Goal: Information Seeking & Learning: Learn about a topic

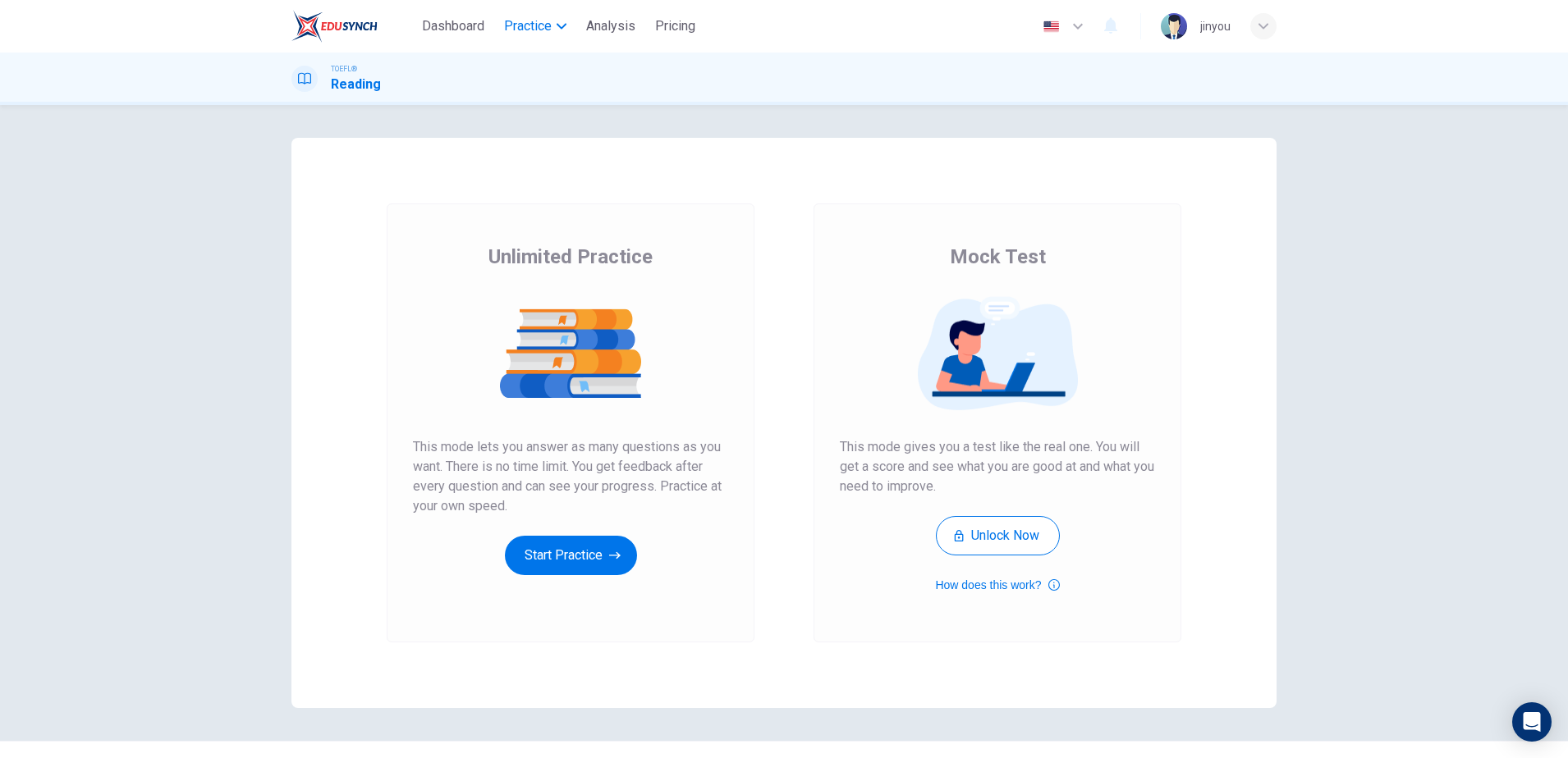
click at [539, 25] on span "Practice" at bounding box center [527, 26] width 47 height 20
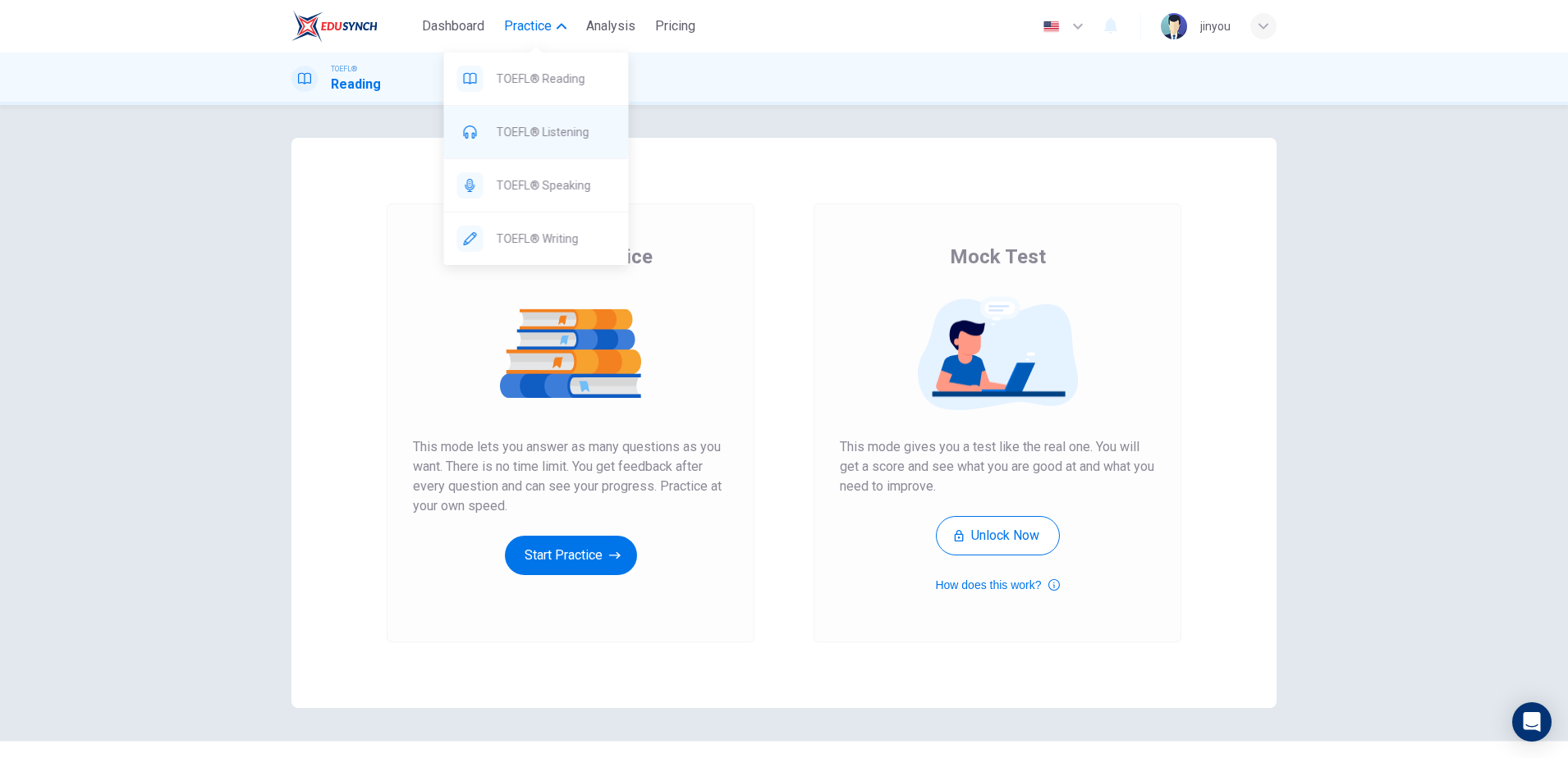
click at [568, 147] on div "TOEFL® Listening" at bounding box center [536, 132] width 185 height 52
click at [540, 137] on span "TOEFL® Listening" at bounding box center [556, 132] width 119 height 20
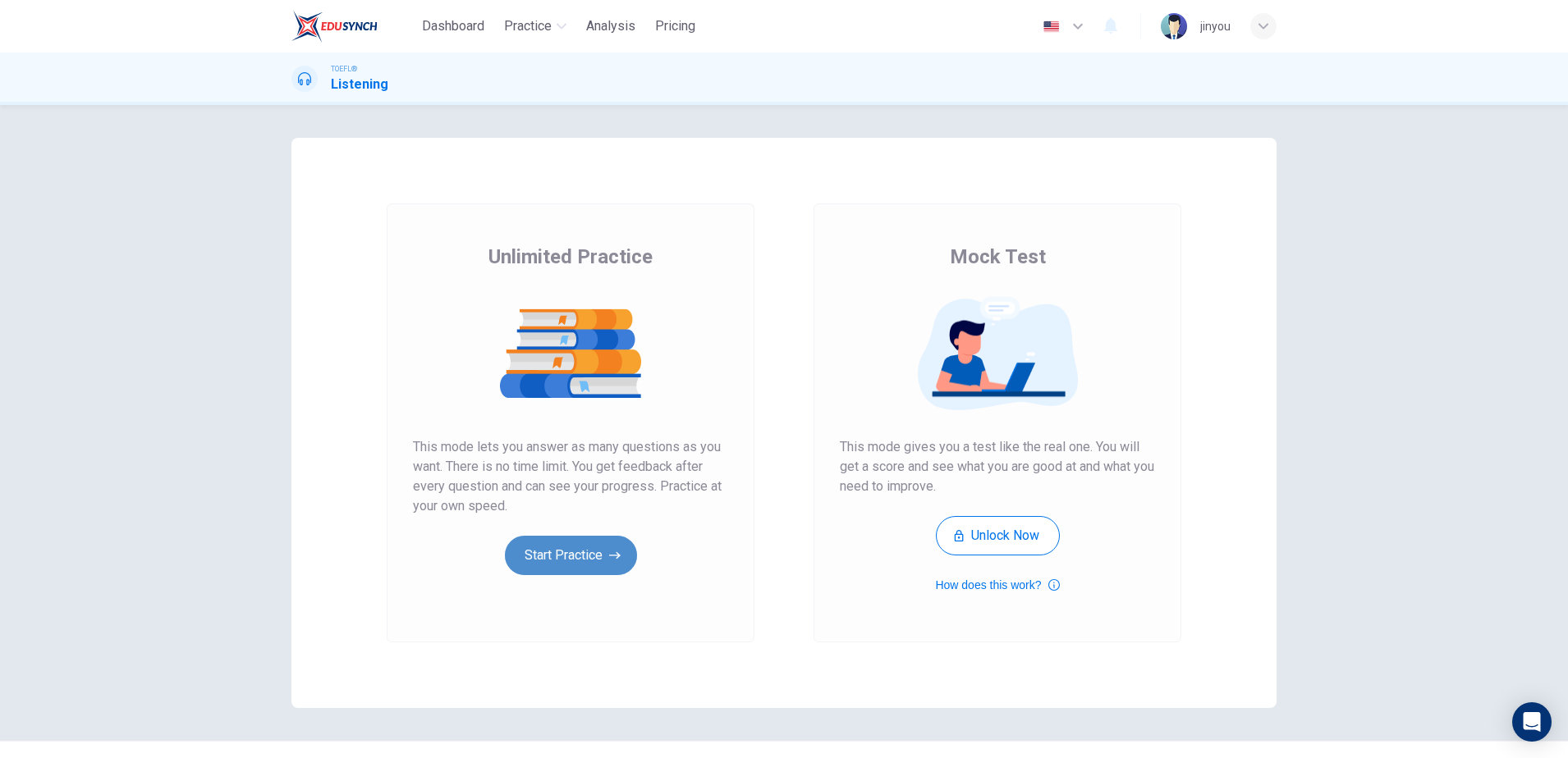
click at [537, 545] on button "Start Practice" at bounding box center [571, 555] width 133 height 40
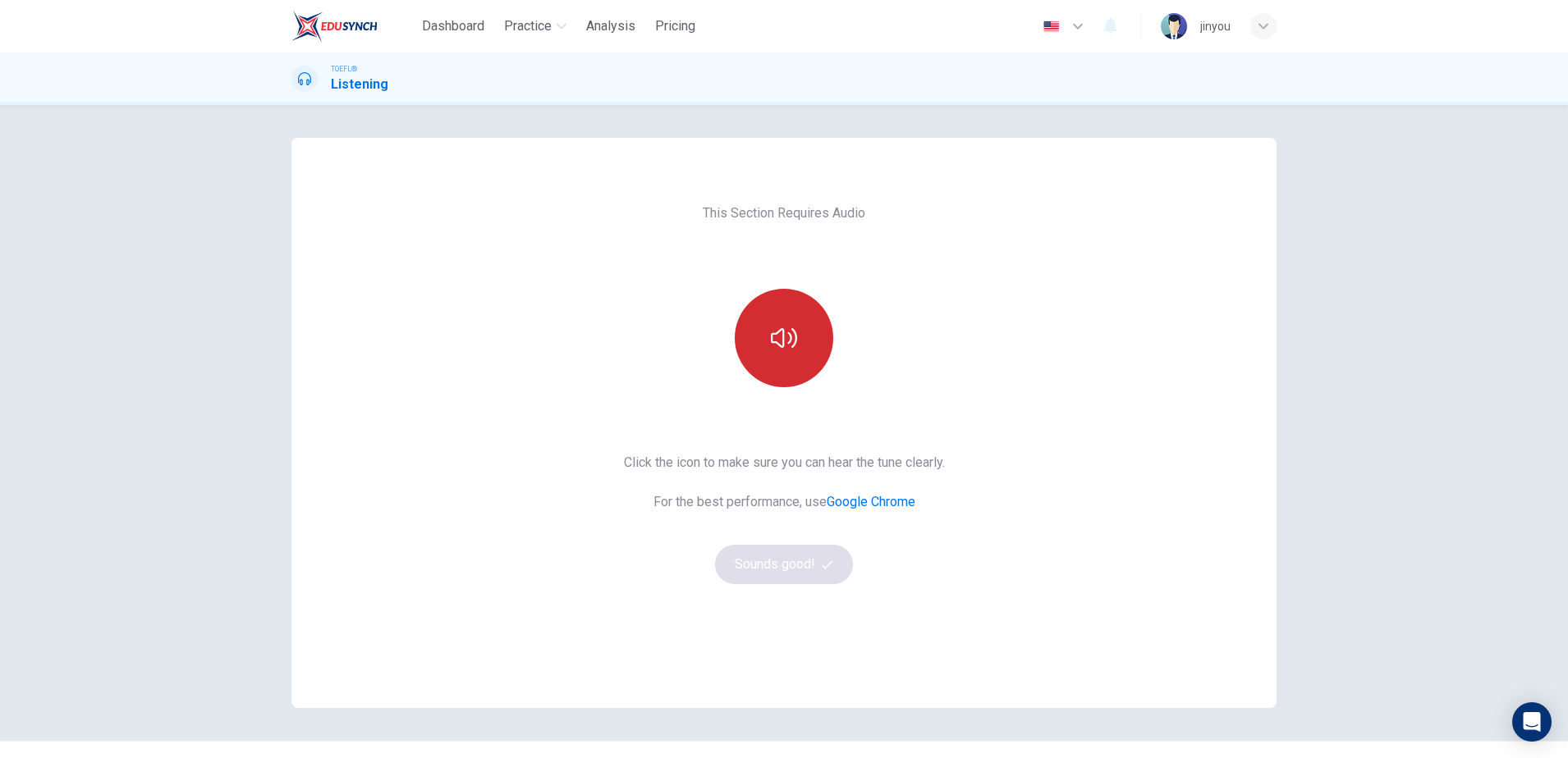
click at [793, 367] on button "button" at bounding box center [784, 338] width 98 height 98
click at [780, 564] on button "Sounds good!" at bounding box center [784, 565] width 138 height 40
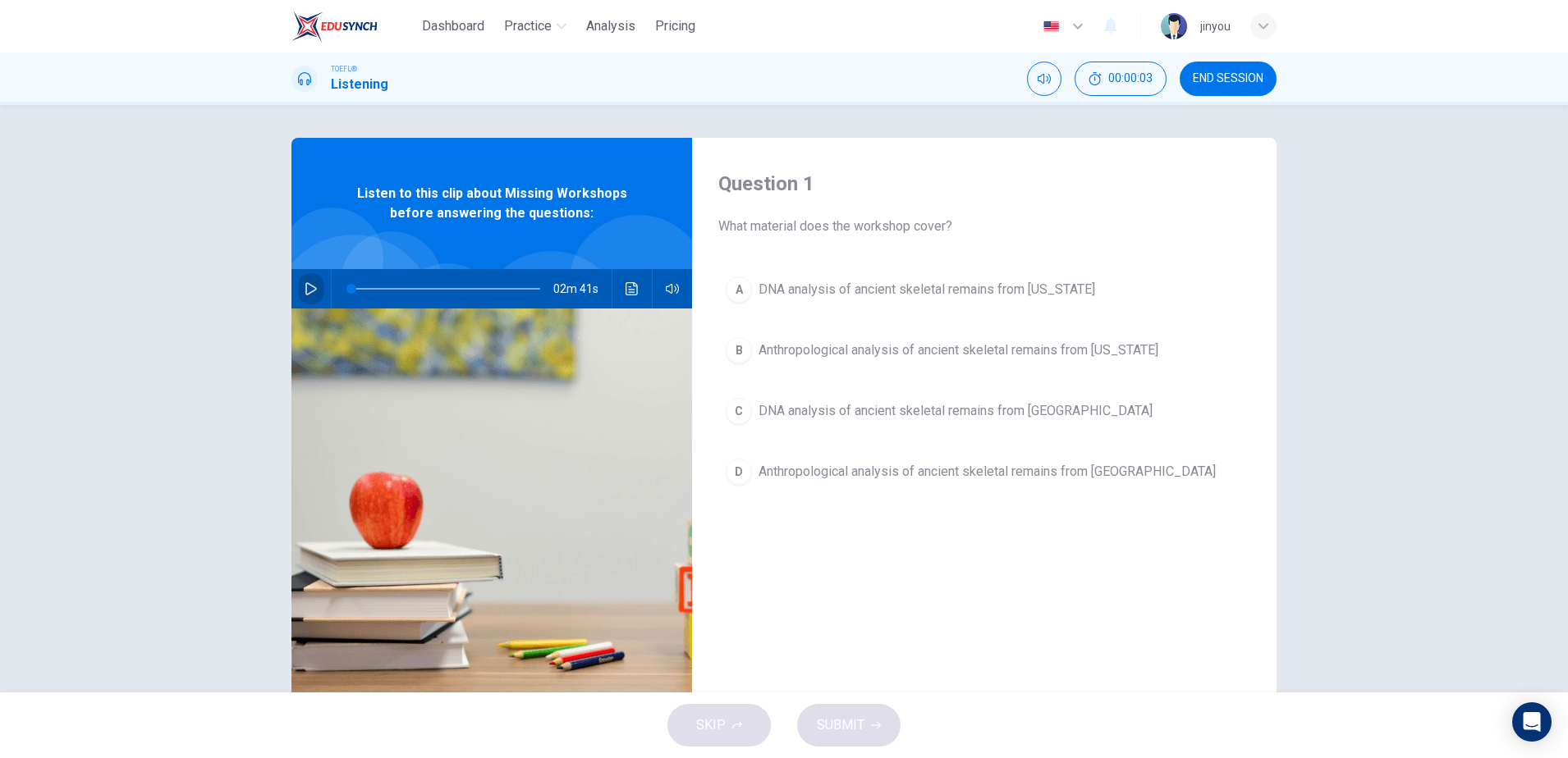
click at [299, 292] on button "button" at bounding box center [312, 289] width 27 height 40
click at [836, 268] on div "Question 1 What material does the workshop cover? A DNA analysis of ancient ske…" at bounding box center [984, 423] width 584 height 571
click at [831, 292] on span "DNA analysis of ancient skeletal remains from Alaska" at bounding box center [926, 290] width 336 height 20
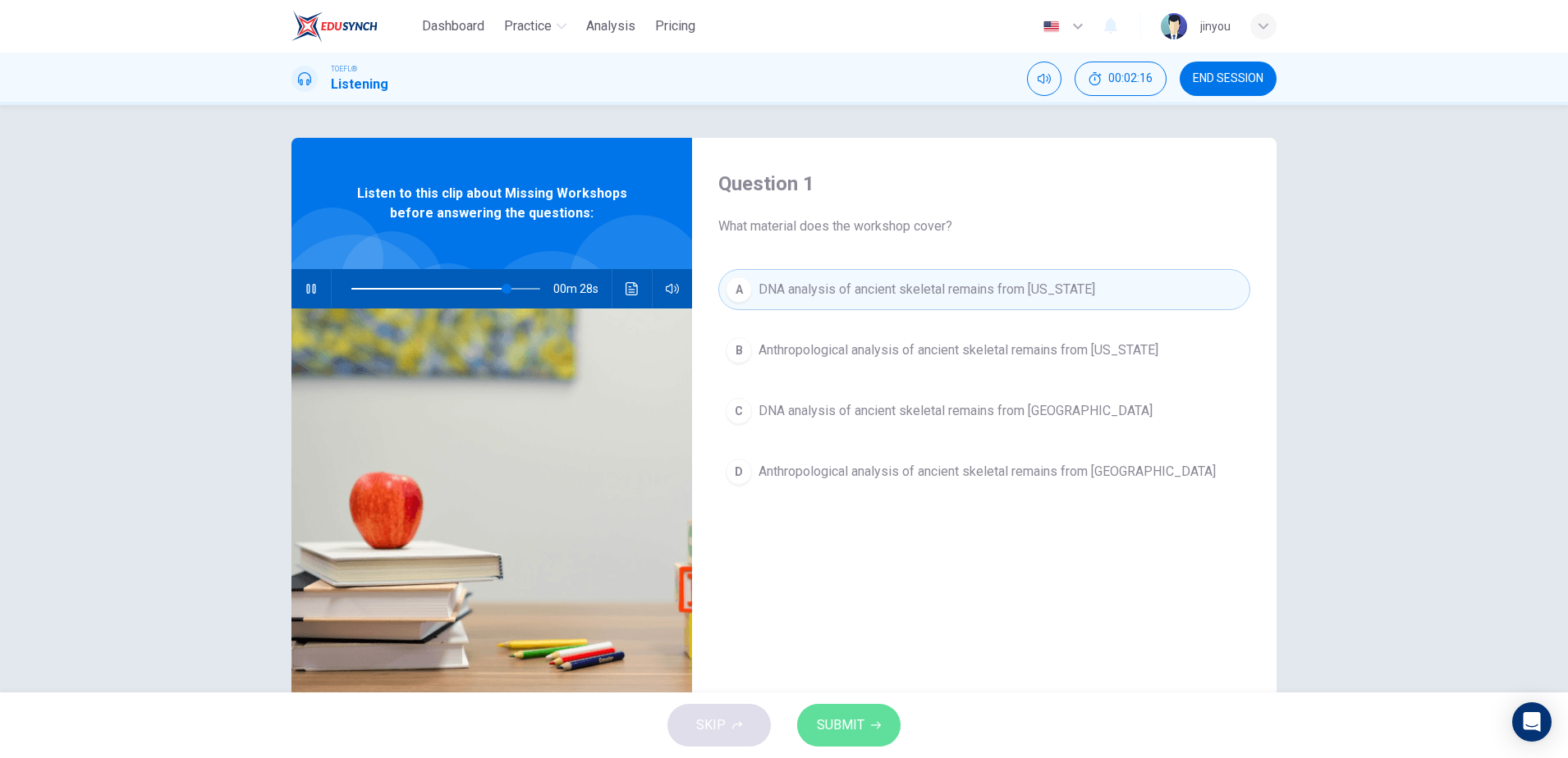
click at [851, 715] on span "SUBMIT" at bounding box center [841, 725] width 47 height 23
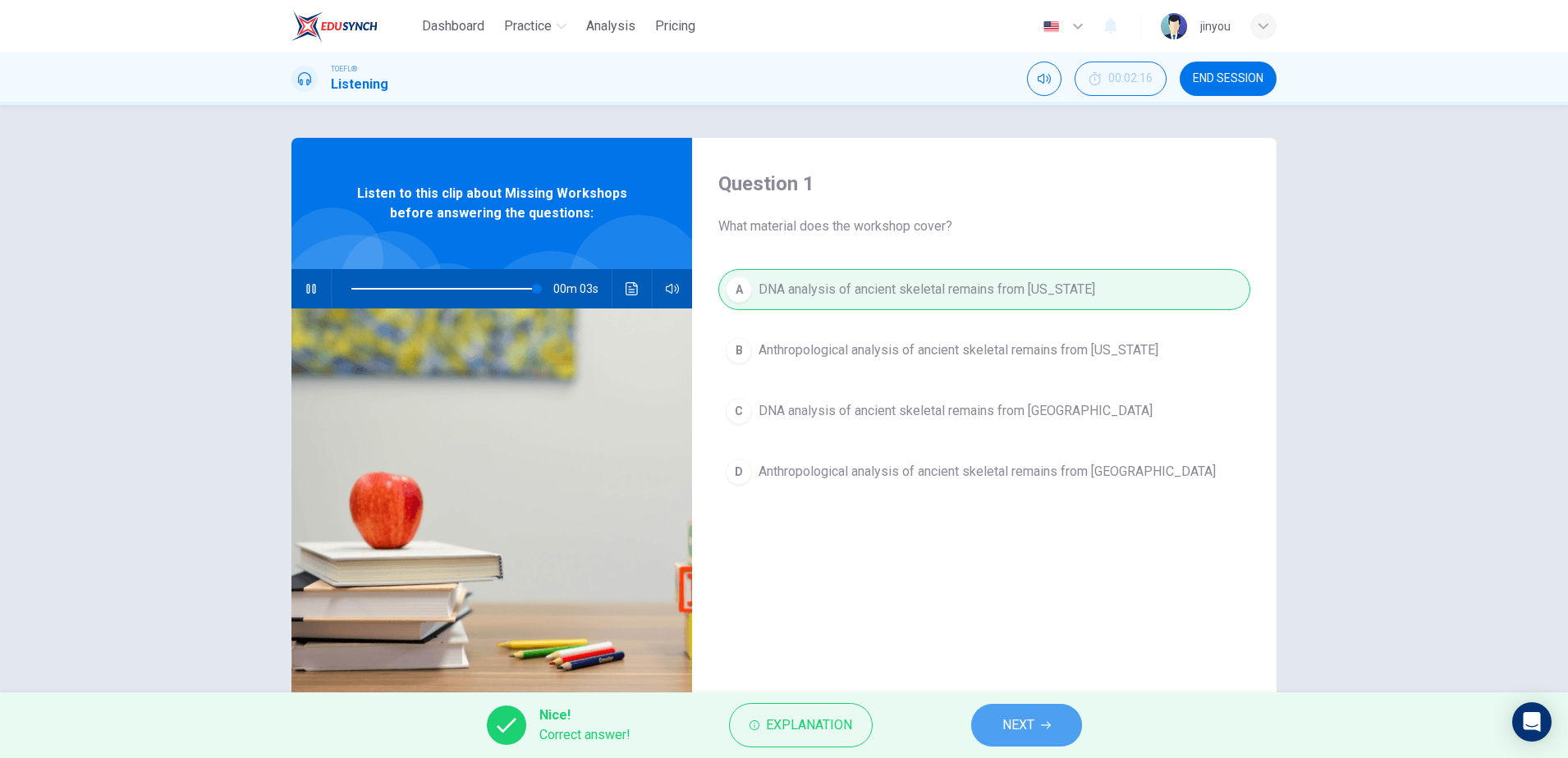
click at [1015, 727] on span "NEXT" at bounding box center [1018, 725] width 32 height 23
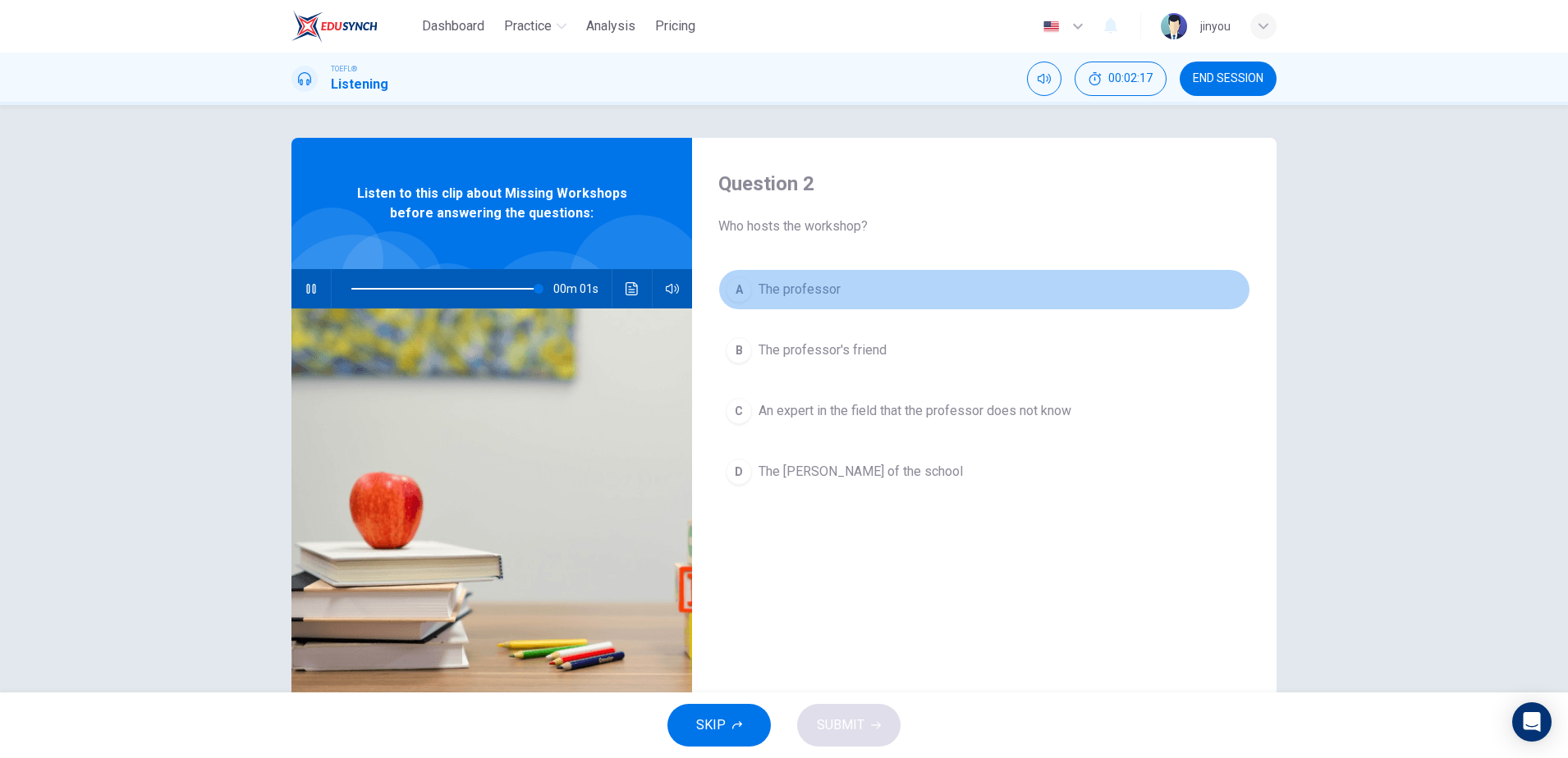
click at [836, 290] on span "The professor" at bounding box center [799, 290] width 82 height 20
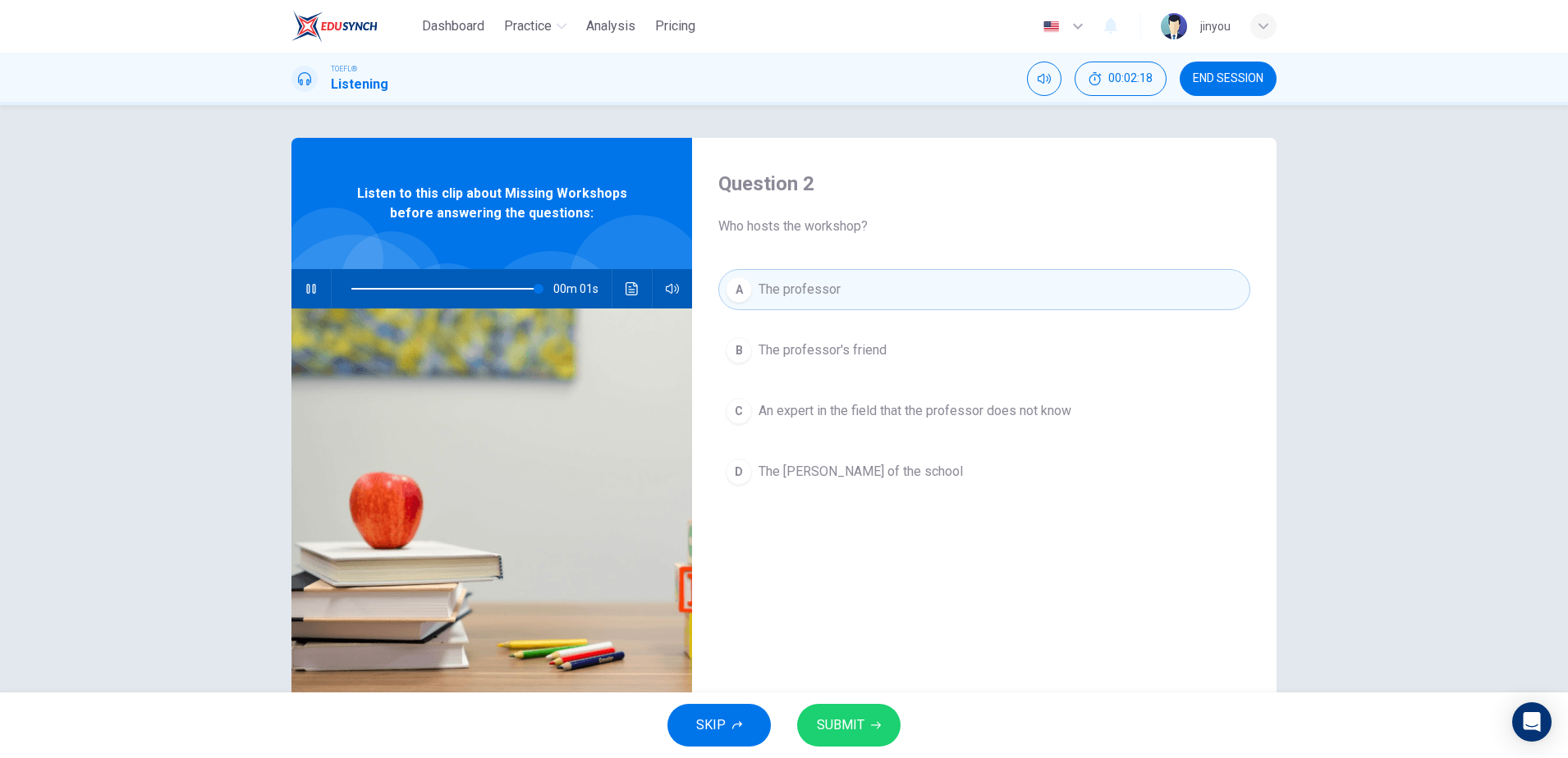
click at [836, 335] on button "B The professor's friend" at bounding box center [985, 349] width 532 height 41
type input "0"
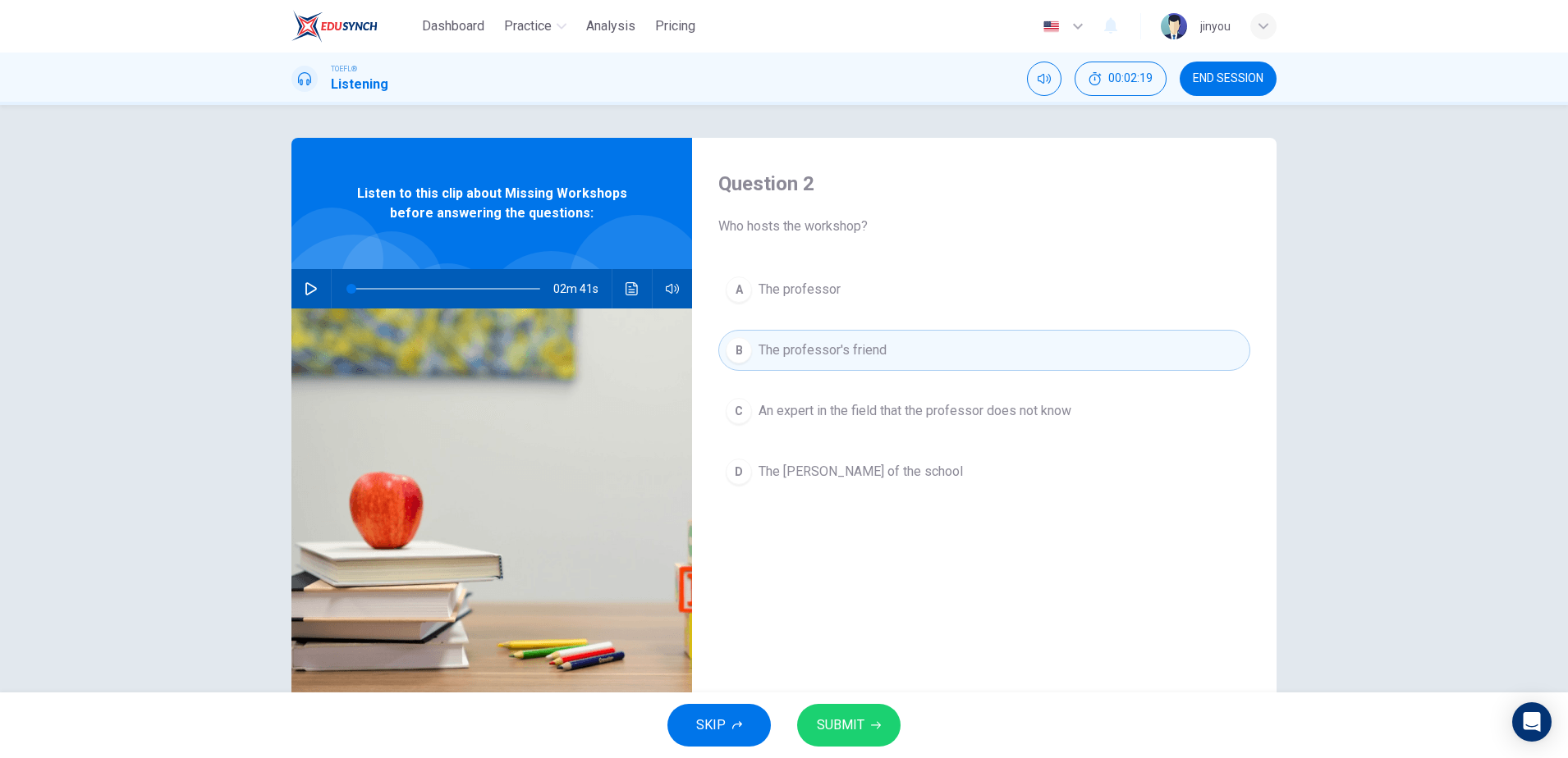
click at [833, 708] on button "SUBMIT" at bounding box center [848, 725] width 103 height 43
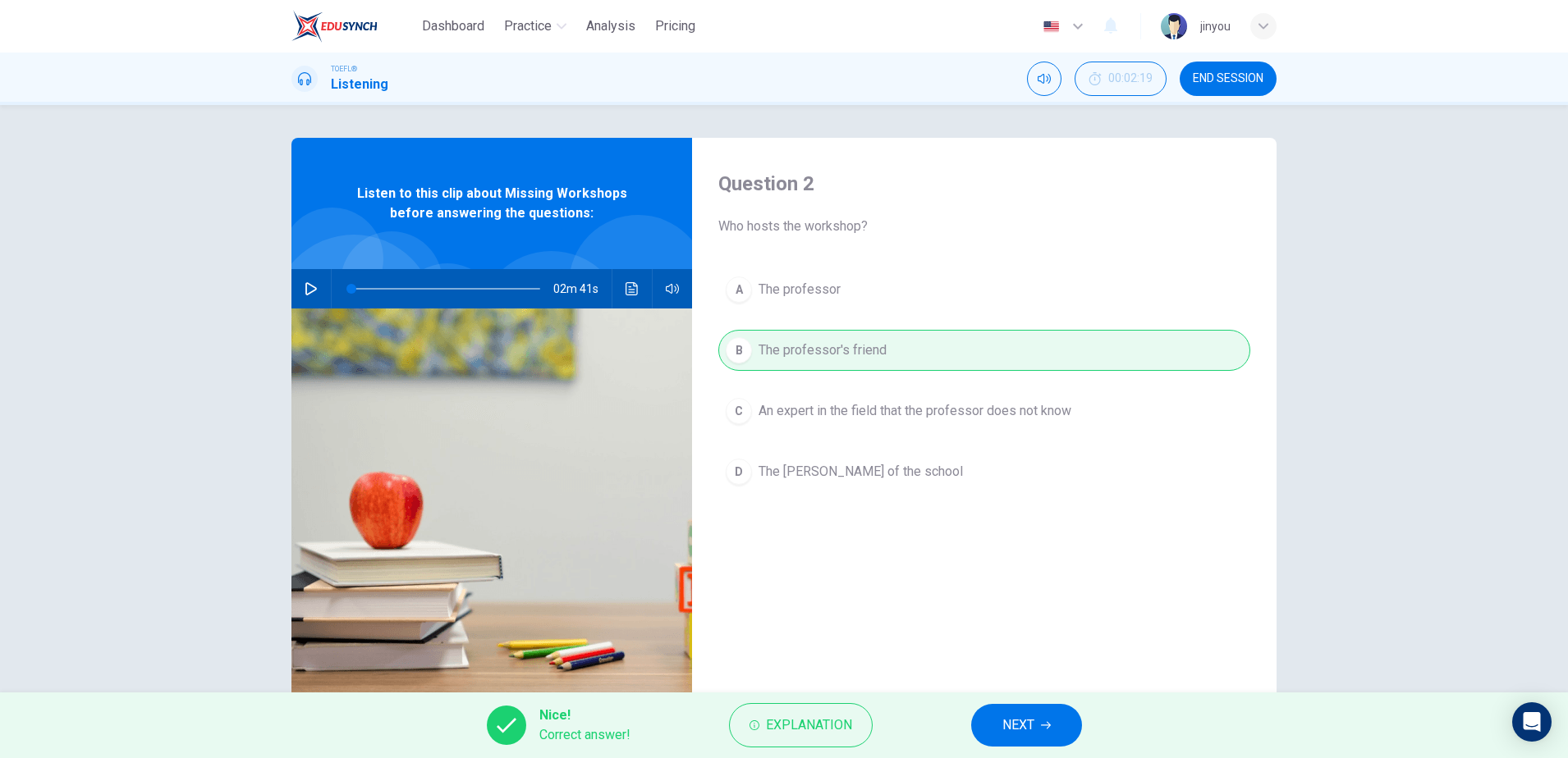
click at [1016, 729] on span "NEXT" at bounding box center [1018, 725] width 32 height 23
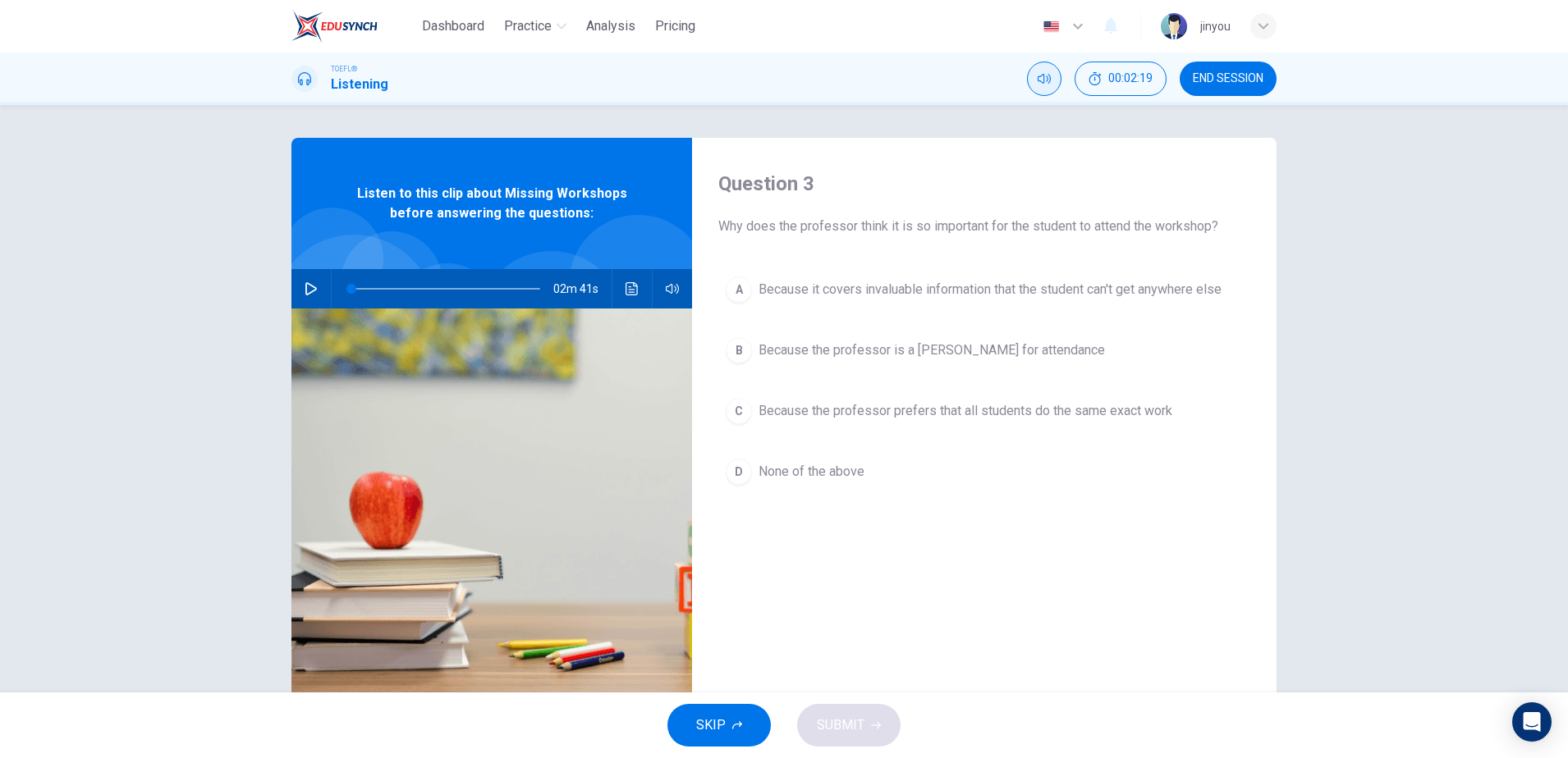
click at [1040, 62] on button "Mute" at bounding box center [1044, 79] width 34 height 34
drag, startPoint x: 738, startPoint y: 232, endPoint x: 1209, endPoint y: 243, distance: 471.1
click at [1209, 243] on div "Question 3 Why does the professor think it is so important for the student to a…" at bounding box center [984, 423] width 584 height 571
click at [903, 234] on span "Why does the professor think it is so important for the student to attend the w…" at bounding box center [985, 226] width 532 height 20
click at [821, 436] on div "A Because it covers invaluable information that the student can't get anywhere …" at bounding box center [985, 397] width 532 height 256
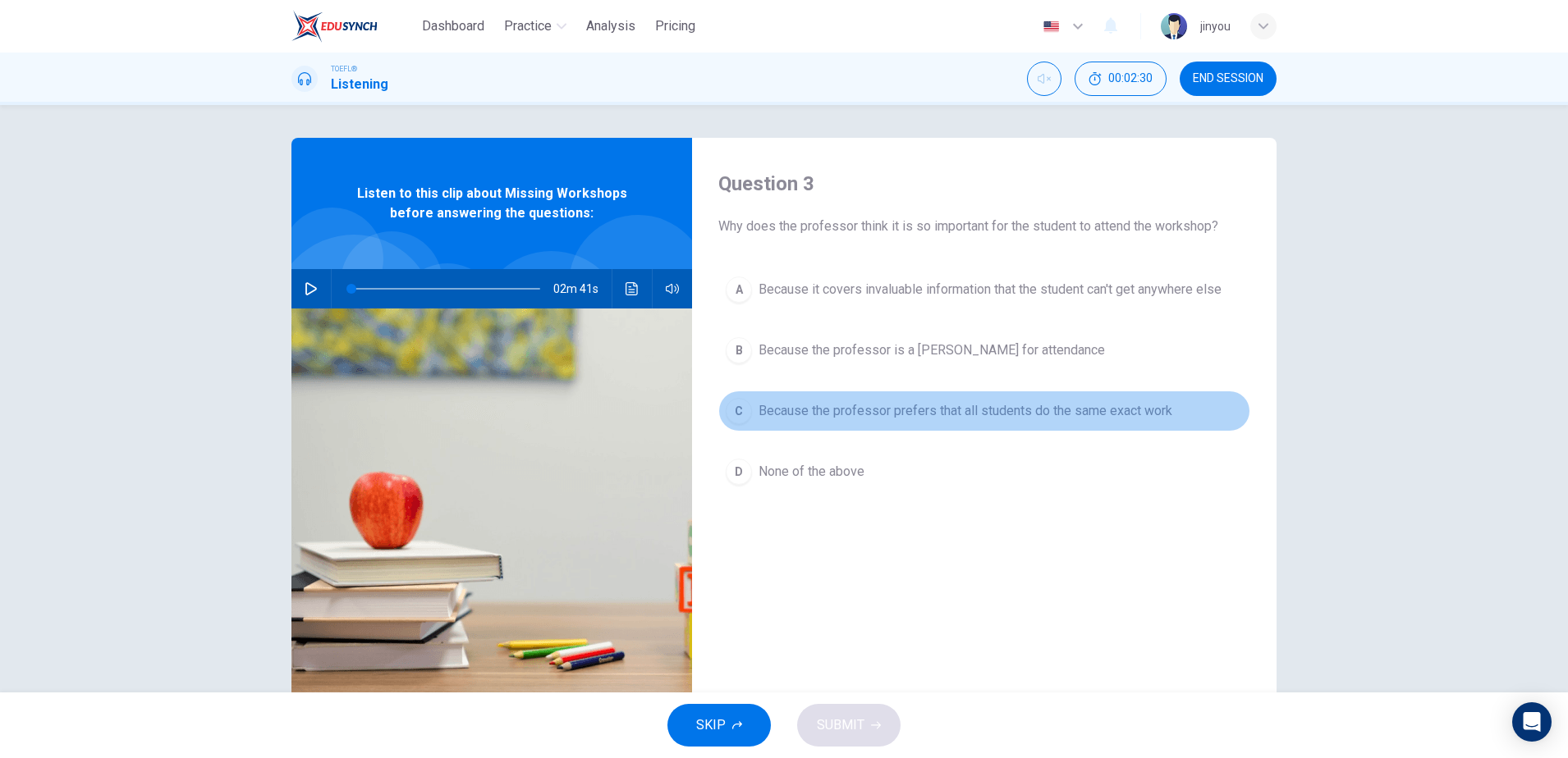
click at [822, 416] on span "Because the professor prefers that all students do the same exact work" at bounding box center [965, 411] width 414 height 20
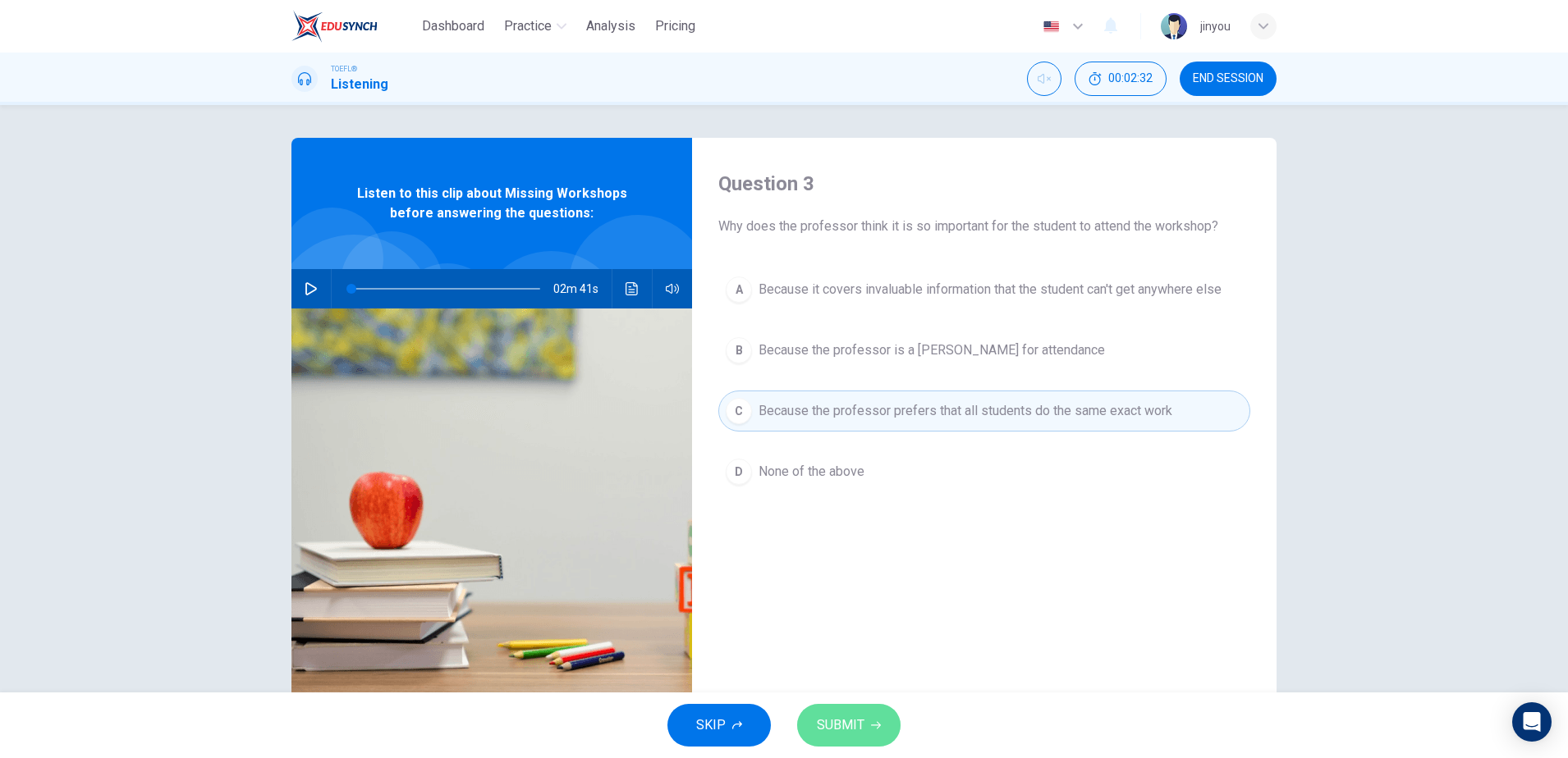
click at [852, 722] on span "SUBMIT" at bounding box center [841, 725] width 47 height 23
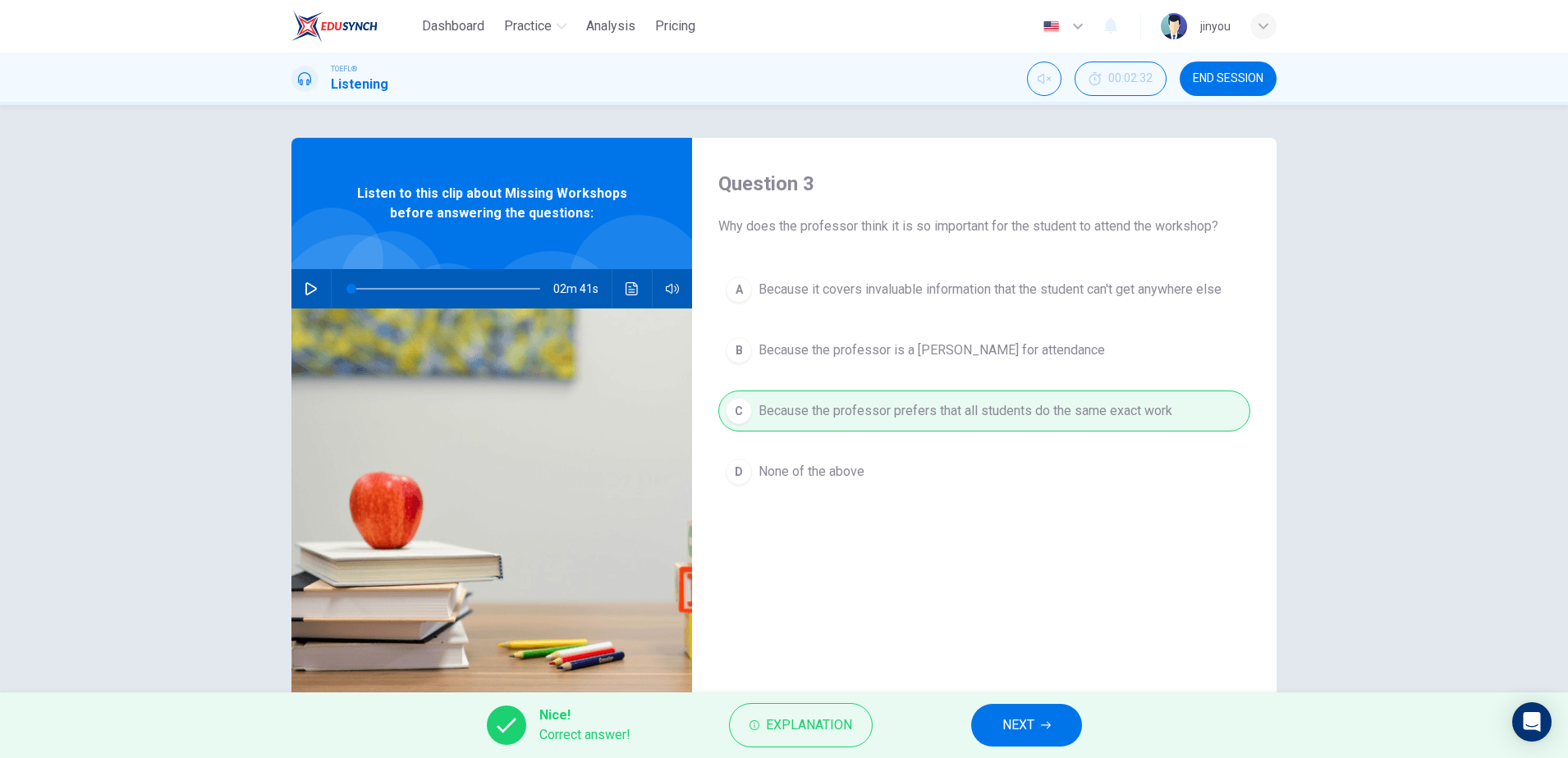
click at [1002, 725] on span "NEXT" at bounding box center [1018, 725] width 32 height 23
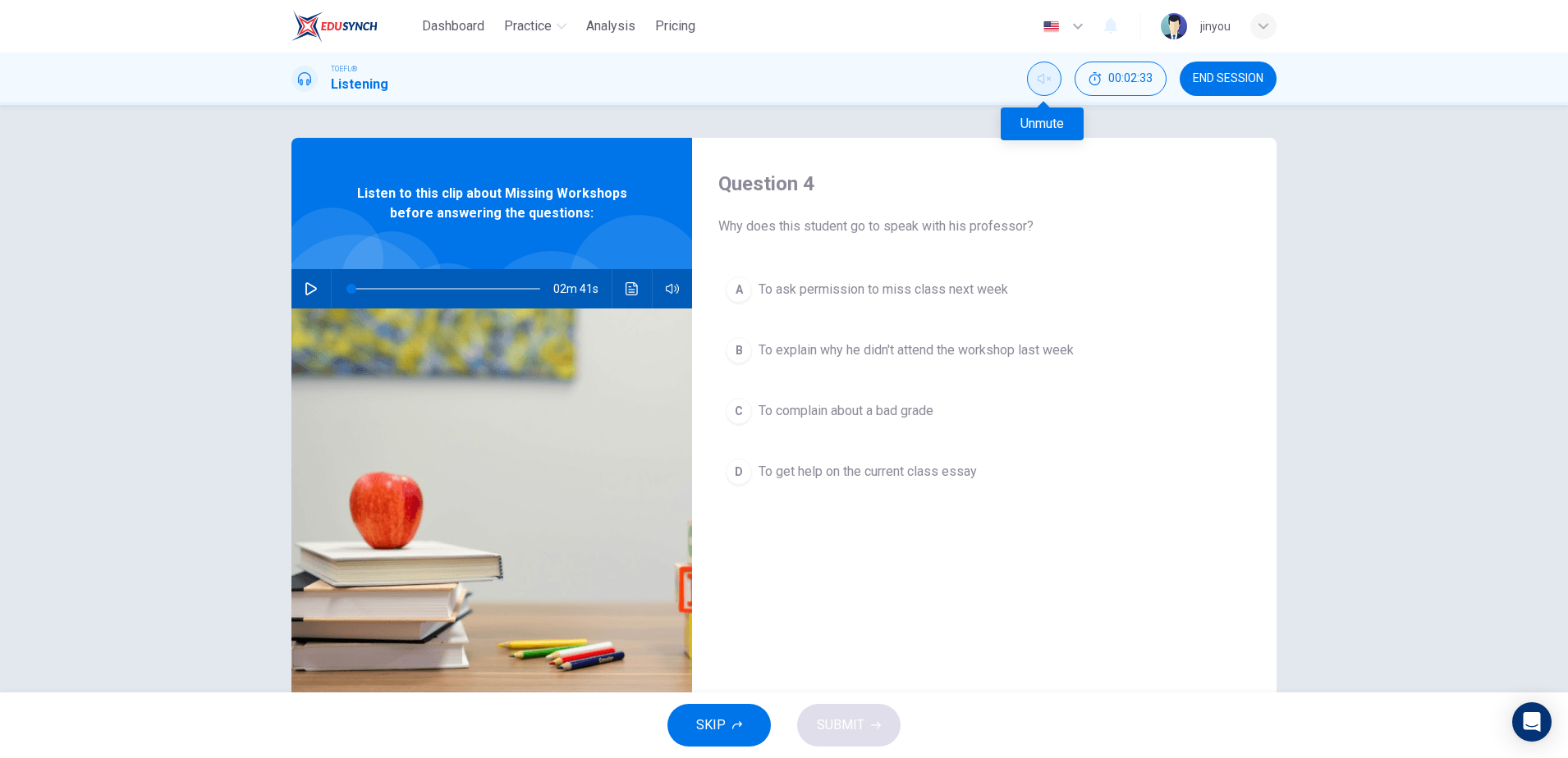
click at [1045, 83] on icon "Unmute" at bounding box center [1044, 79] width 13 height 13
drag, startPoint x: 720, startPoint y: 225, endPoint x: 1023, endPoint y: 274, distance: 306.9
click at [1023, 275] on div "Question 4 Why does this student go to speak with his professor? A To ask permi…" at bounding box center [984, 423] width 584 height 571
click at [863, 222] on span "Why does this student go to speak with his professor?" at bounding box center [985, 226] width 532 height 20
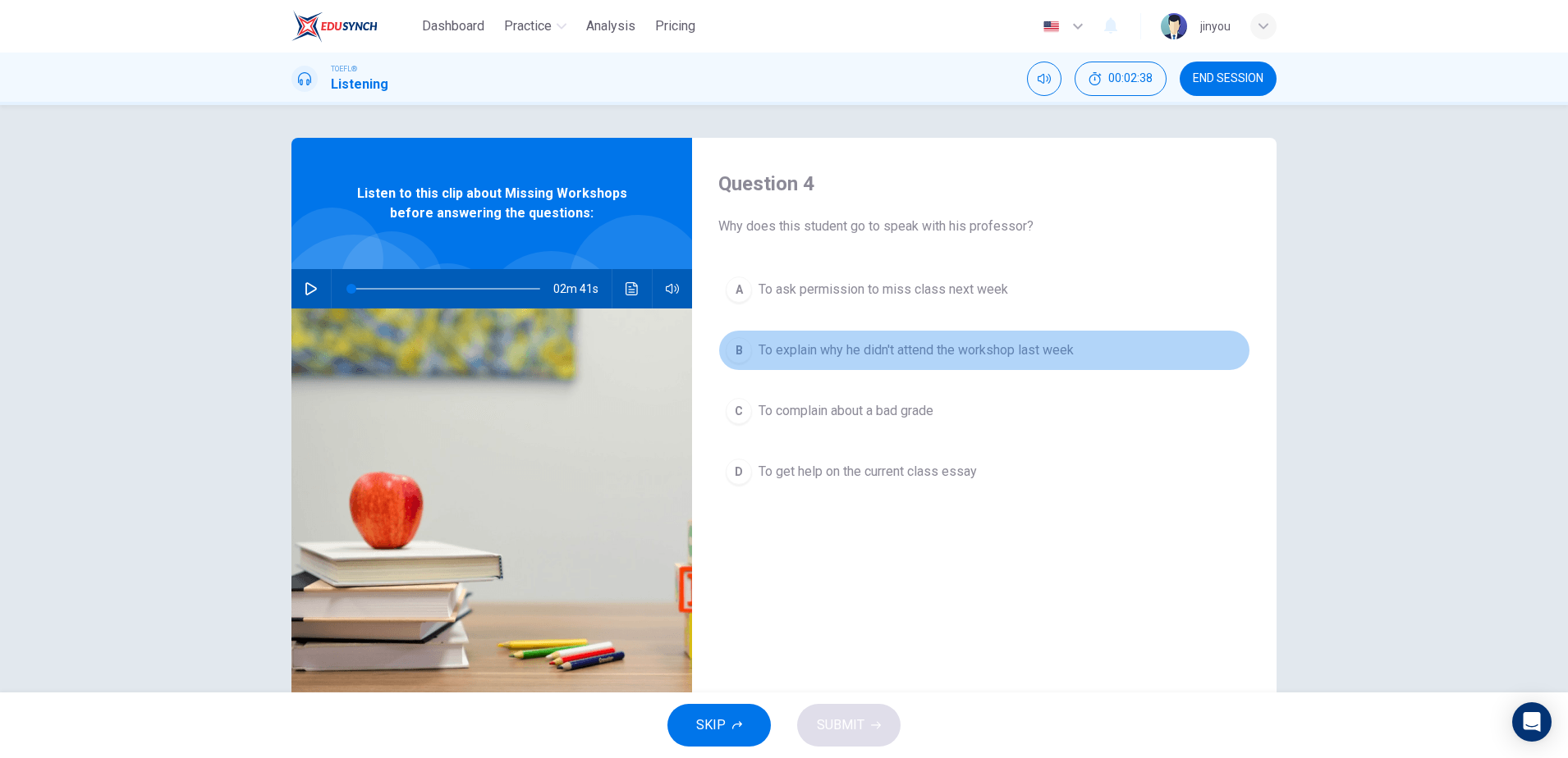
click at [857, 346] on span "To explain why he didn't attend the workshop last week" at bounding box center [916, 350] width 315 height 20
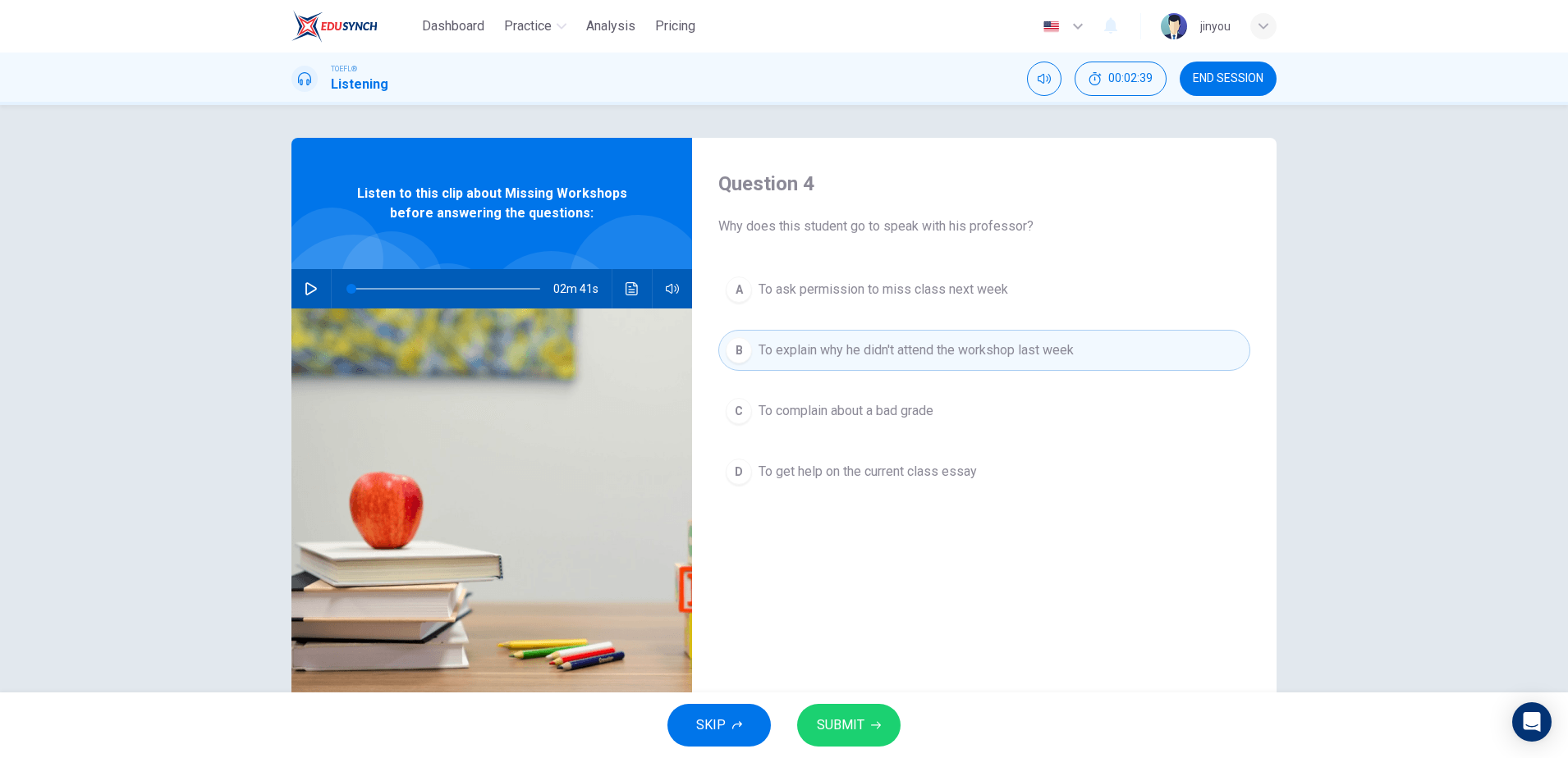
click at [871, 731] on button "SUBMIT" at bounding box center [848, 725] width 103 height 43
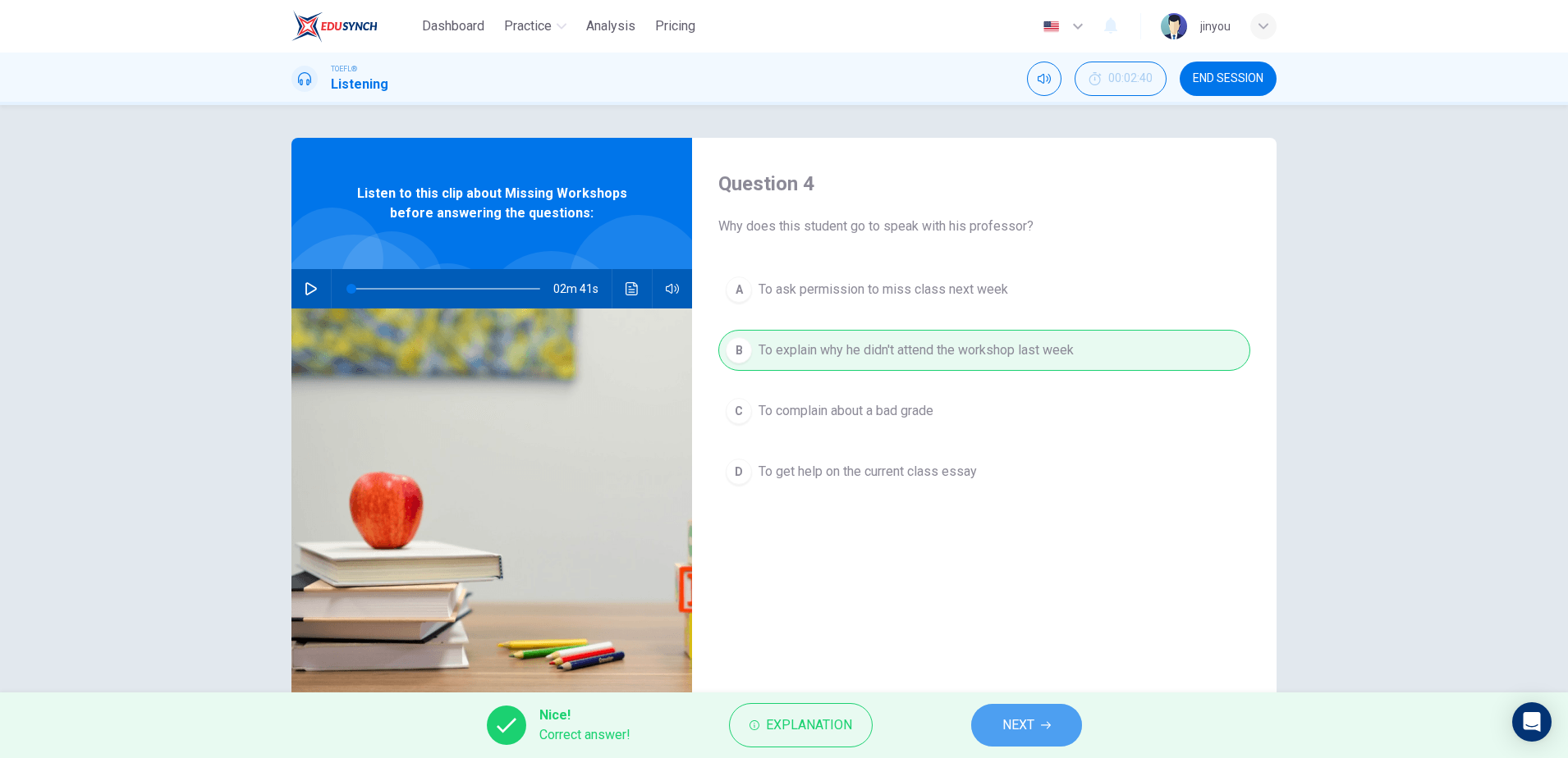
click at [1027, 722] on span "NEXT" at bounding box center [1018, 725] width 32 height 23
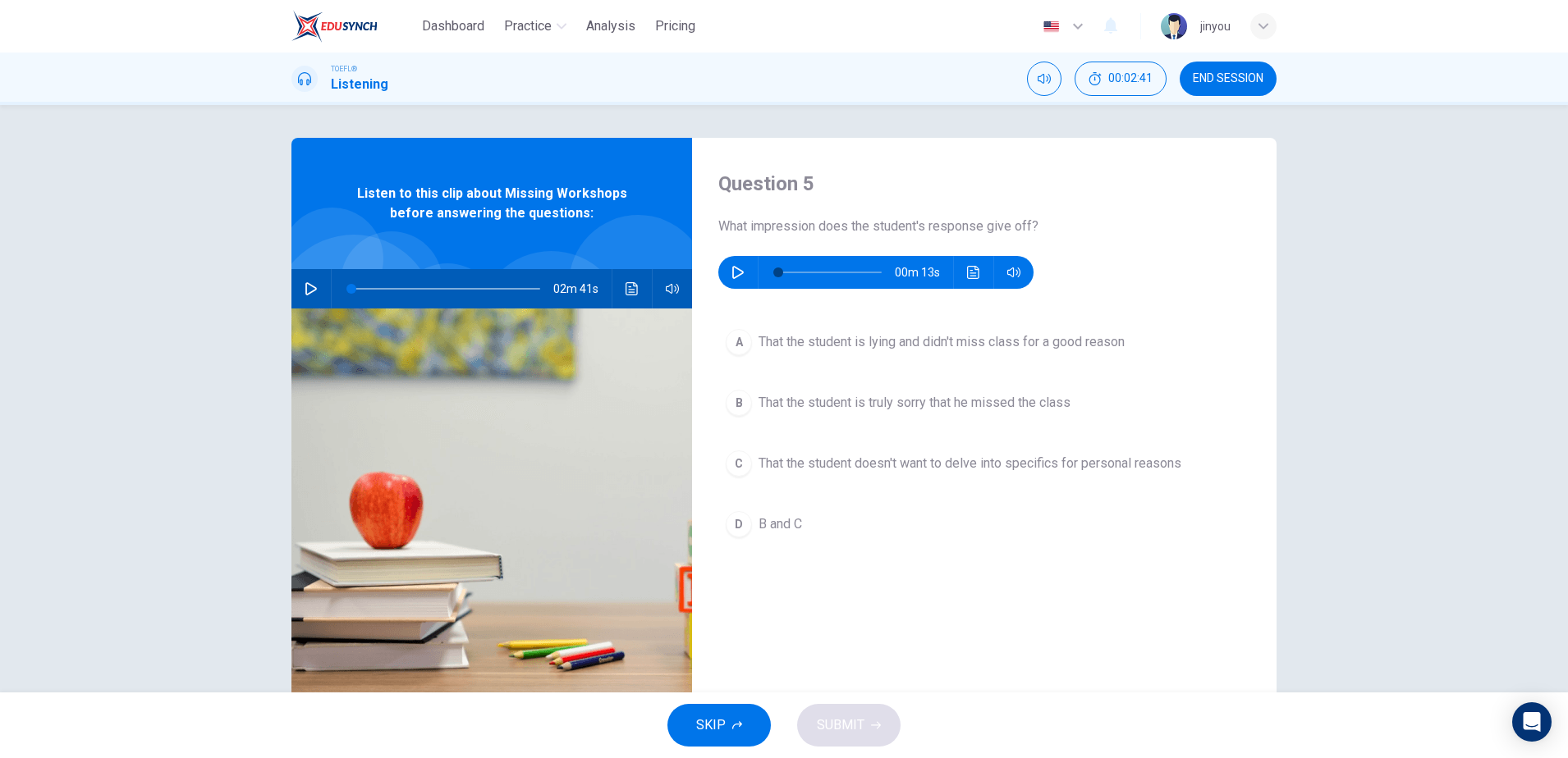
click at [735, 266] on icon "button" at bounding box center [738, 273] width 13 height 13
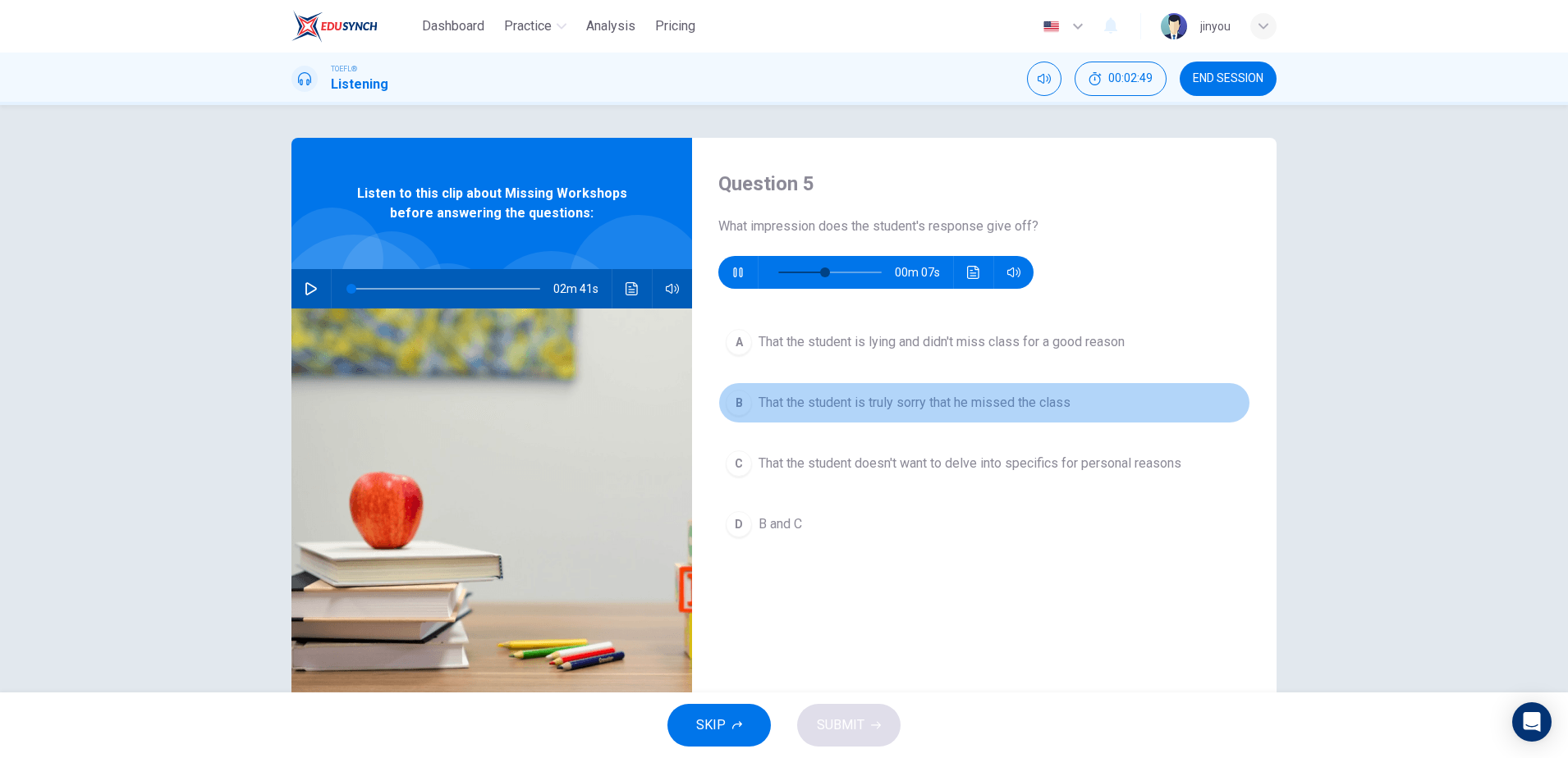
click at [829, 410] on span "That the student is truly sorry that he missed the class" at bounding box center [914, 402] width 312 height 20
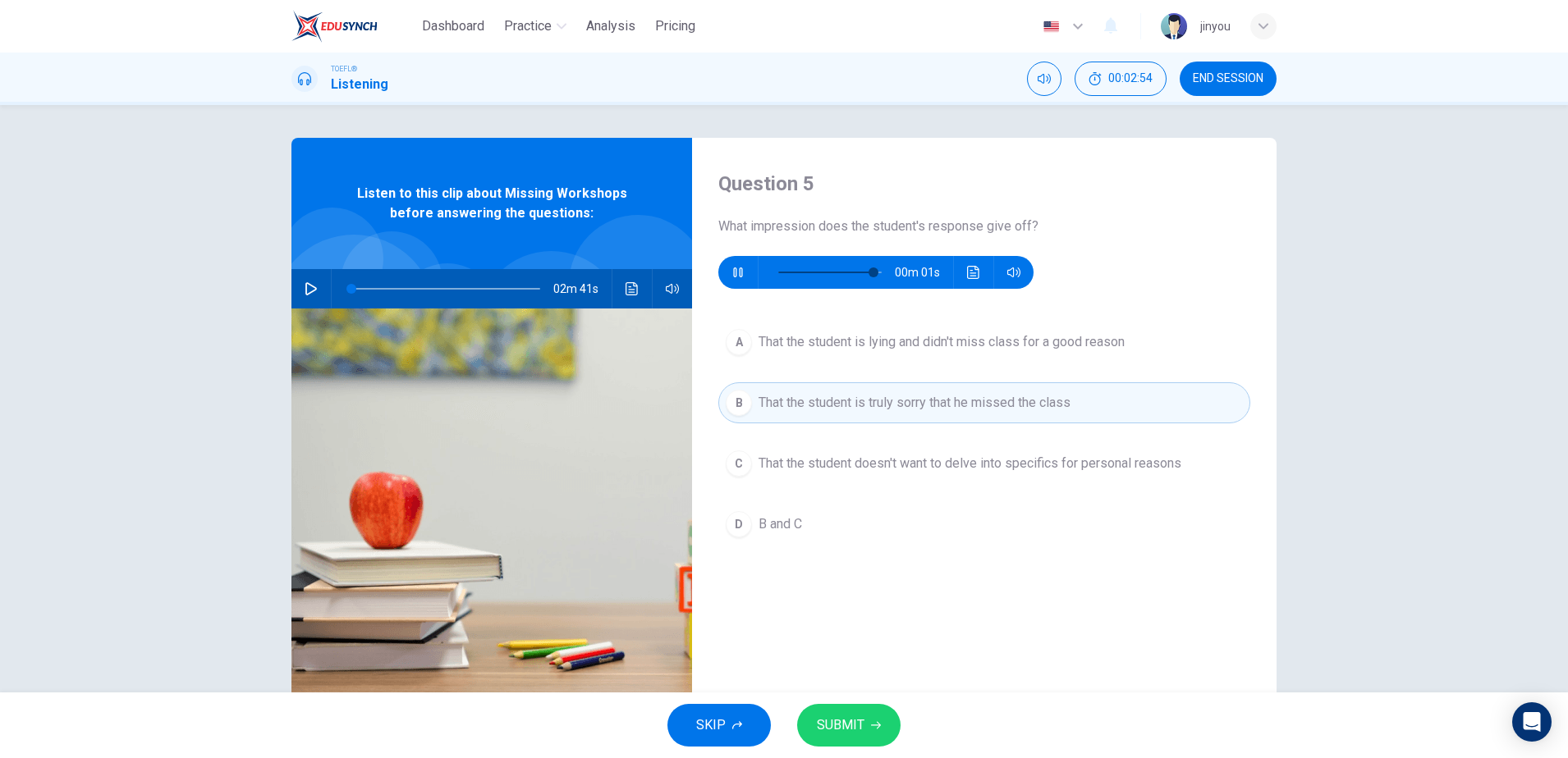
type input "0"
click at [786, 469] on span "That the student doesn't want to delve into specifics for personal reasons" at bounding box center [970, 463] width 422 height 20
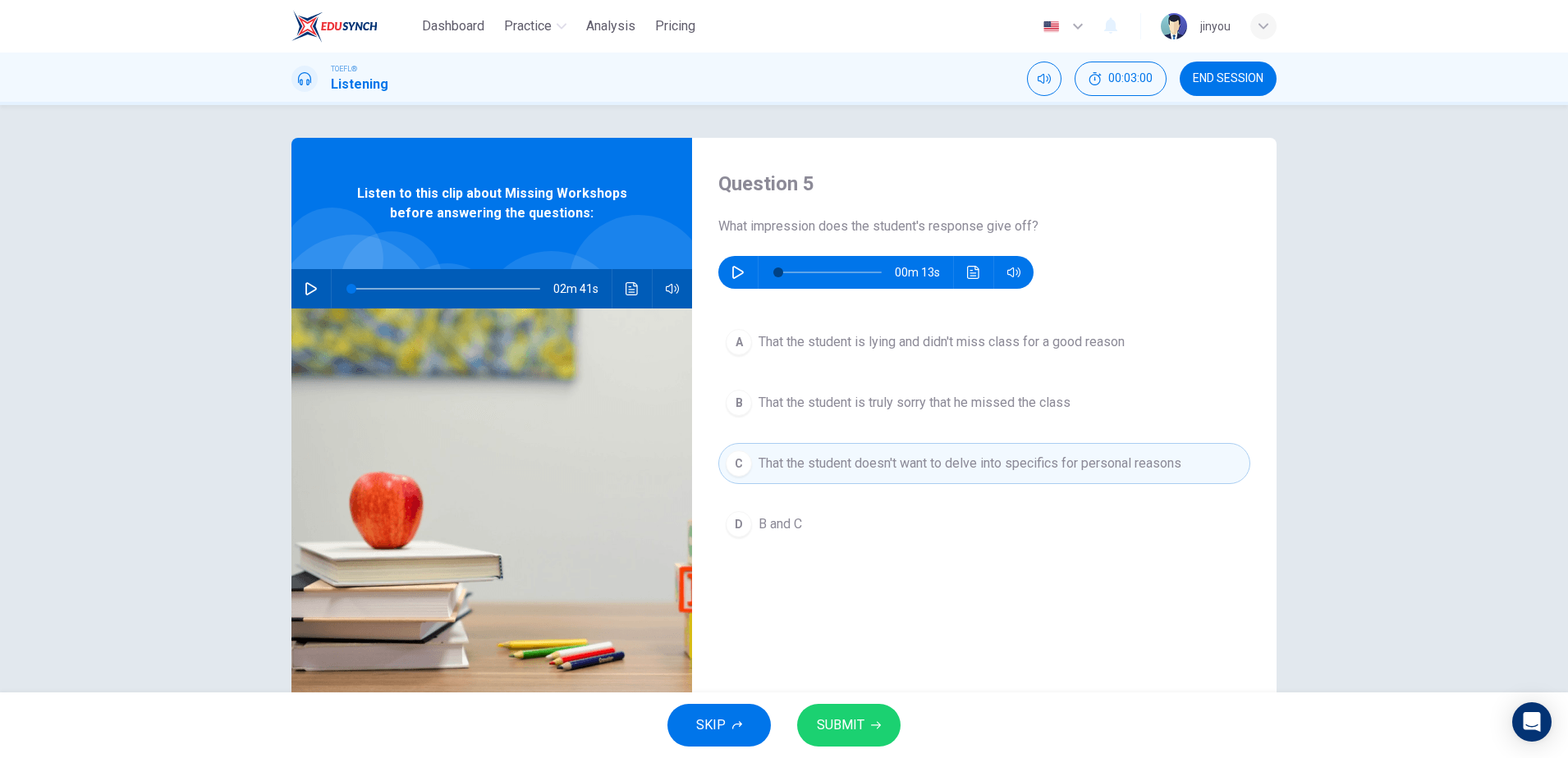
click at [832, 527] on button "D B and C" at bounding box center [985, 523] width 532 height 41
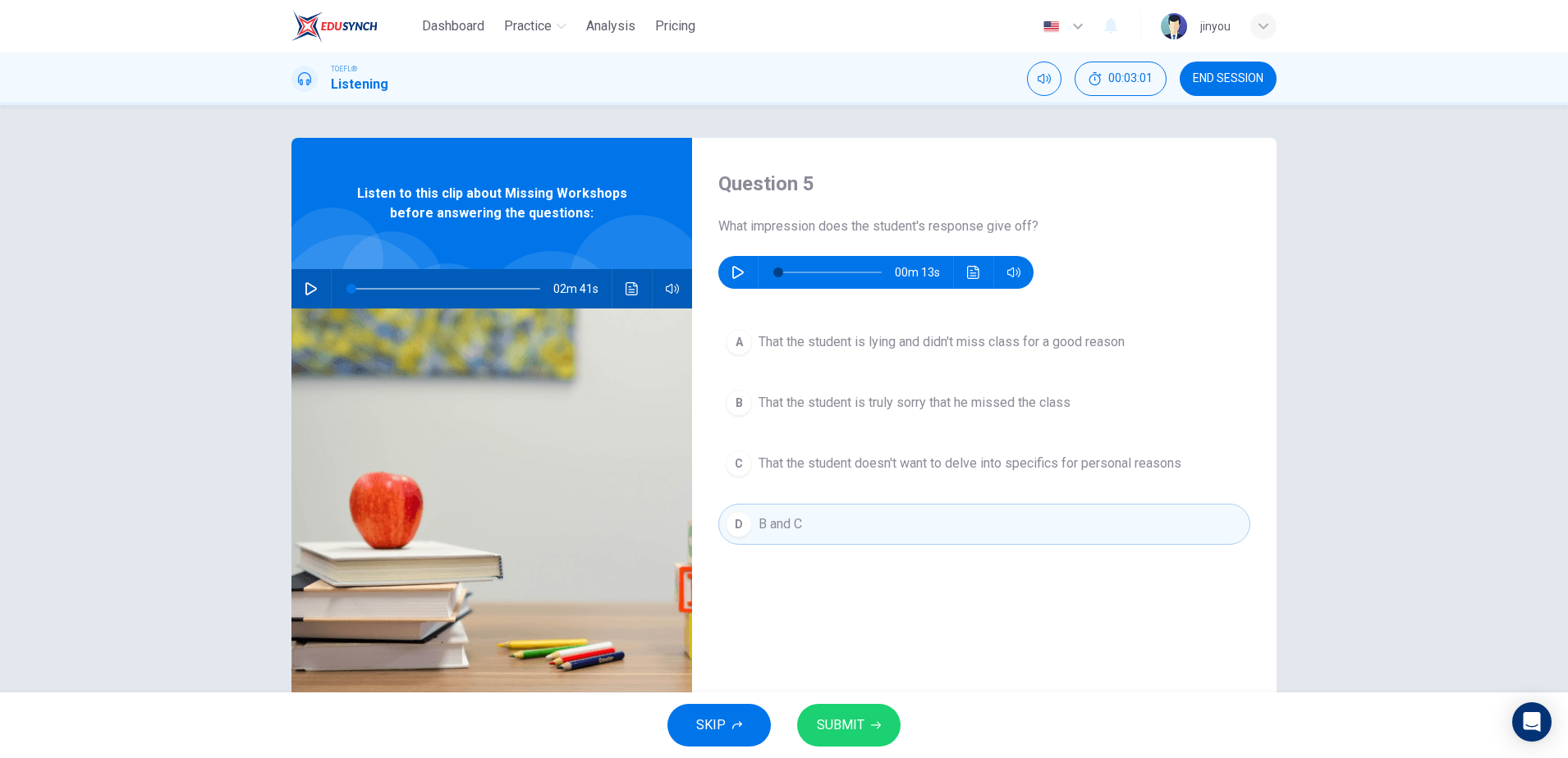
click at [851, 732] on span "SUBMIT" at bounding box center [841, 725] width 47 height 23
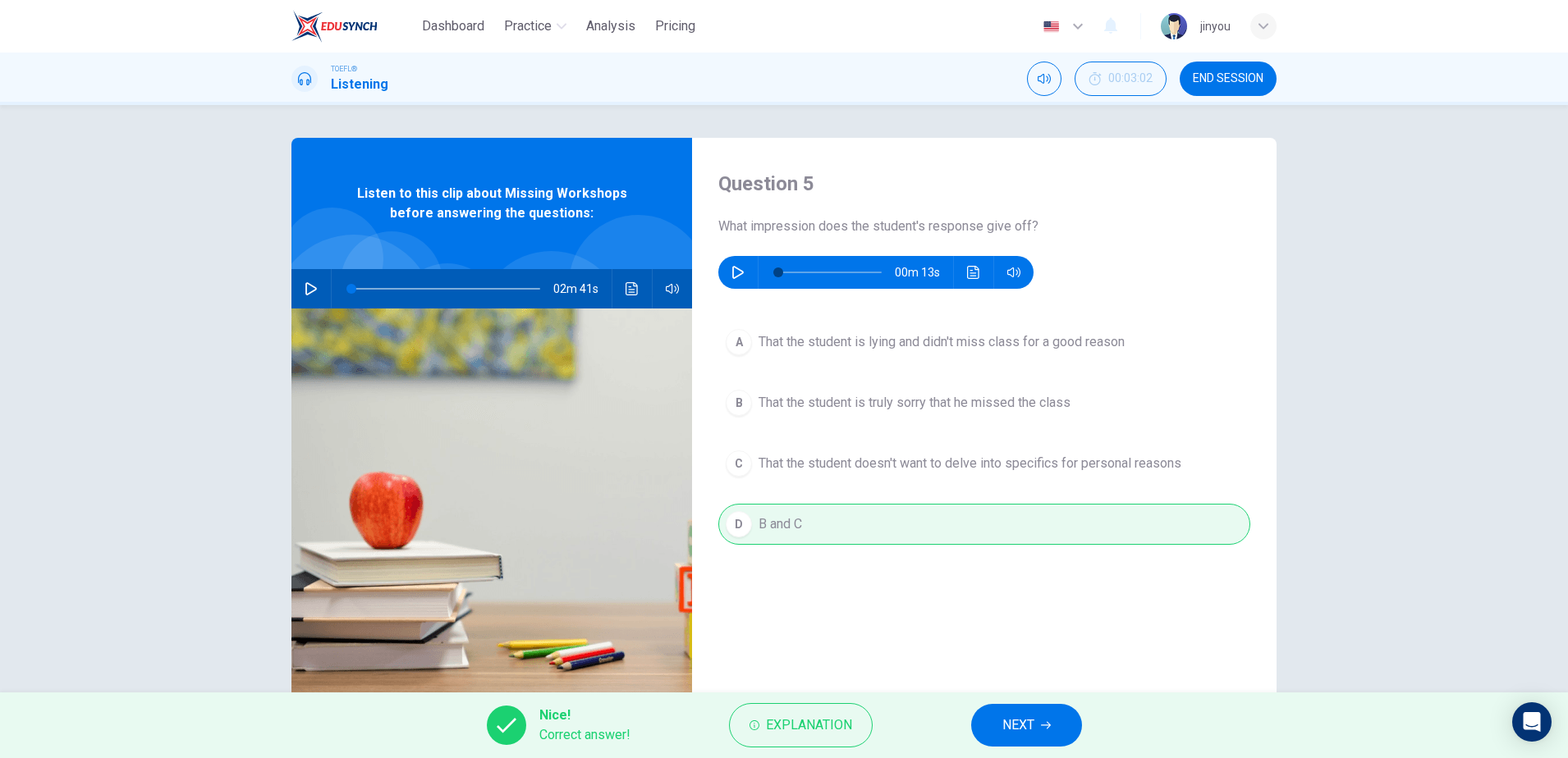
click at [984, 730] on button "NEXT" at bounding box center [1026, 725] width 111 height 43
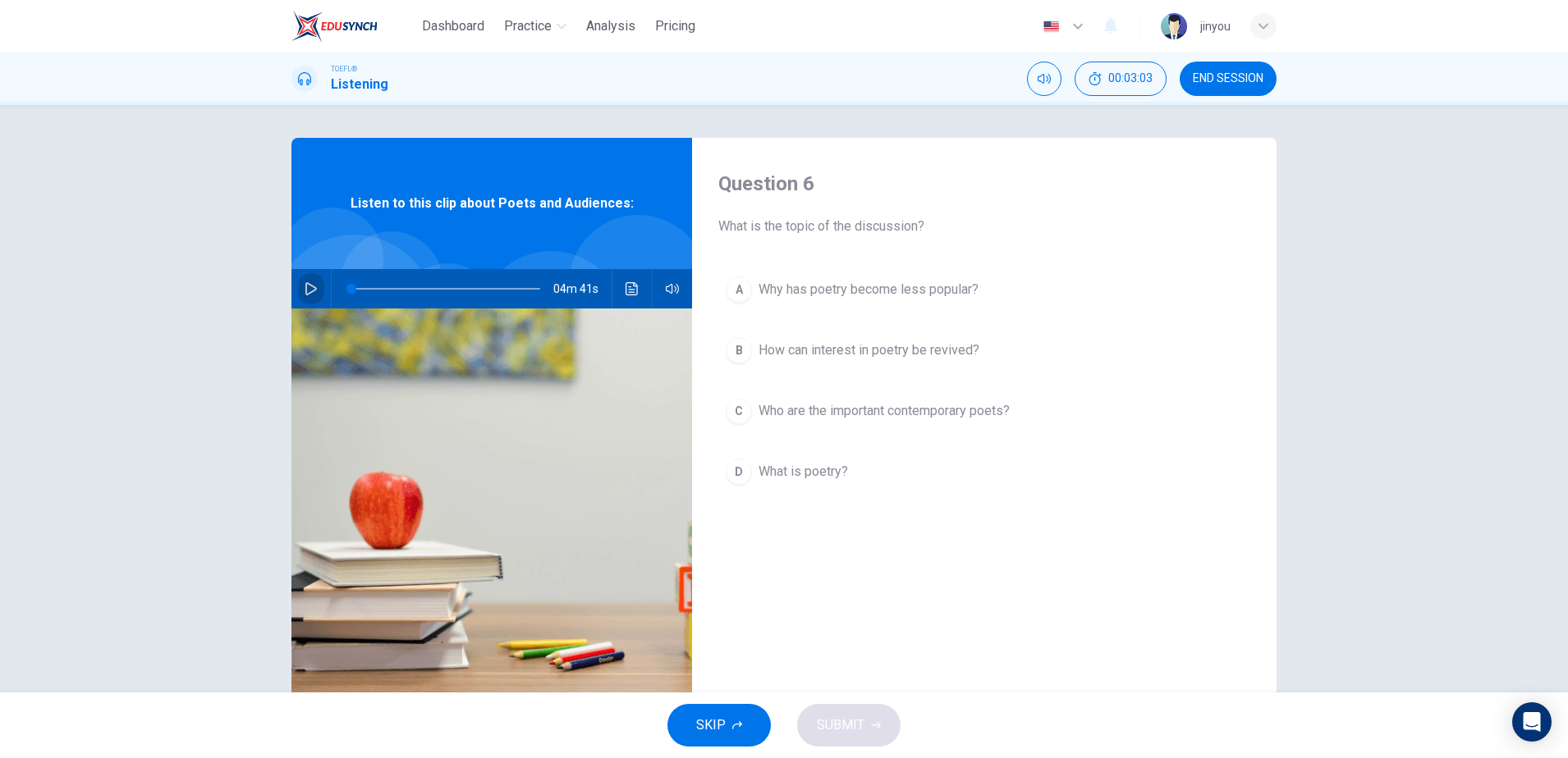
click at [307, 283] on icon "button" at bounding box center [311, 289] width 11 height 13
click at [309, 279] on button "button" at bounding box center [312, 289] width 27 height 40
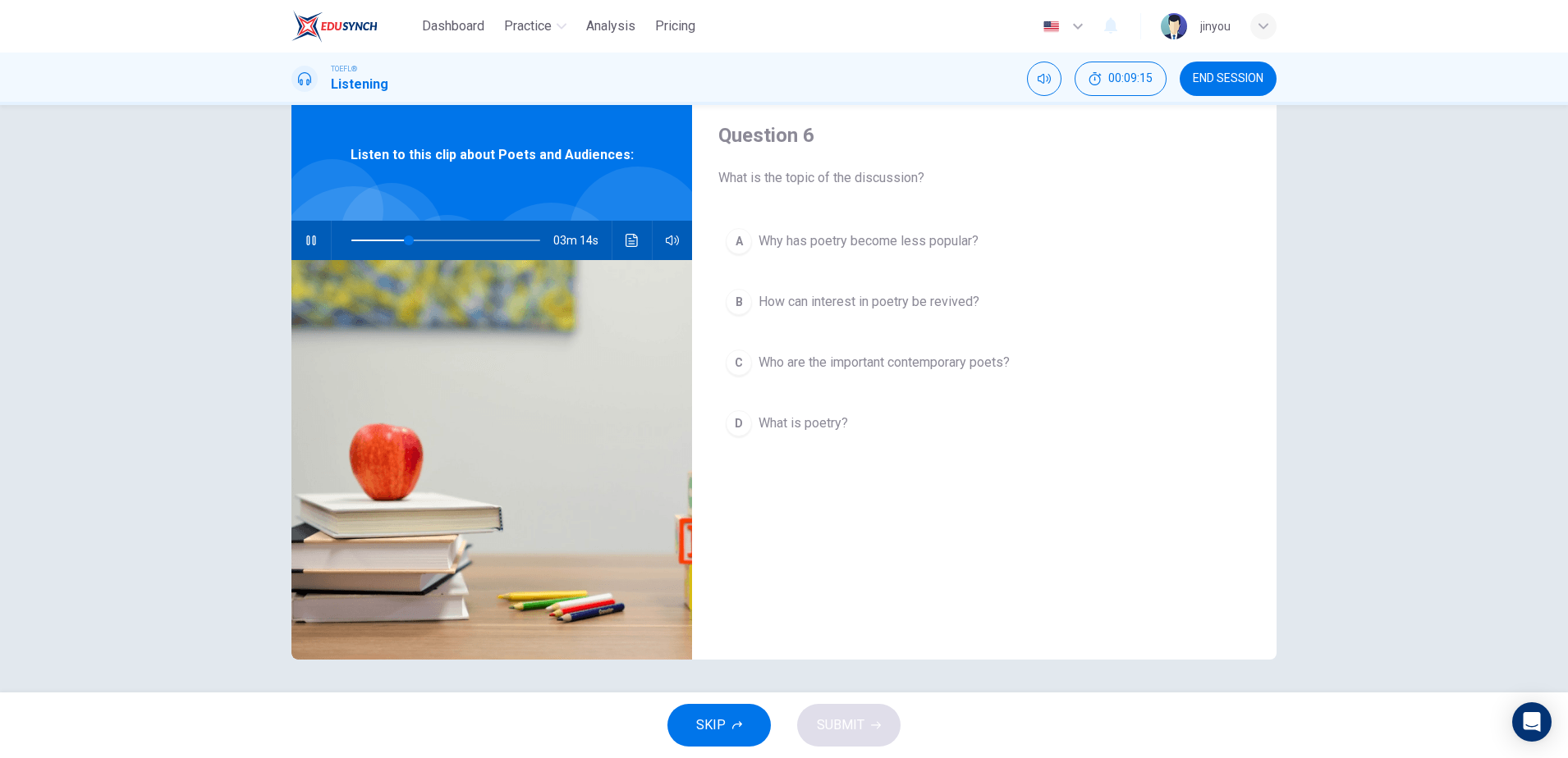
click at [312, 238] on icon "button" at bounding box center [312, 240] width 13 height 13
drag, startPoint x: 394, startPoint y: 238, endPoint x: 259, endPoint y: 240, distance: 135.0
click at [259, 239] on div "Question 6 What is the topic of the discussion? A Why has poetry become less po…" at bounding box center [784, 398] width 1568 height 588
click at [305, 237] on icon "button" at bounding box center [312, 240] width 13 height 13
click at [313, 244] on icon "button" at bounding box center [311, 240] width 9 height 9
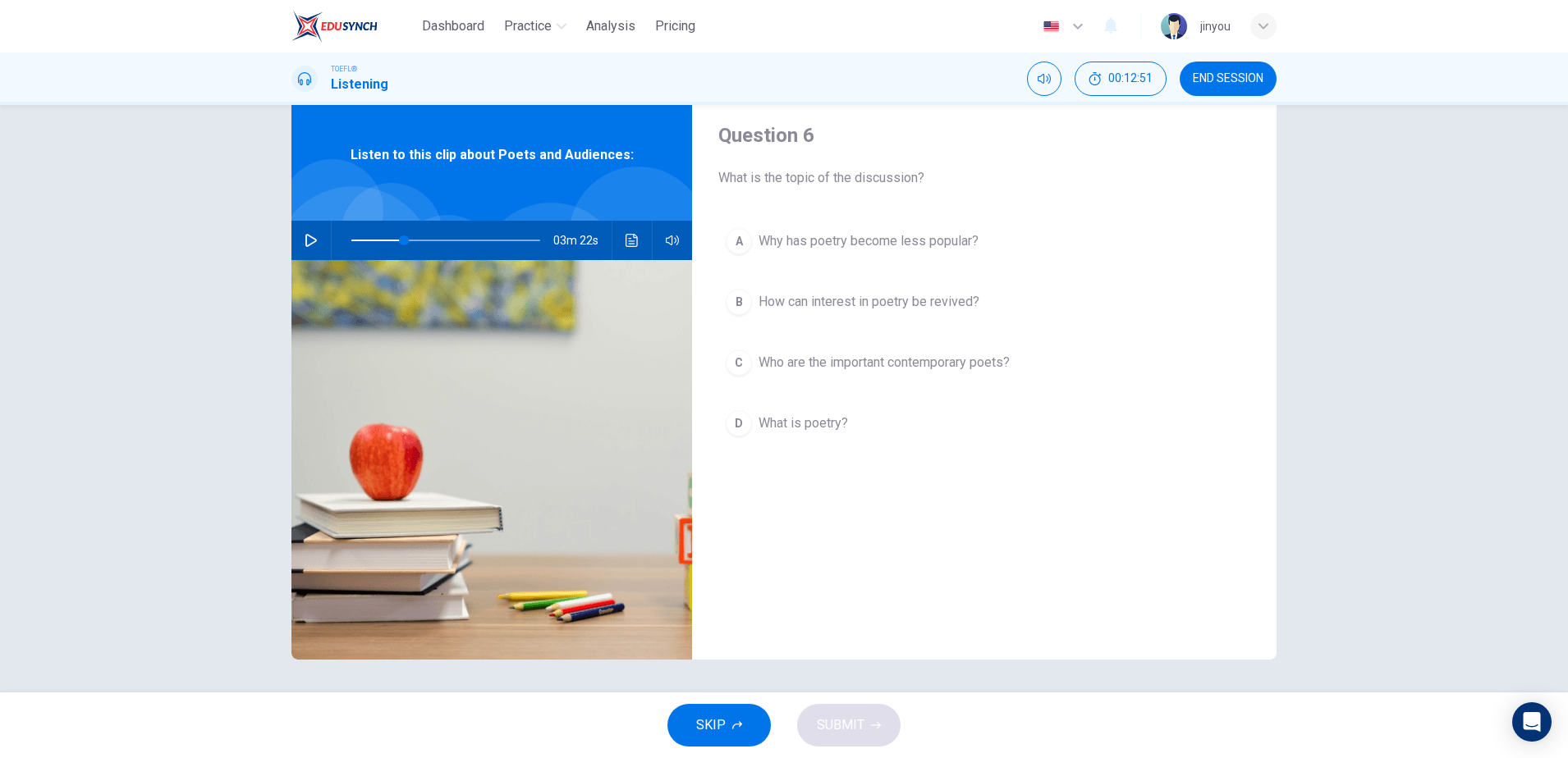
click at [842, 240] on span "Why has poetry become less popular?" at bounding box center [868, 240] width 220 height 20
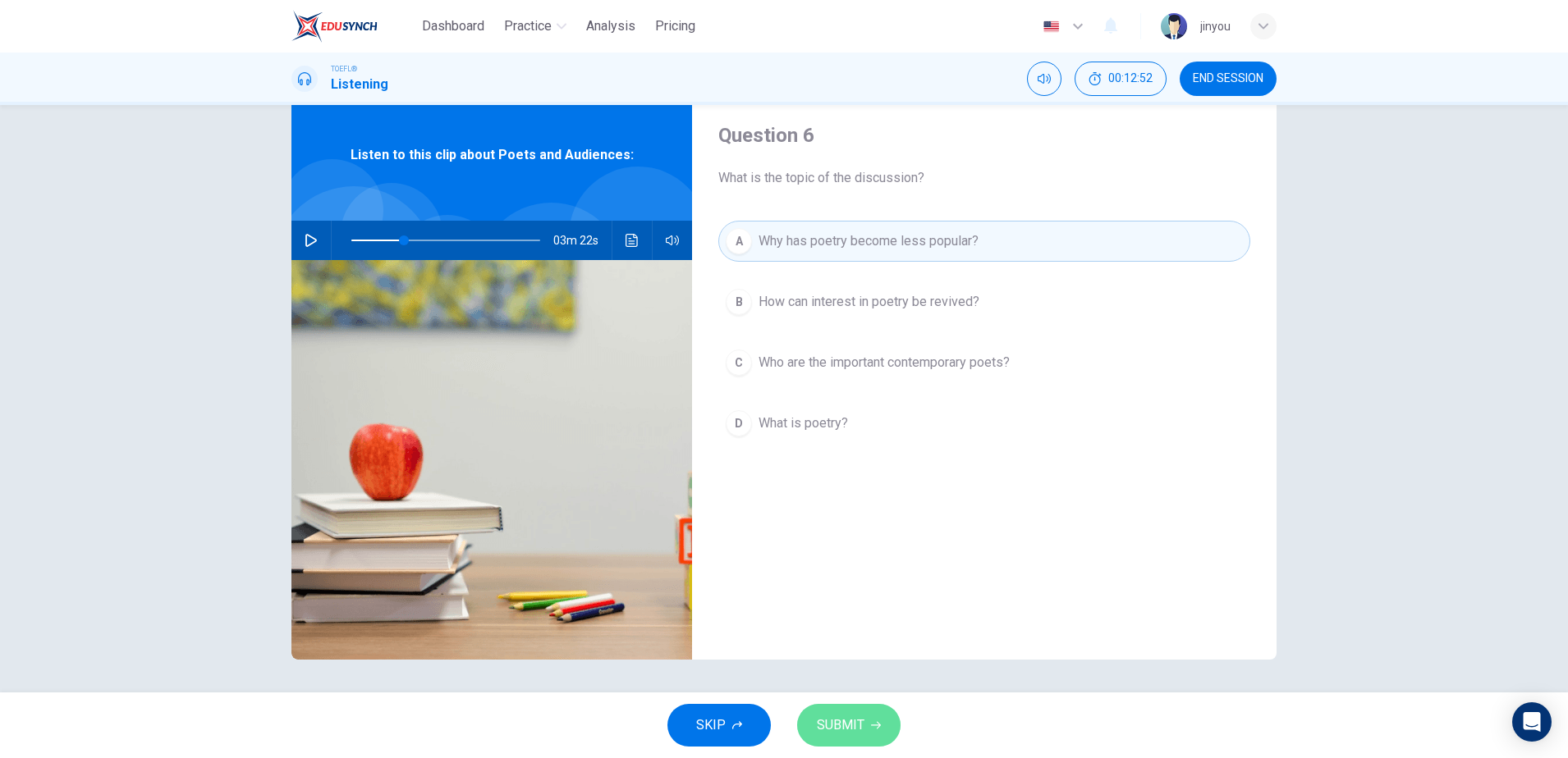
click at [846, 711] on button "SUBMIT" at bounding box center [848, 725] width 103 height 43
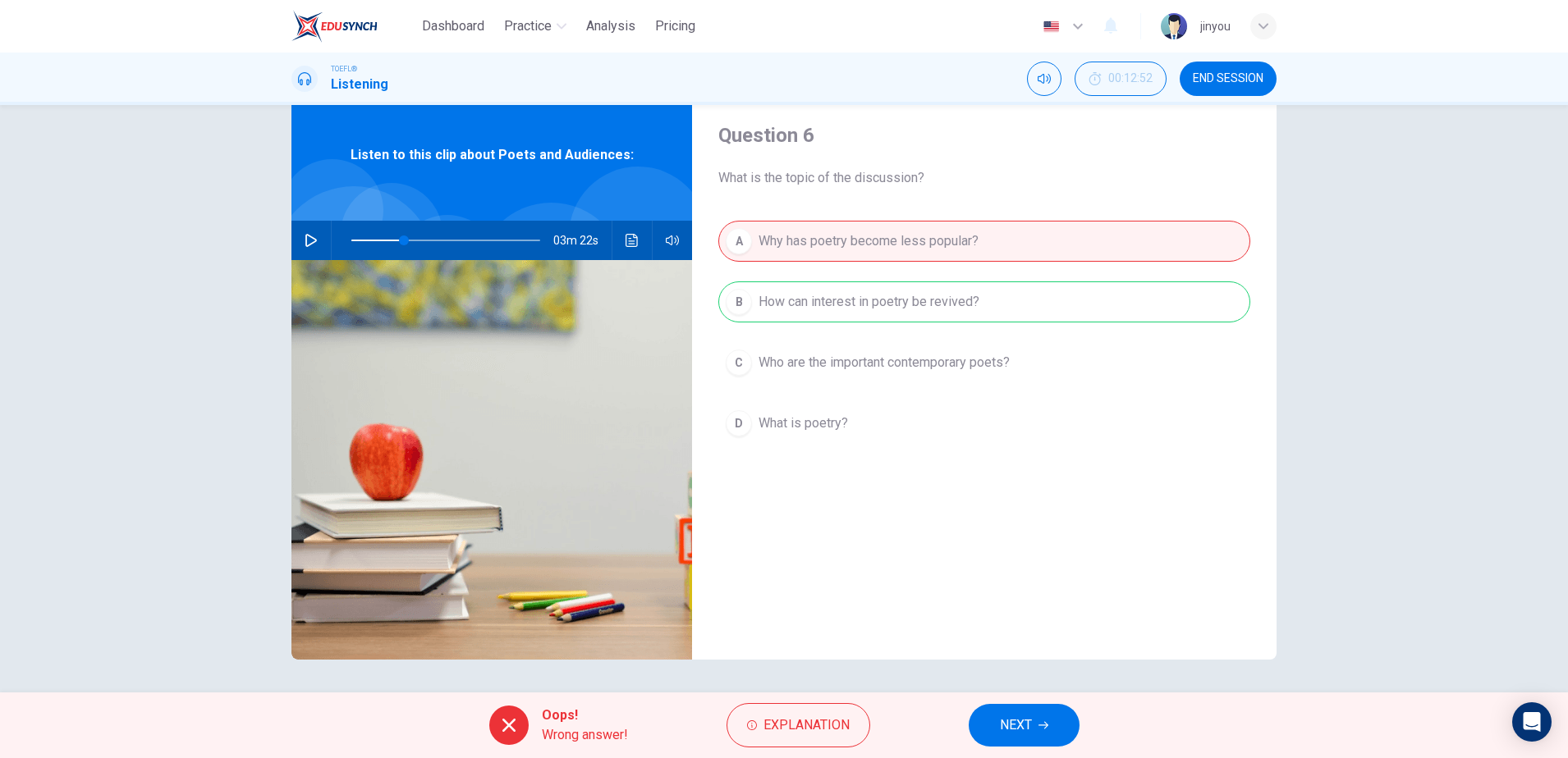
click at [1008, 731] on span "NEXT" at bounding box center [1016, 725] width 32 height 23
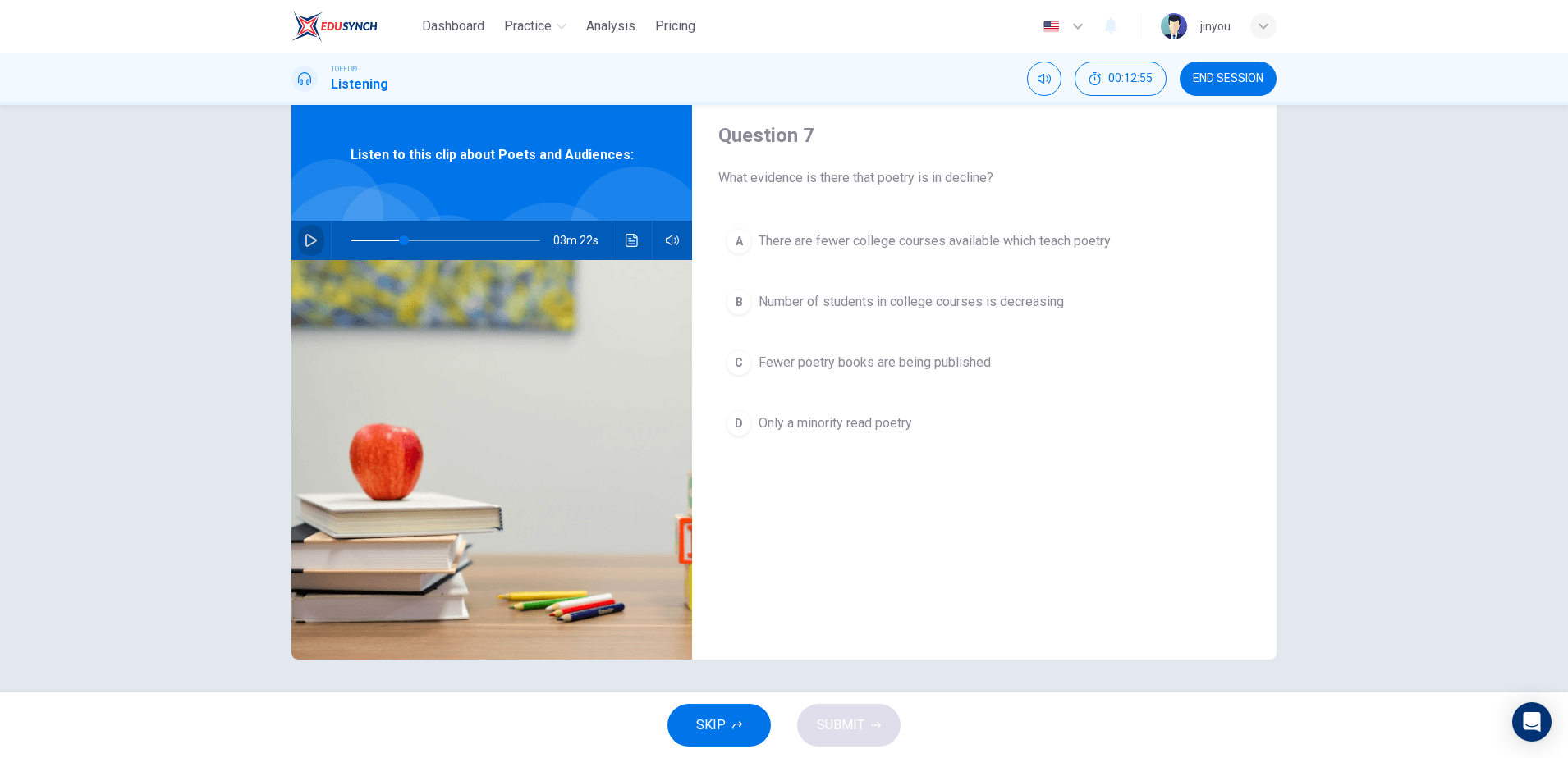
click at [316, 236] on icon "button" at bounding box center [312, 240] width 13 height 13
click at [957, 239] on span "There are fewer college courses available which teach poetry" at bounding box center [935, 240] width 352 height 20
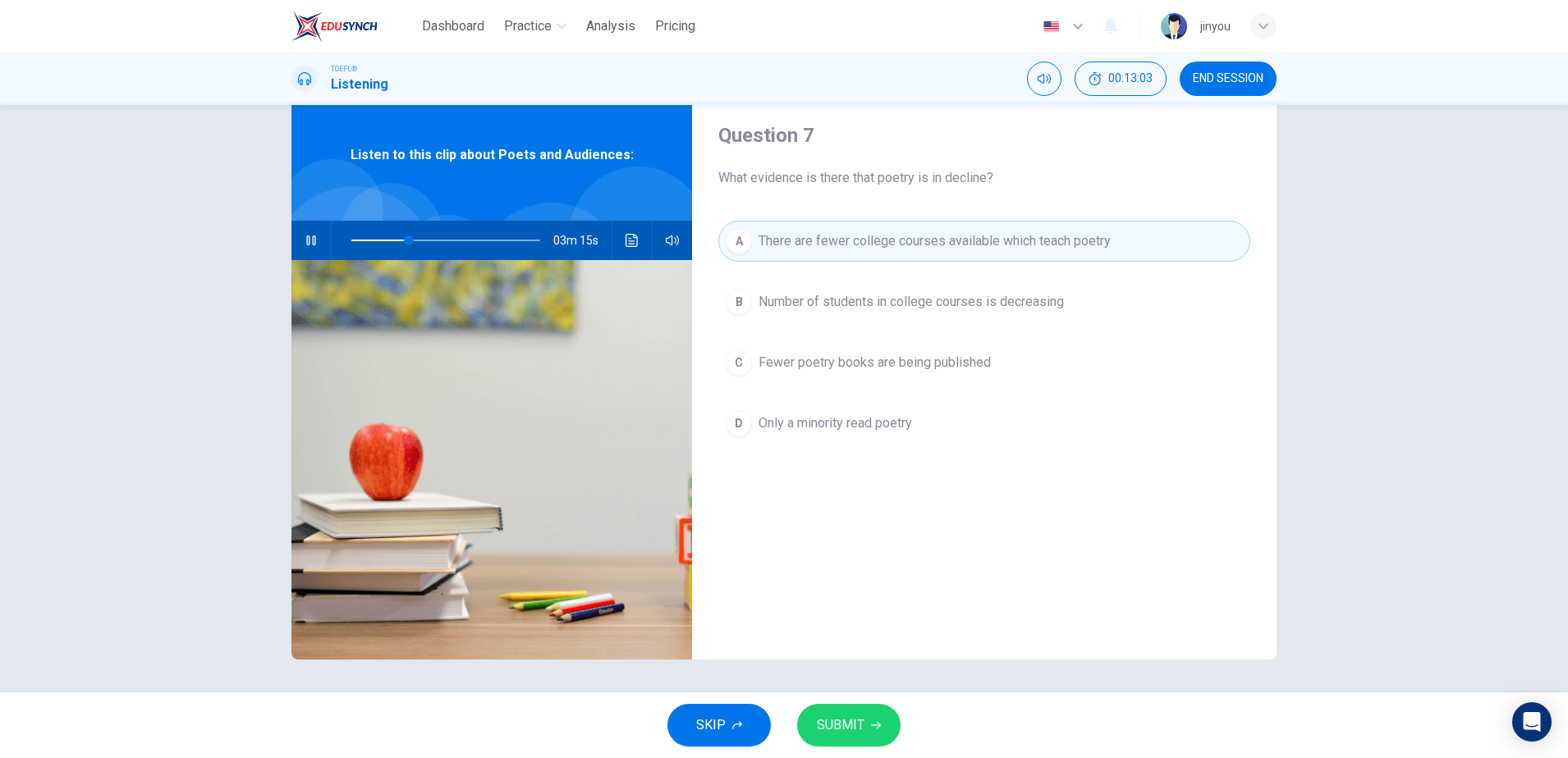
click at [866, 376] on button "C Fewer poetry books are being published" at bounding box center [985, 362] width 532 height 41
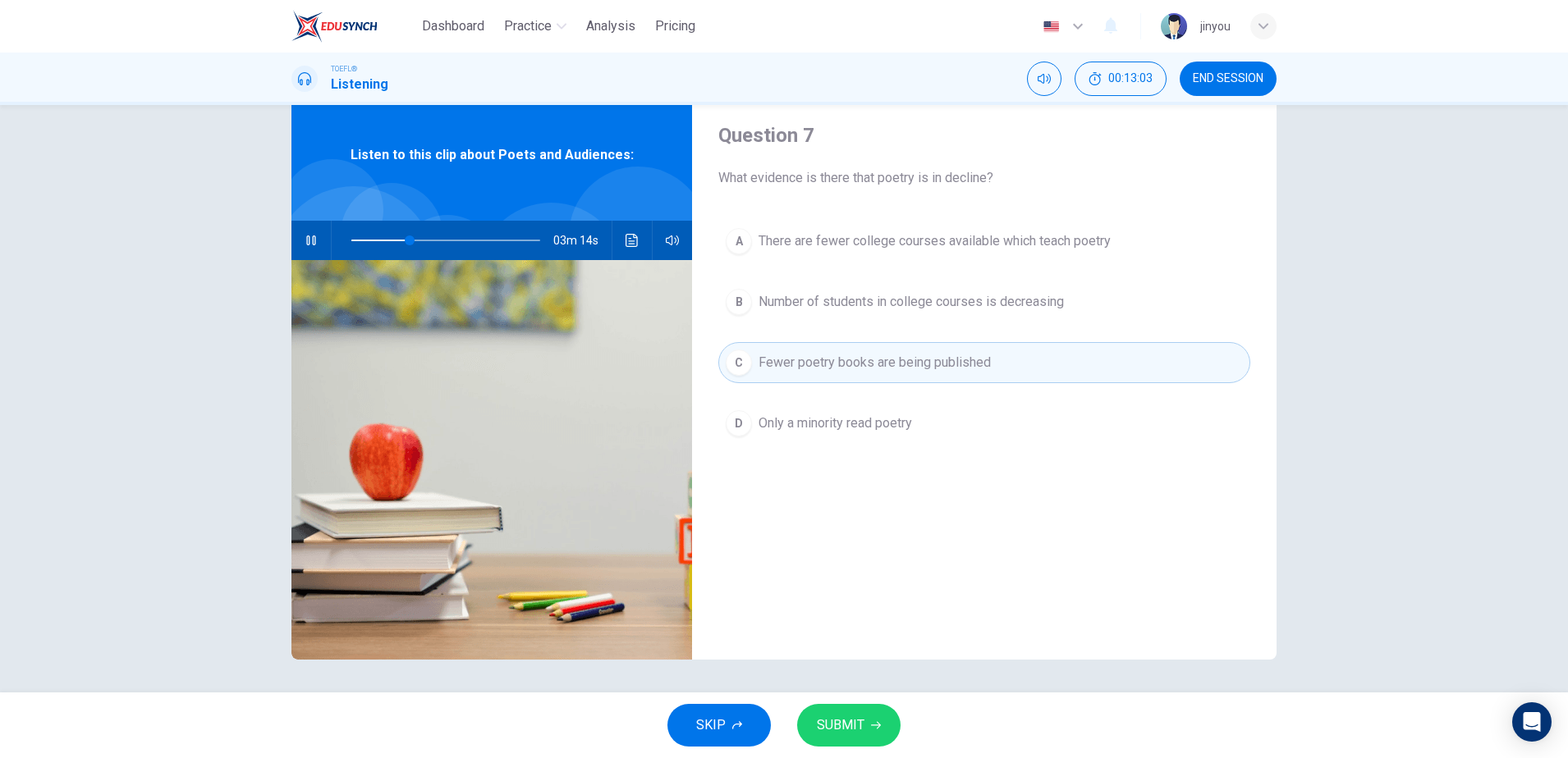
click at [856, 427] on span "Only a minority read poetry" at bounding box center [835, 423] width 153 height 20
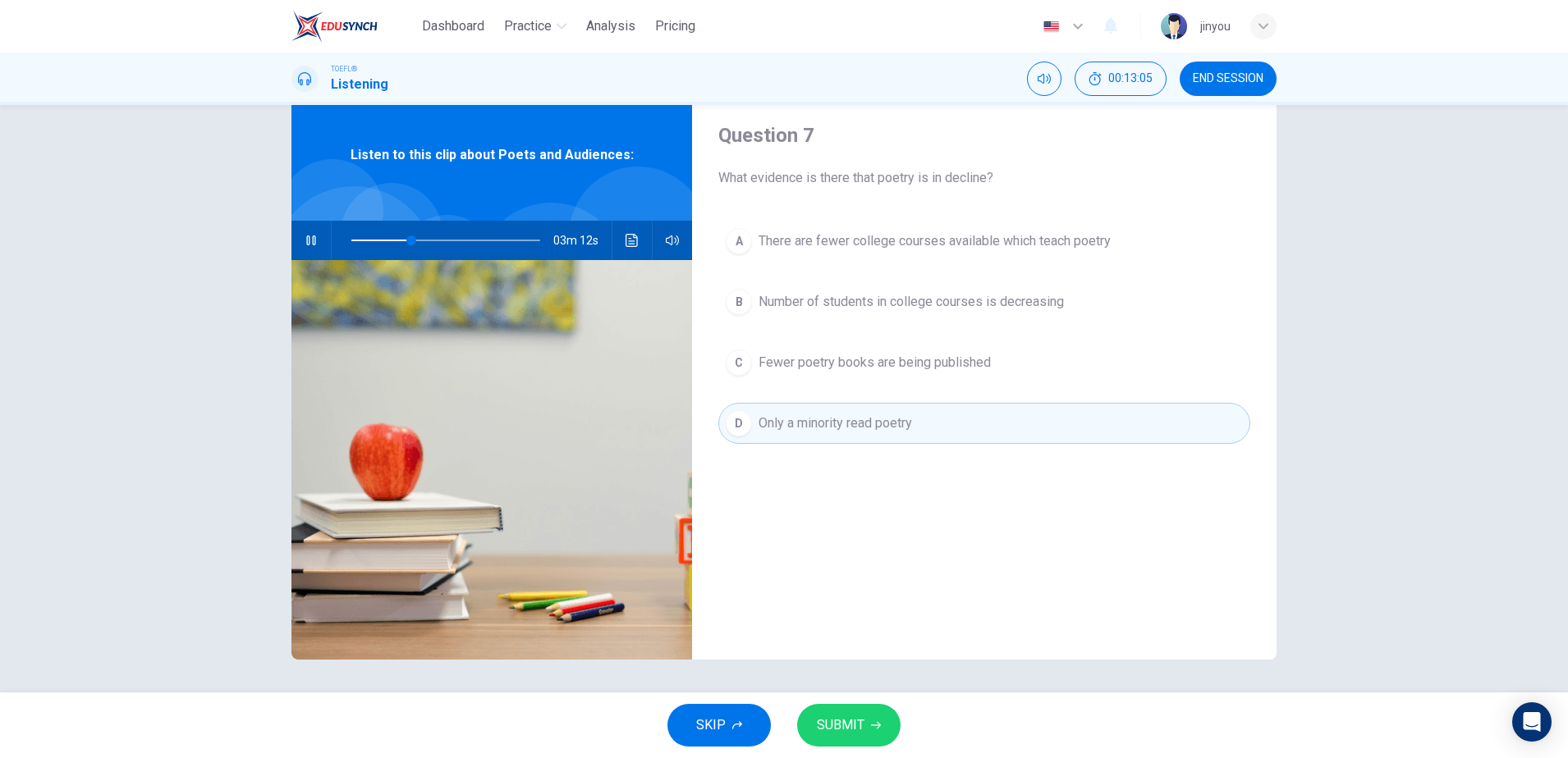
click at [859, 738] on button "SUBMIT" at bounding box center [848, 725] width 103 height 43
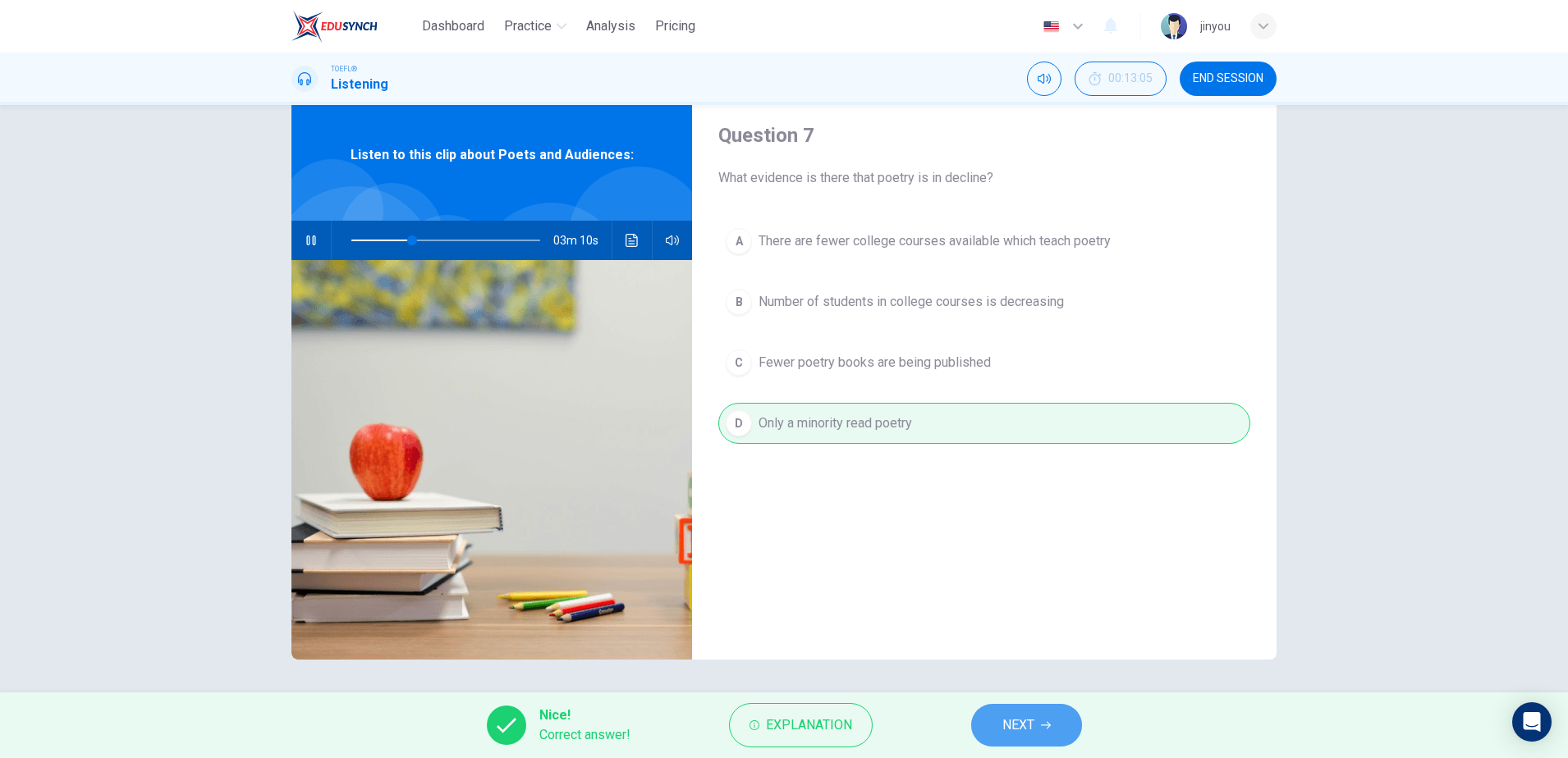
click at [1005, 732] on span "NEXT" at bounding box center [1018, 725] width 32 height 23
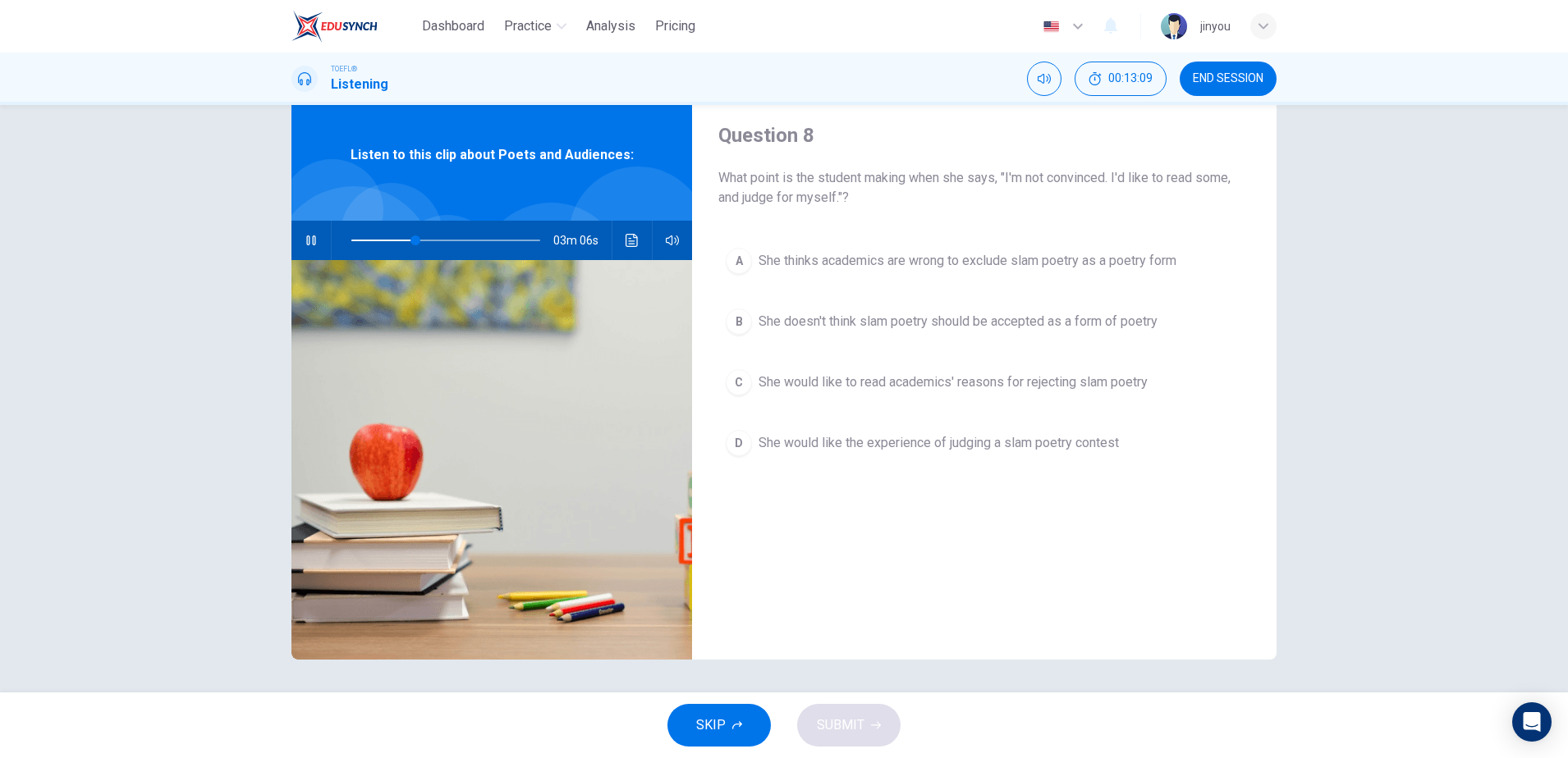
click at [311, 233] on button "button" at bounding box center [312, 240] width 27 height 40
click at [873, 325] on span "She doesn't think slam poetry should be accepted as a form of poetry" at bounding box center [957, 321] width 399 height 20
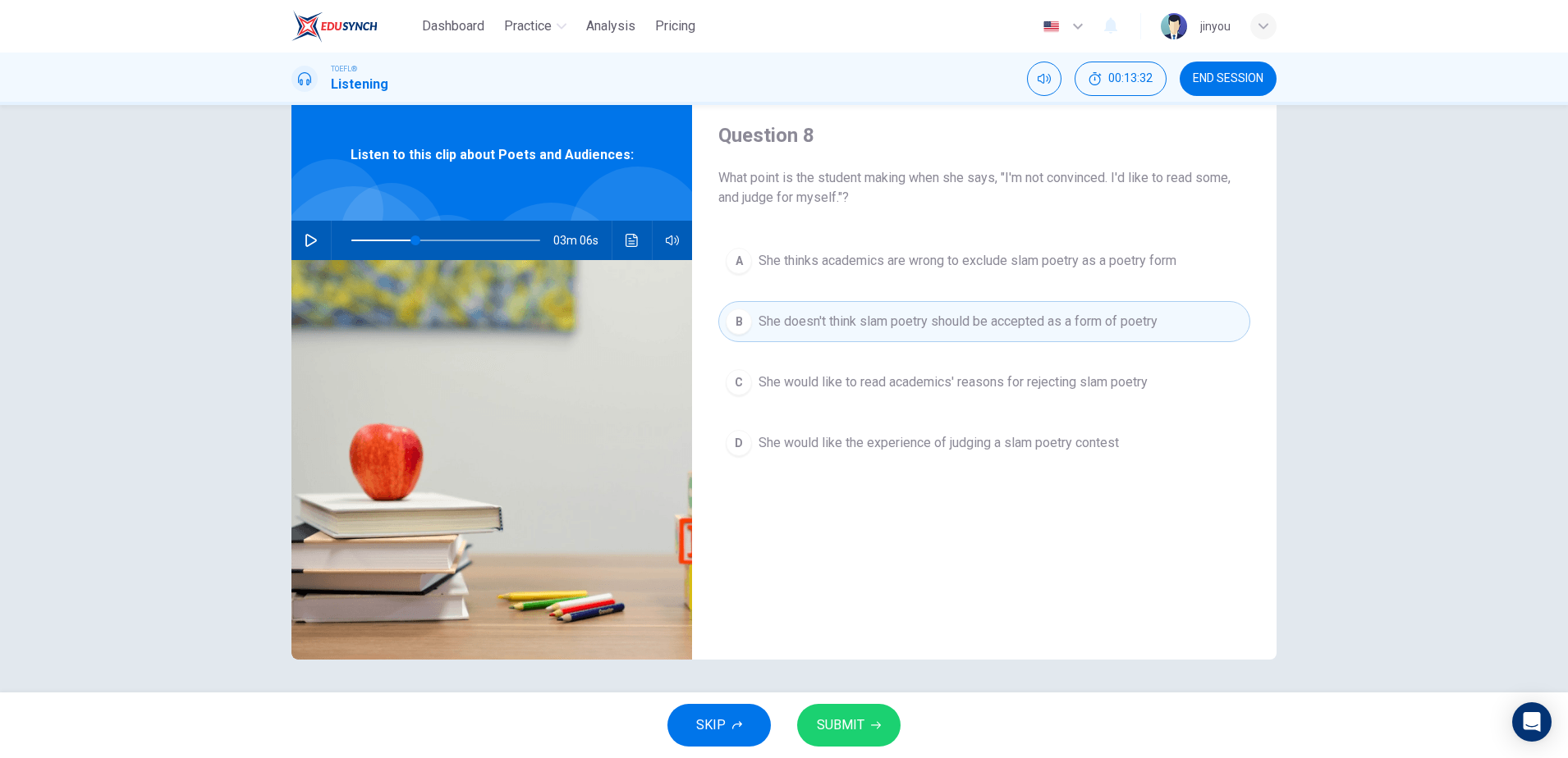
click at [793, 374] on span "She would like to read academics' reasons for rejecting slam poetry" at bounding box center [953, 382] width 389 height 20
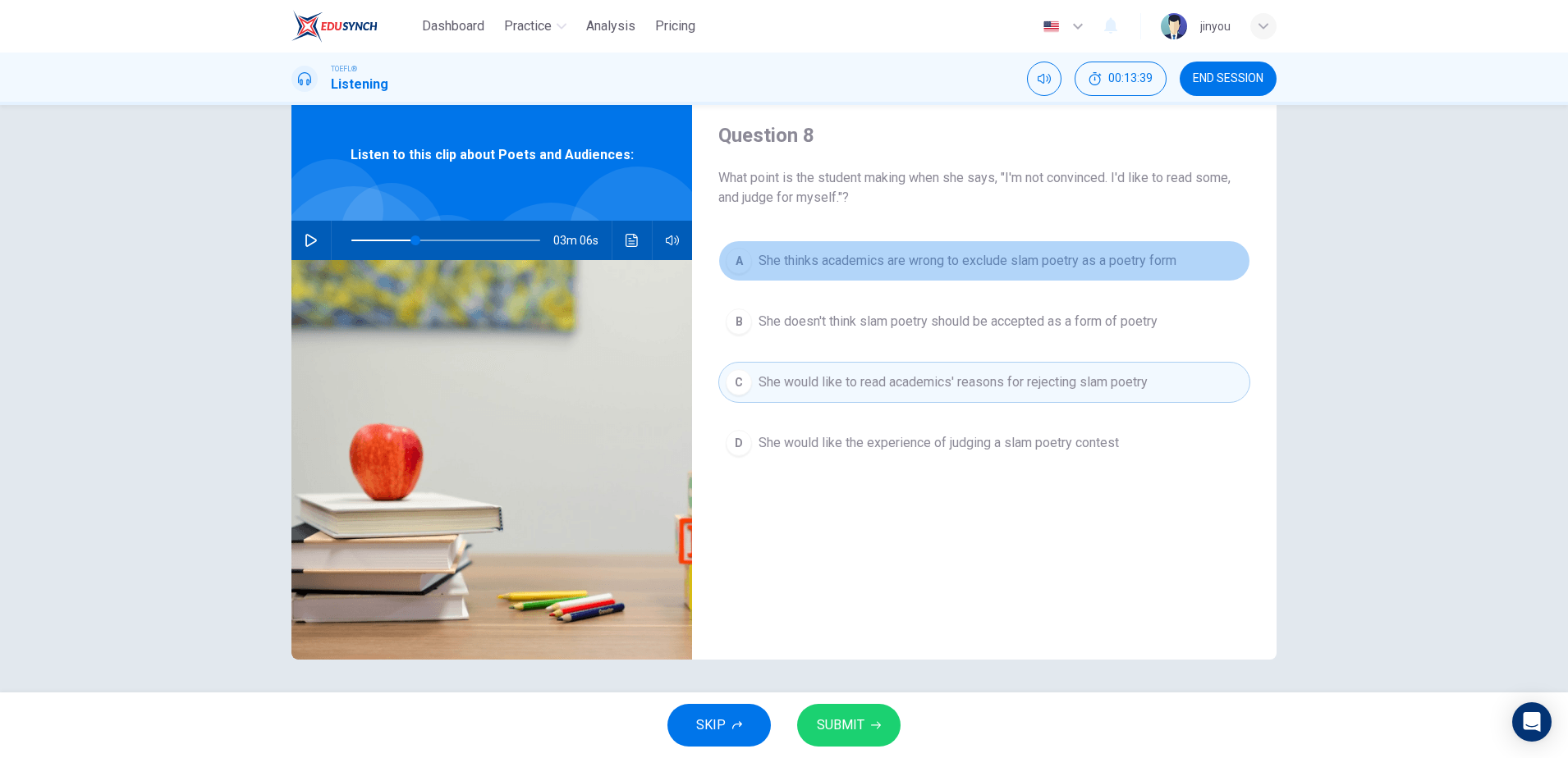
click at [891, 250] on button "A She thinks academics are wrong to exclude slam poetry as a poetry form" at bounding box center [985, 260] width 532 height 41
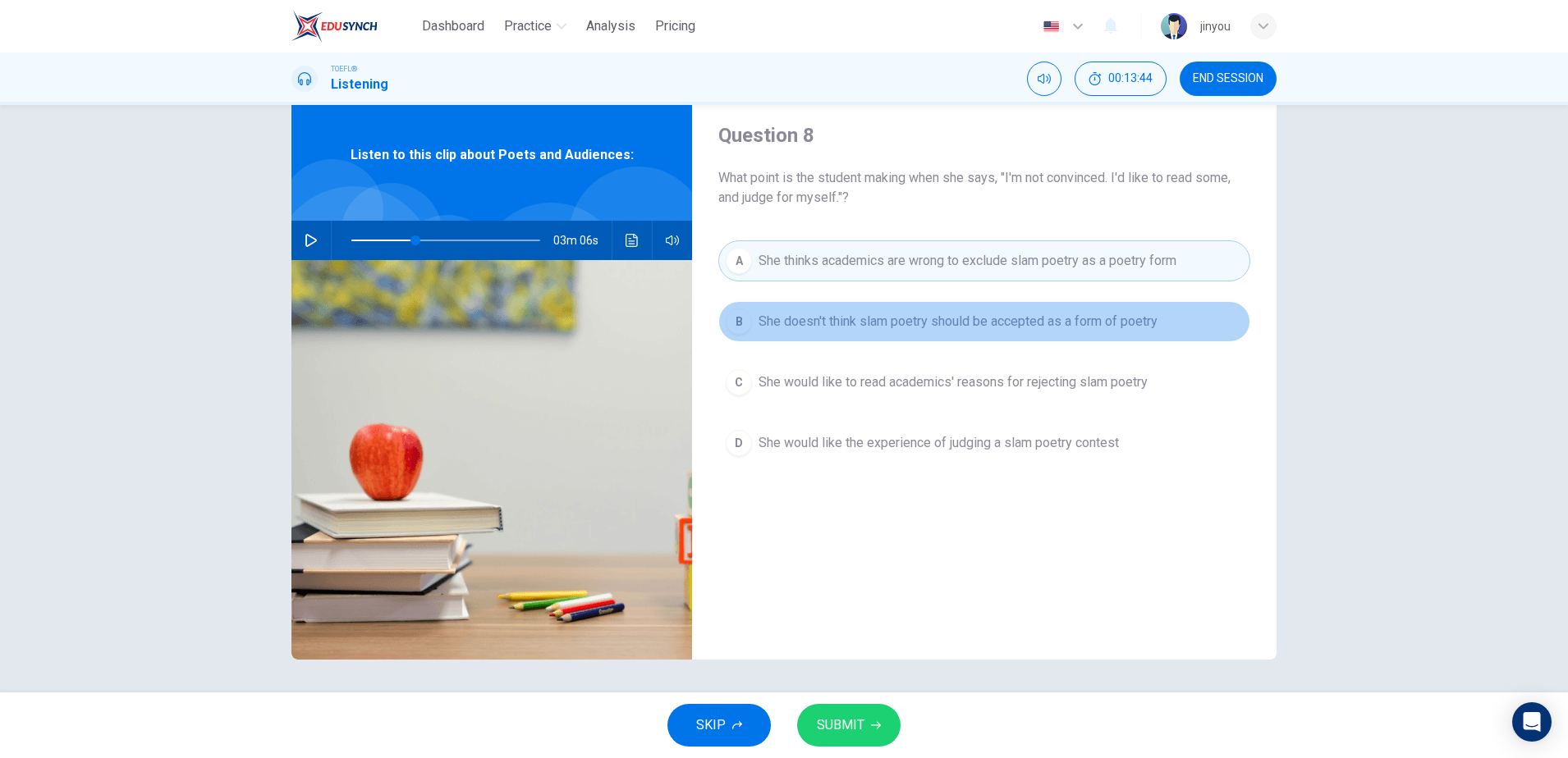
click at [882, 327] on span "She doesn't think slam poetry should be accepted as a form of poetry" at bounding box center [957, 321] width 399 height 20
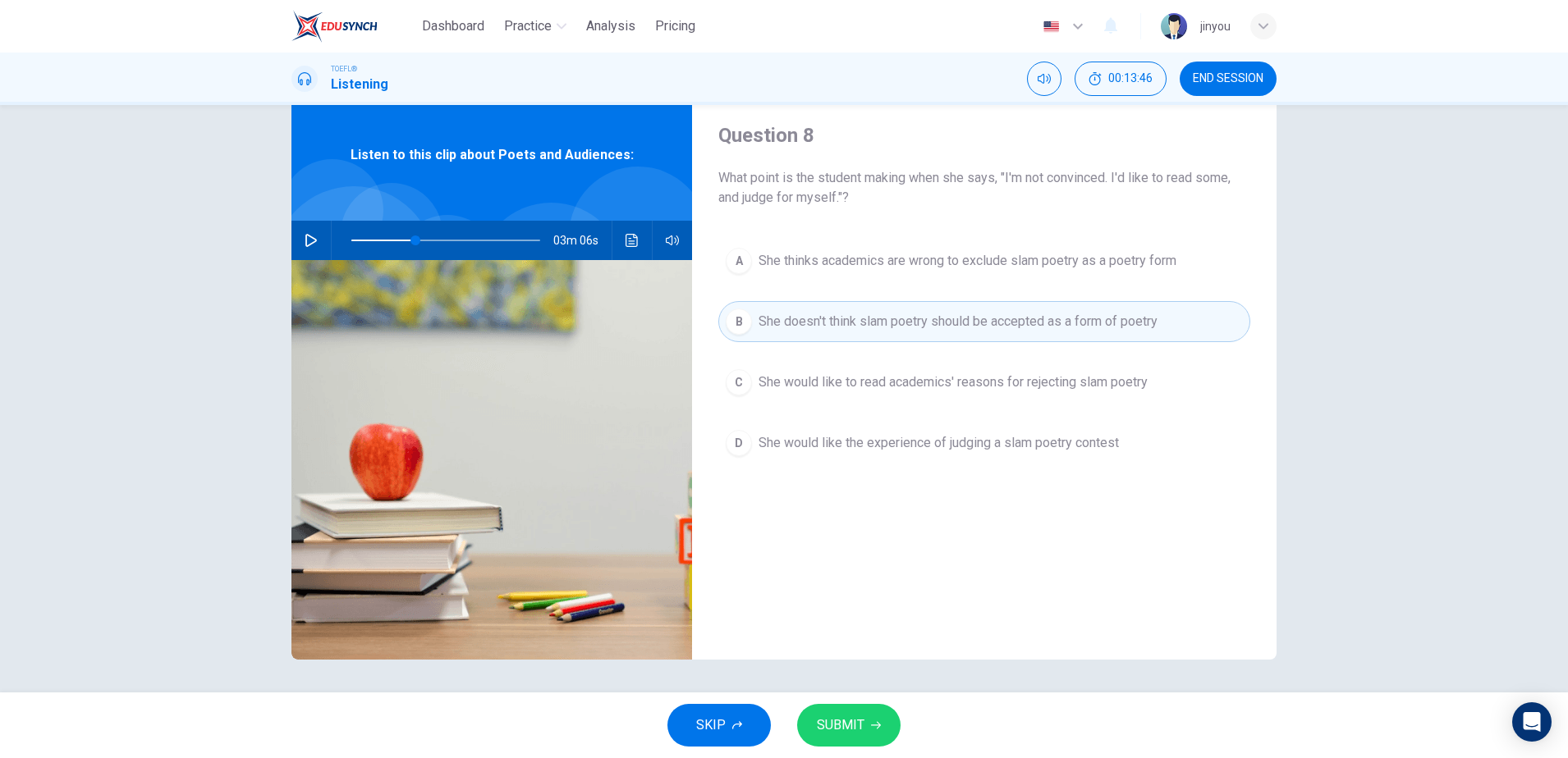
click at [890, 273] on button "A She thinks academics are wrong to exclude slam poetry as a poetry form" at bounding box center [985, 260] width 532 height 41
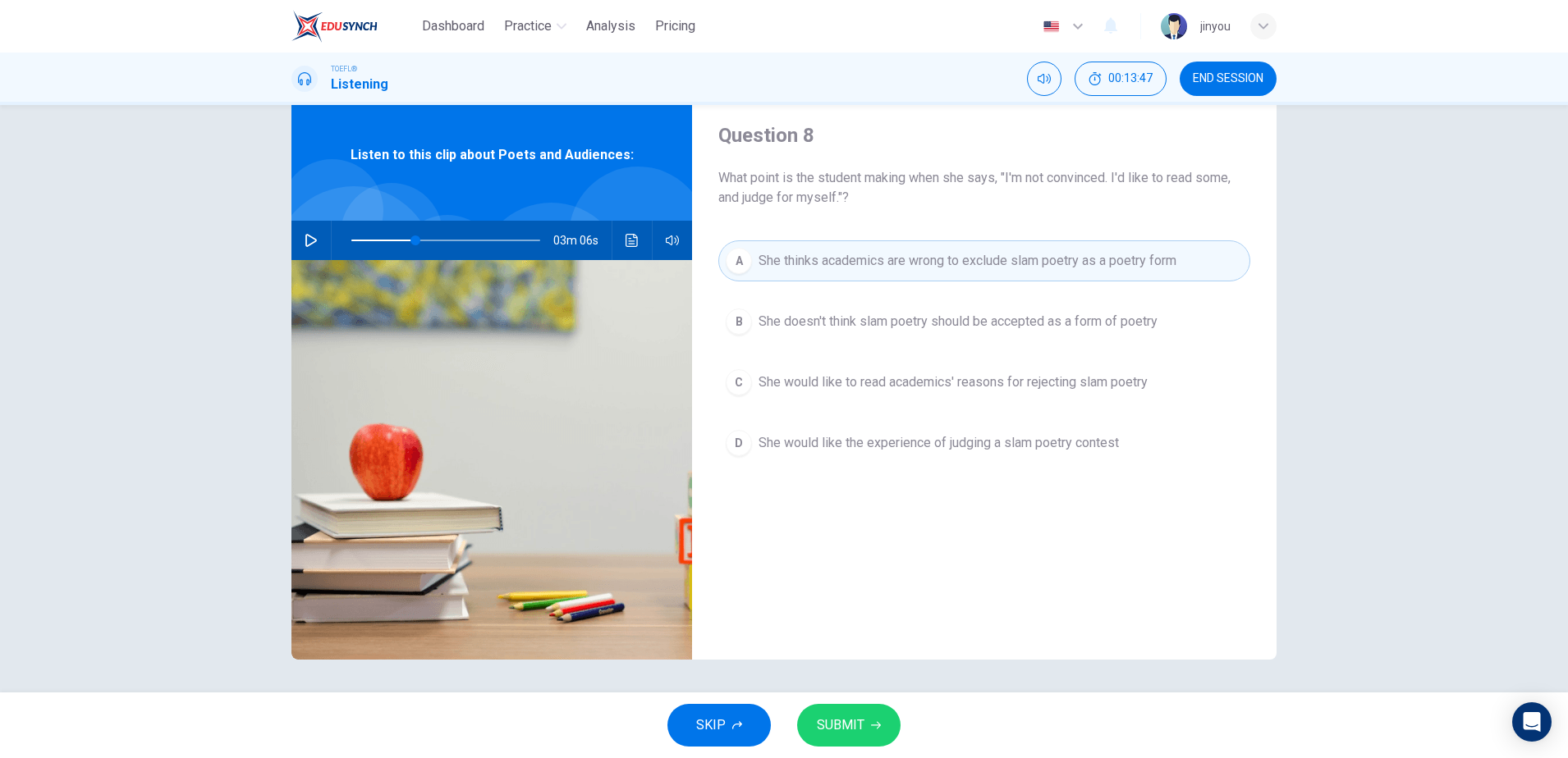
click at [860, 715] on span "SUBMIT" at bounding box center [841, 725] width 47 height 23
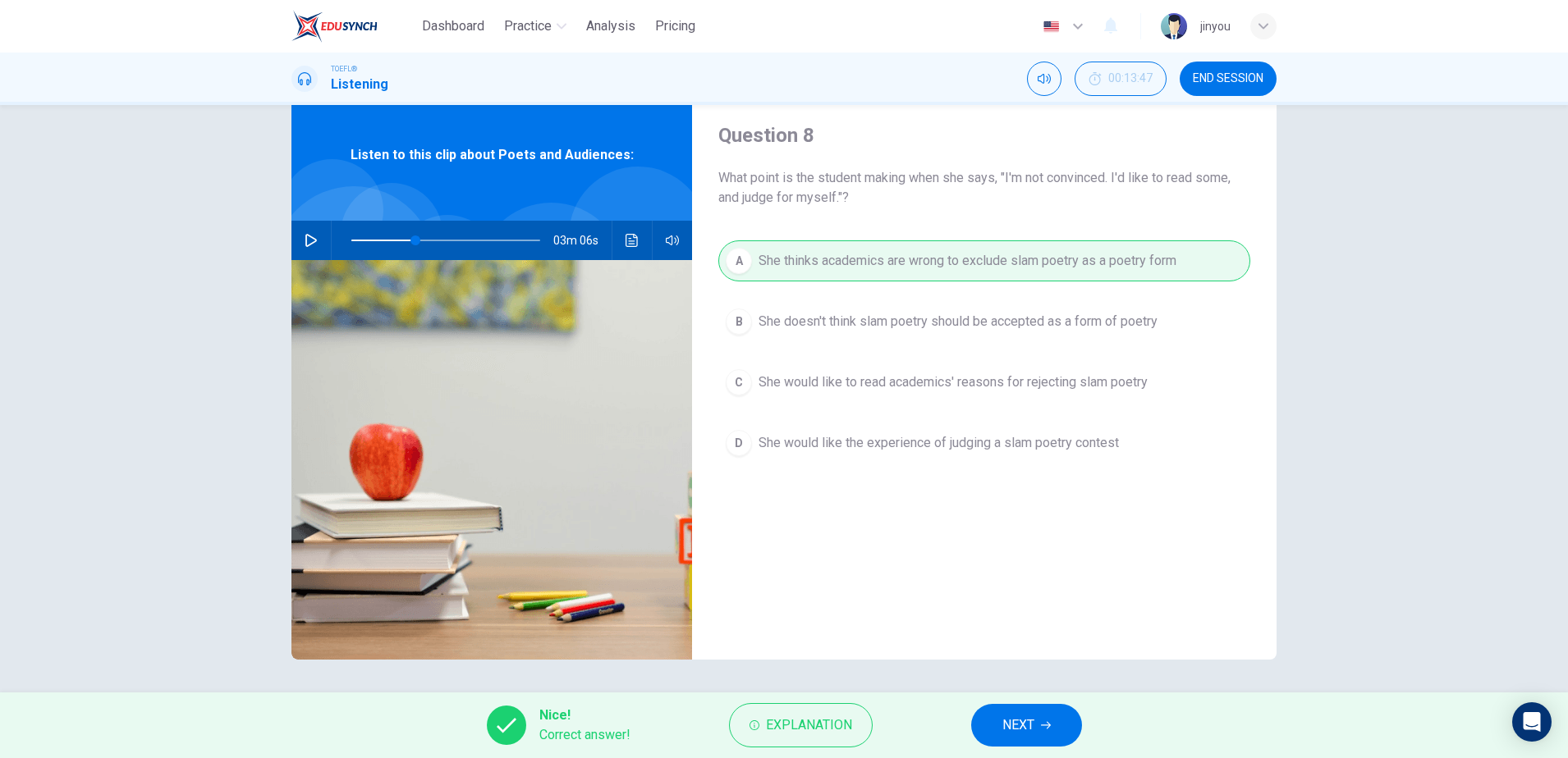
click at [1033, 740] on button "NEXT" at bounding box center [1026, 725] width 111 height 43
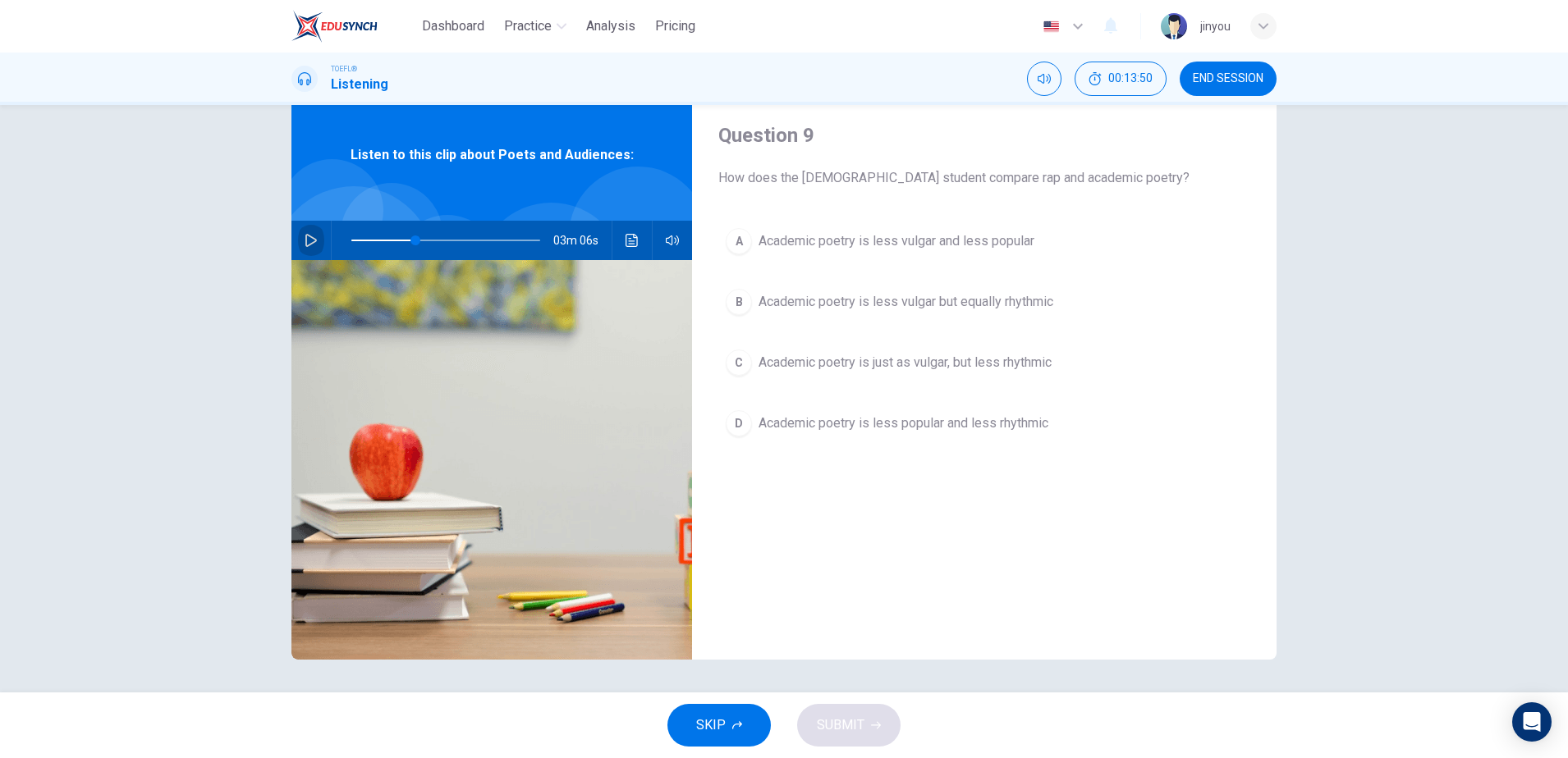
click at [316, 238] on icon "button" at bounding box center [312, 240] width 13 height 13
click at [314, 243] on icon "button" at bounding box center [312, 240] width 13 height 13
click at [897, 308] on span "Academic poetry is less vulgar but equally rhythmic" at bounding box center [905, 302] width 294 height 20
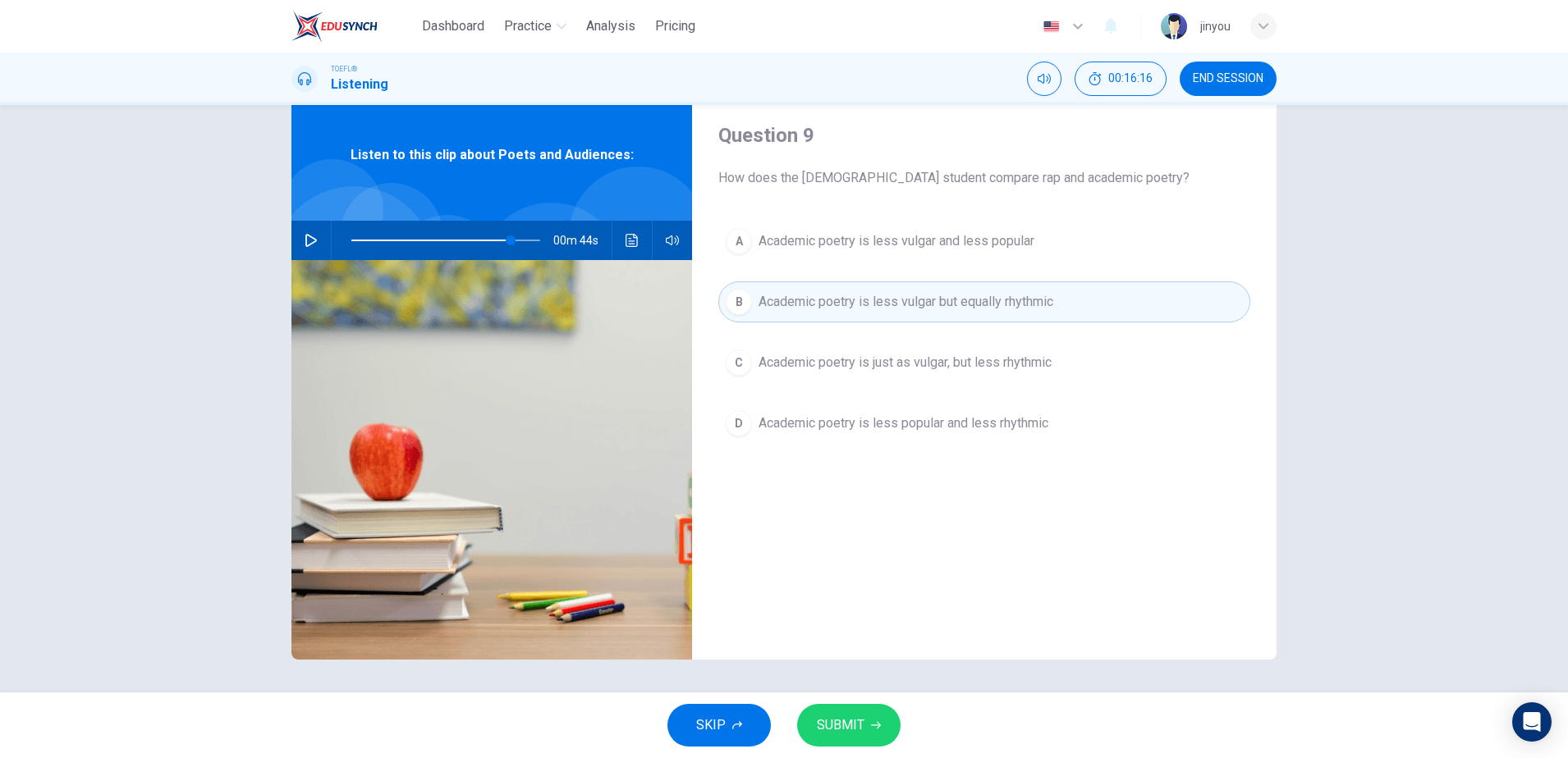
click at [312, 238] on icon "button" at bounding box center [311, 240] width 11 height 13
click at [314, 243] on icon "button" at bounding box center [312, 240] width 13 height 13
click at [954, 364] on span "Academic poetry is just as vulgar, but less rhythmic" at bounding box center [904, 362] width 293 height 20
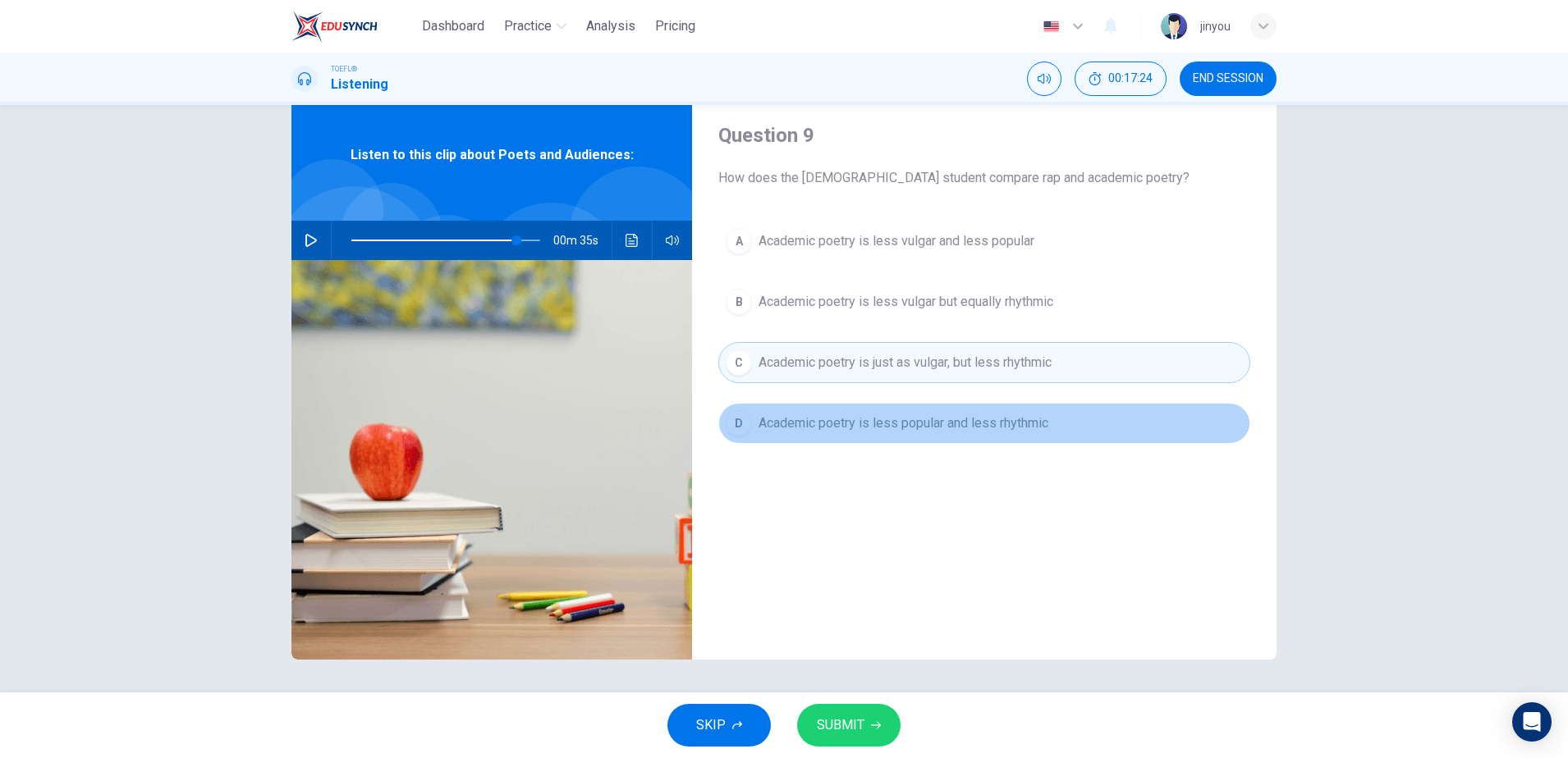
click at [866, 432] on span "Academic poetry is less popular and less rhythmic" at bounding box center [903, 423] width 290 height 20
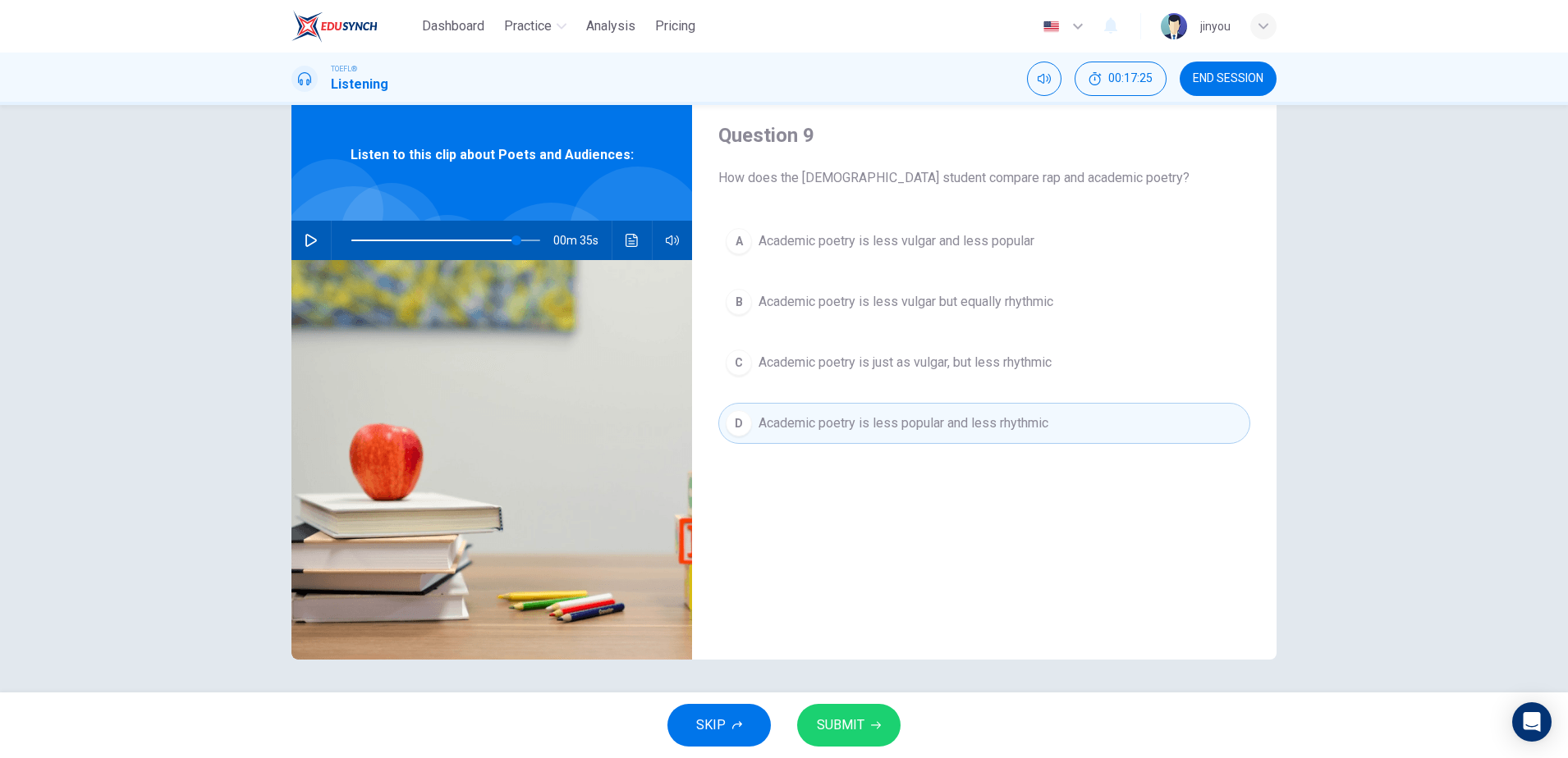
click at [854, 708] on button "SUBMIT" at bounding box center [848, 725] width 103 height 43
type input "87"
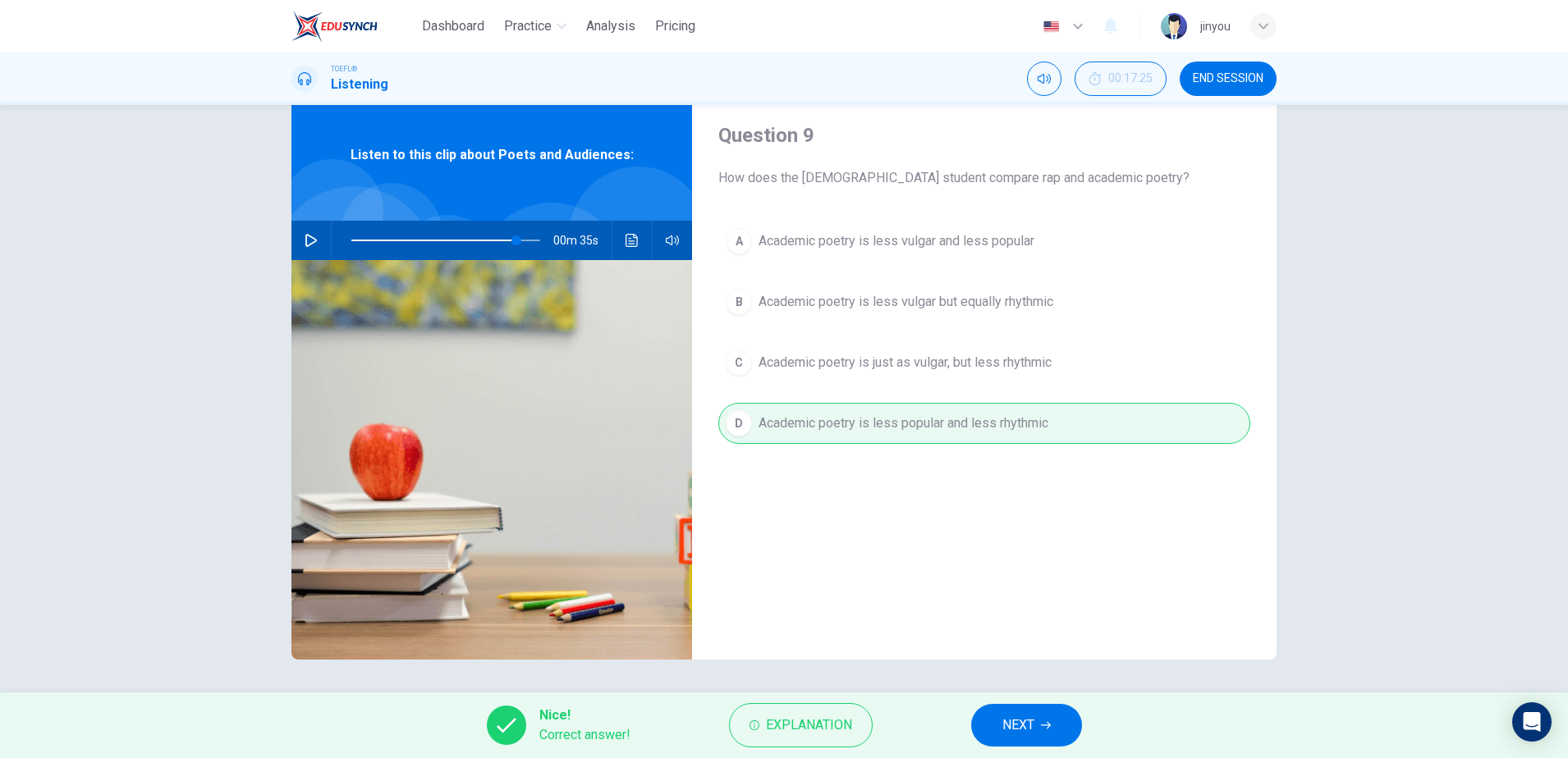
click at [1022, 738] on button "NEXT" at bounding box center [1026, 725] width 111 height 43
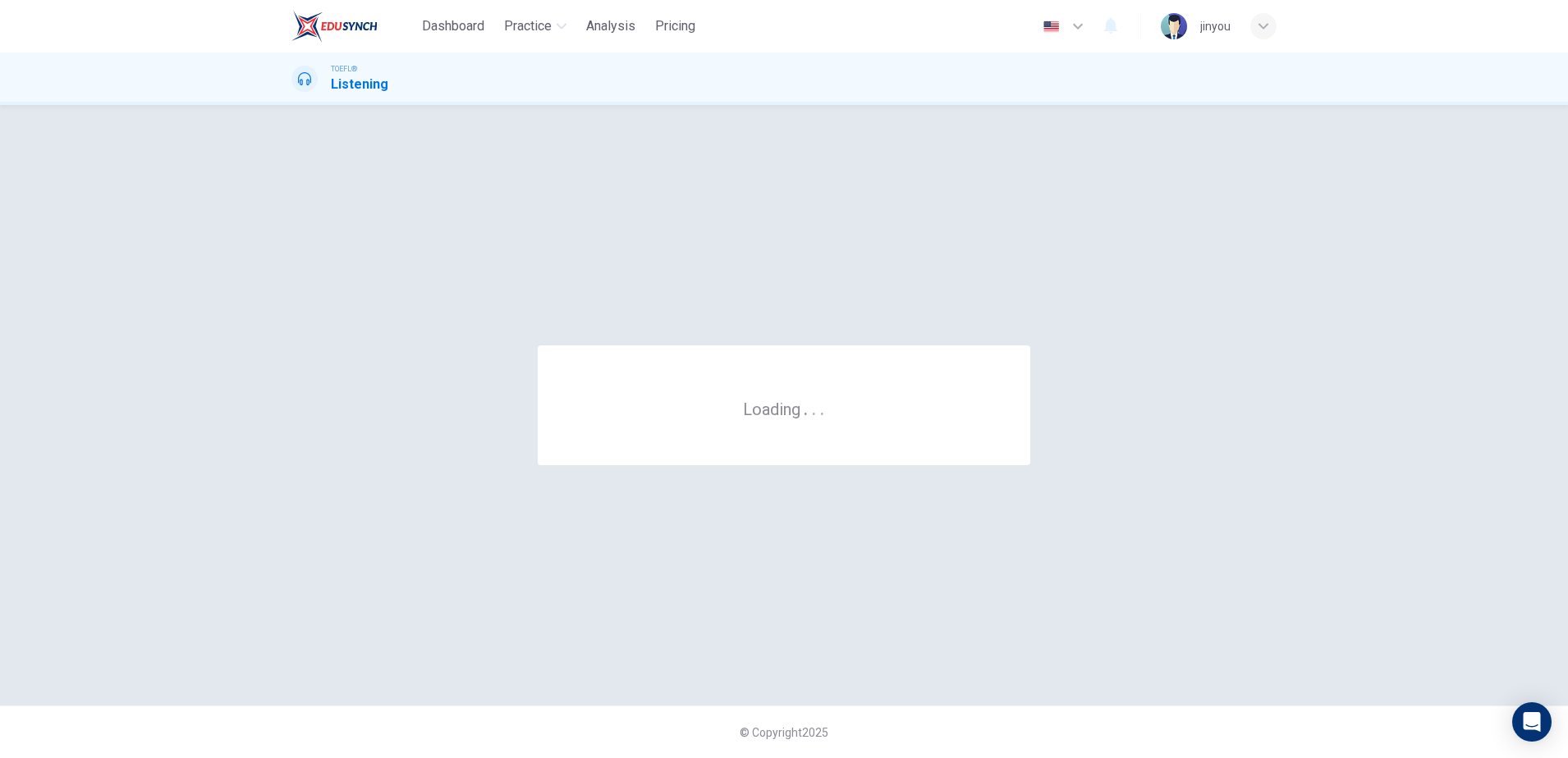
scroll to position [0, 0]
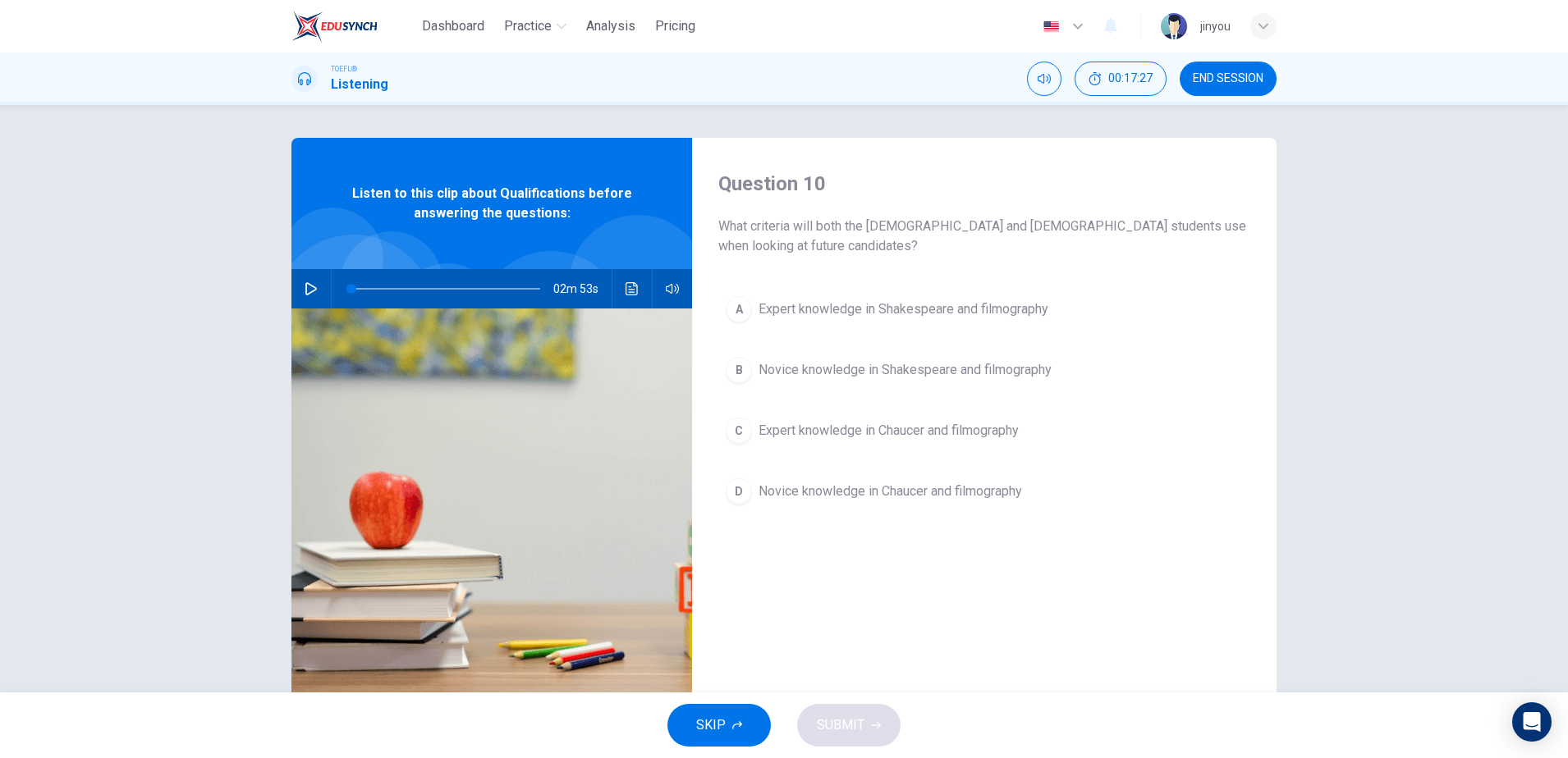
click at [311, 286] on icon "button" at bounding box center [311, 289] width 11 height 13
click at [313, 292] on icon "button" at bounding box center [312, 289] width 13 height 13
click at [1037, 314] on span "Expert knowledge in Shakespeare and filmography" at bounding box center [903, 308] width 290 height 20
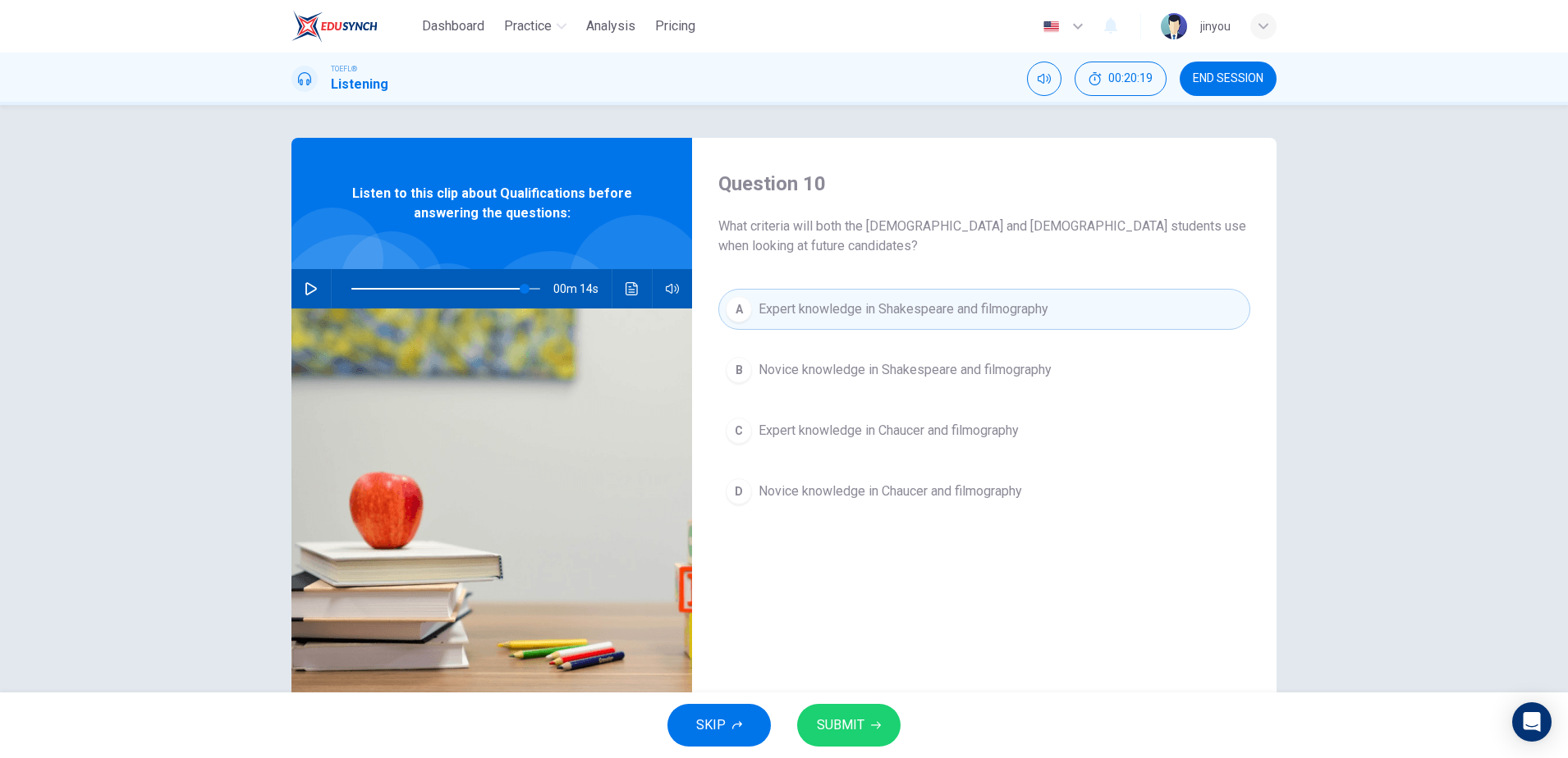
click at [862, 732] on span "SUBMIT" at bounding box center [841, 725] width 47 height 23
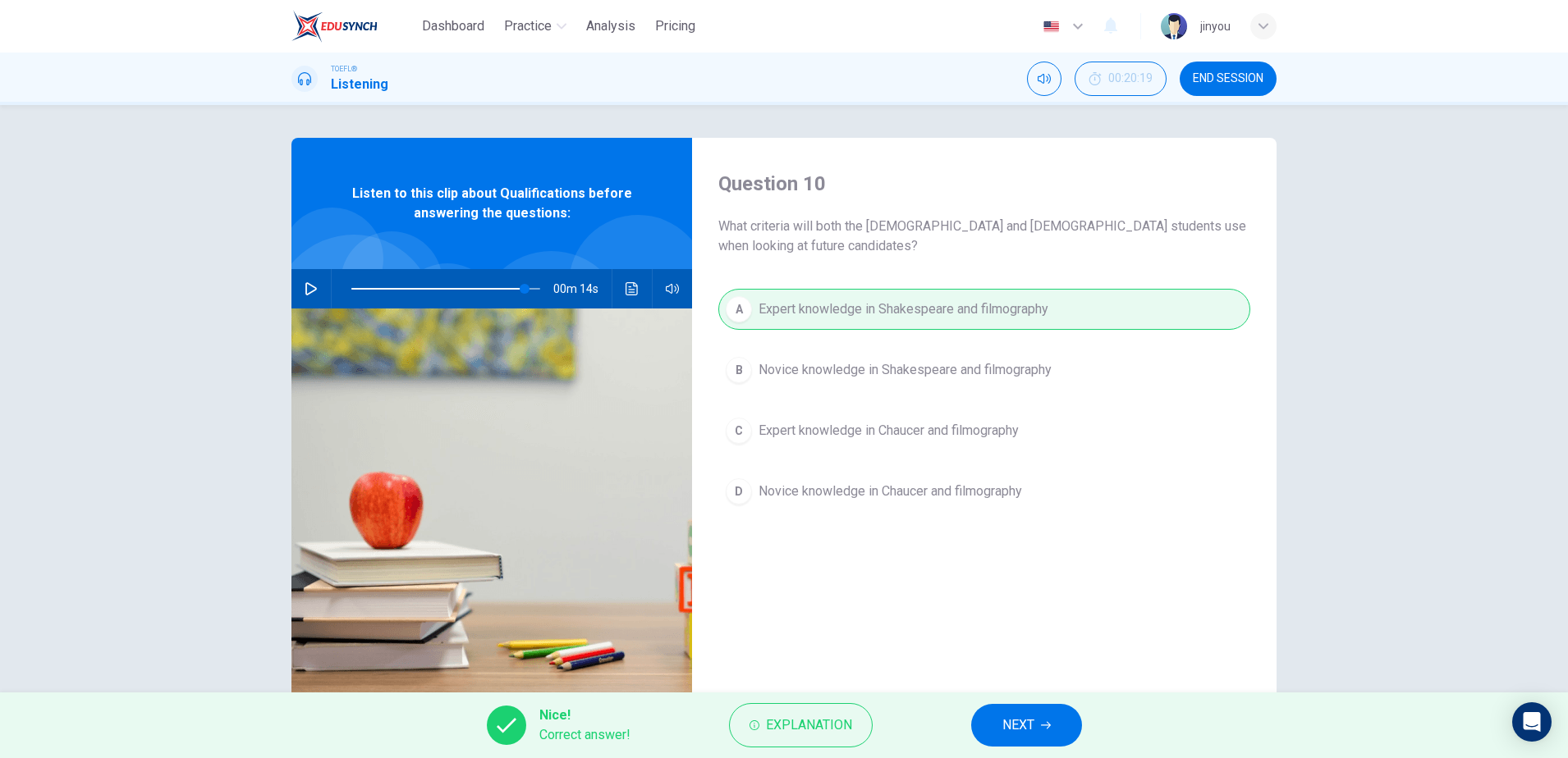
click at [1025, 723] on span "NEXT" at bounding box center [1018, 725] width 32 height 23
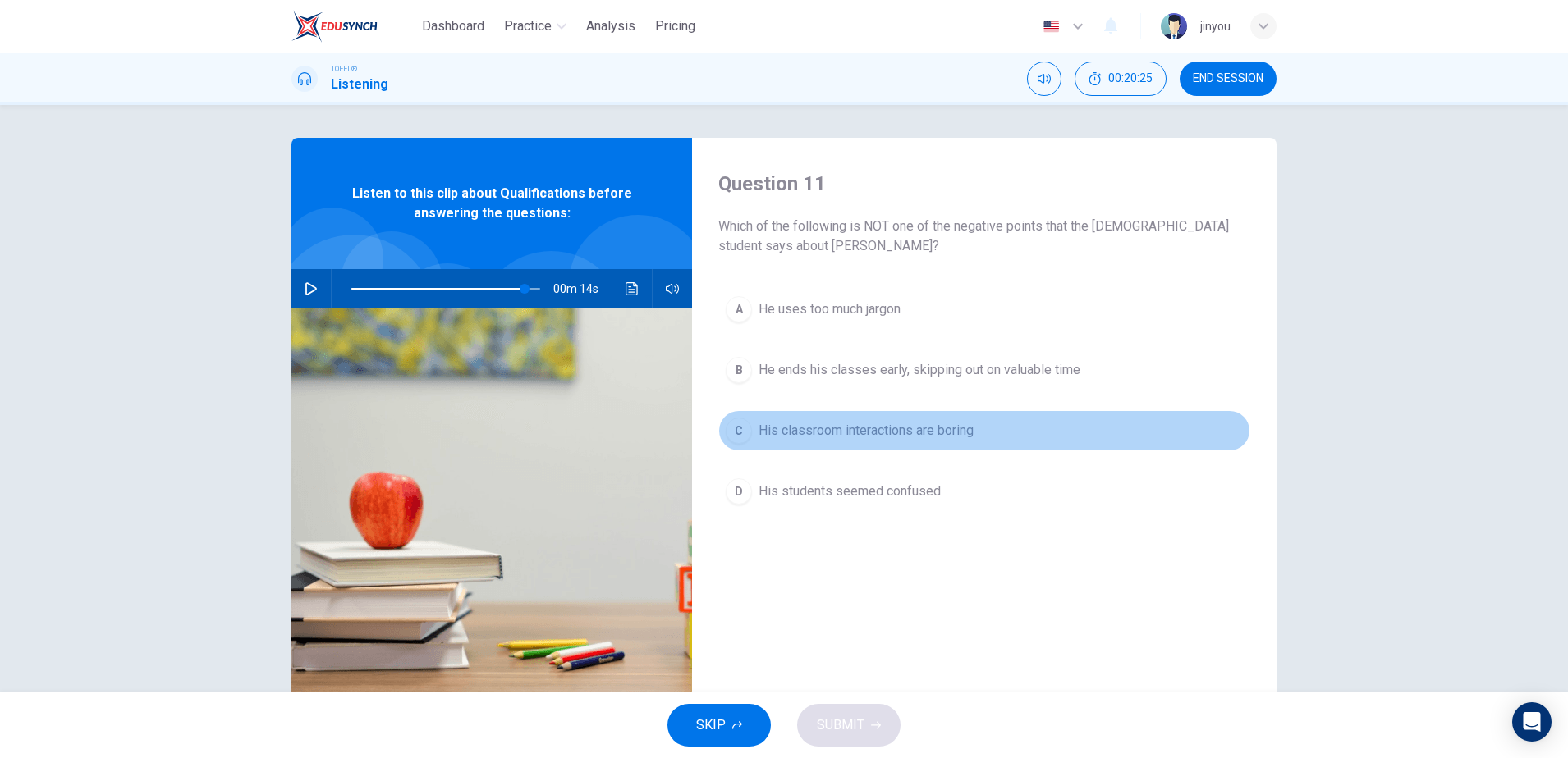
click at [958, 430] on span "His classroom interactions are boring" at bounding box center [865, 431] width 215 height 20
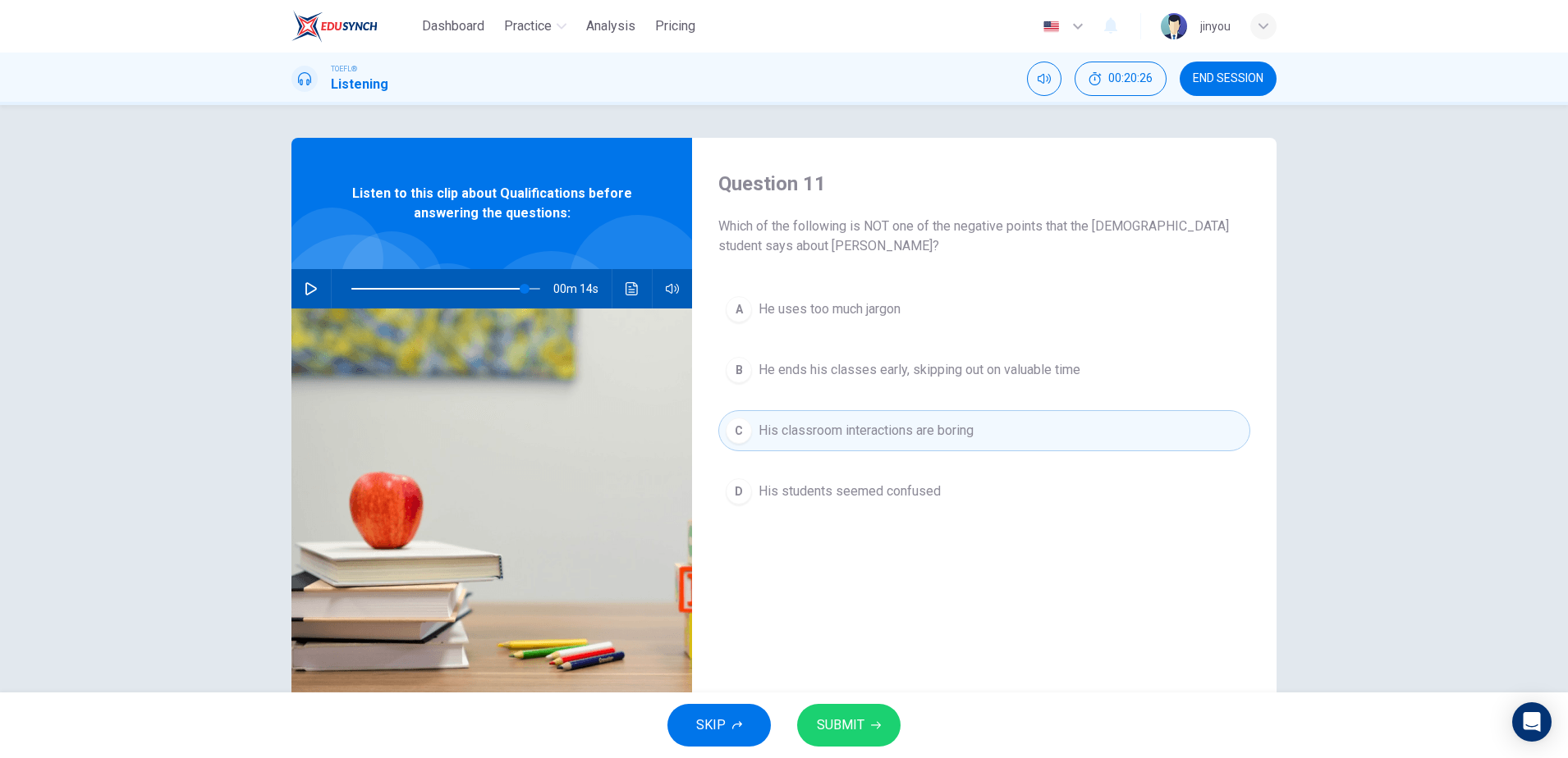
click at [866, 732] on button "SUBMIT" at bounding box center [848, 725] width 103 height 43
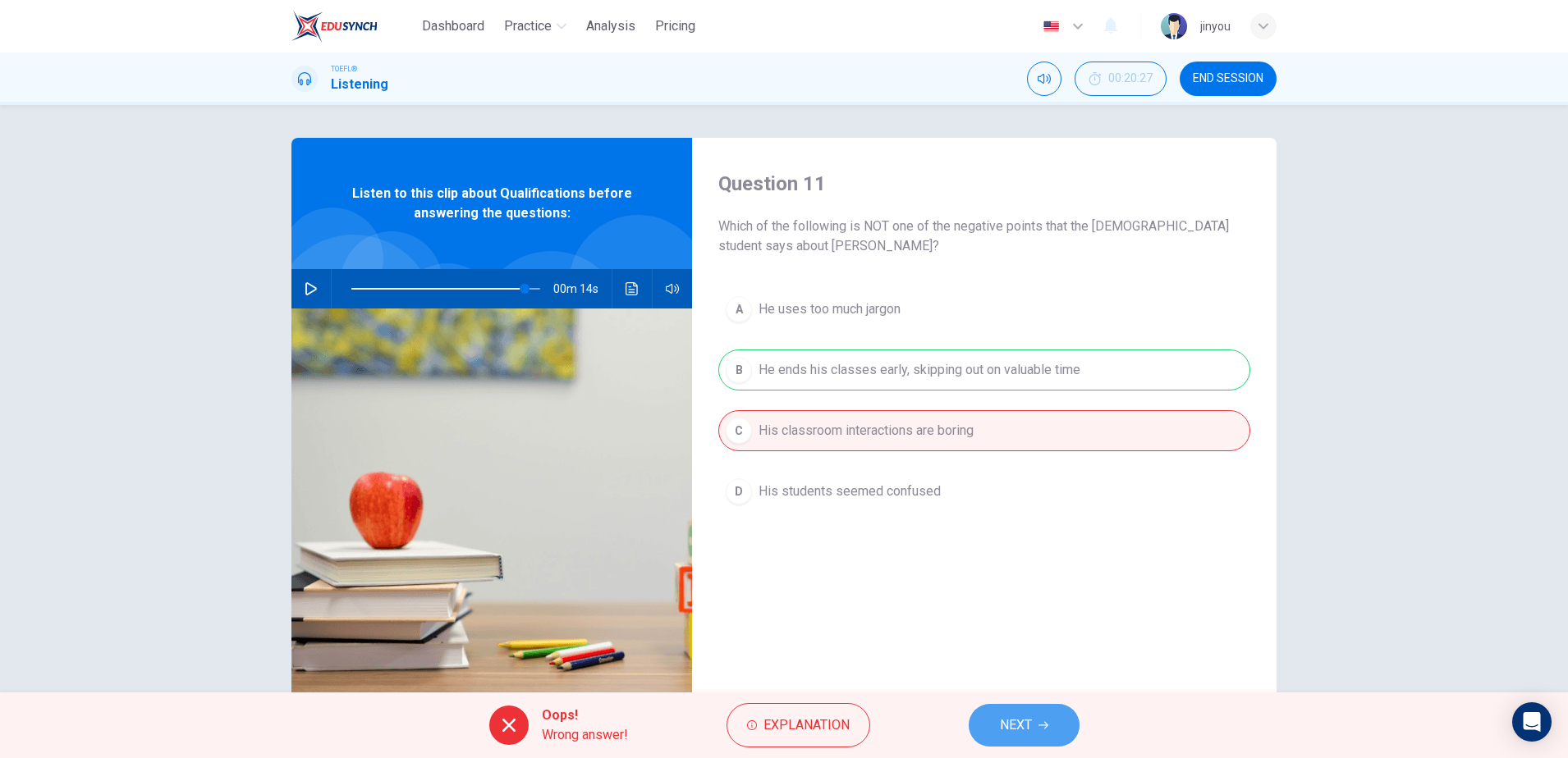
click at [1010, 715] on span "NEXT" at bounding box center [1016, 725] width 32 height 23
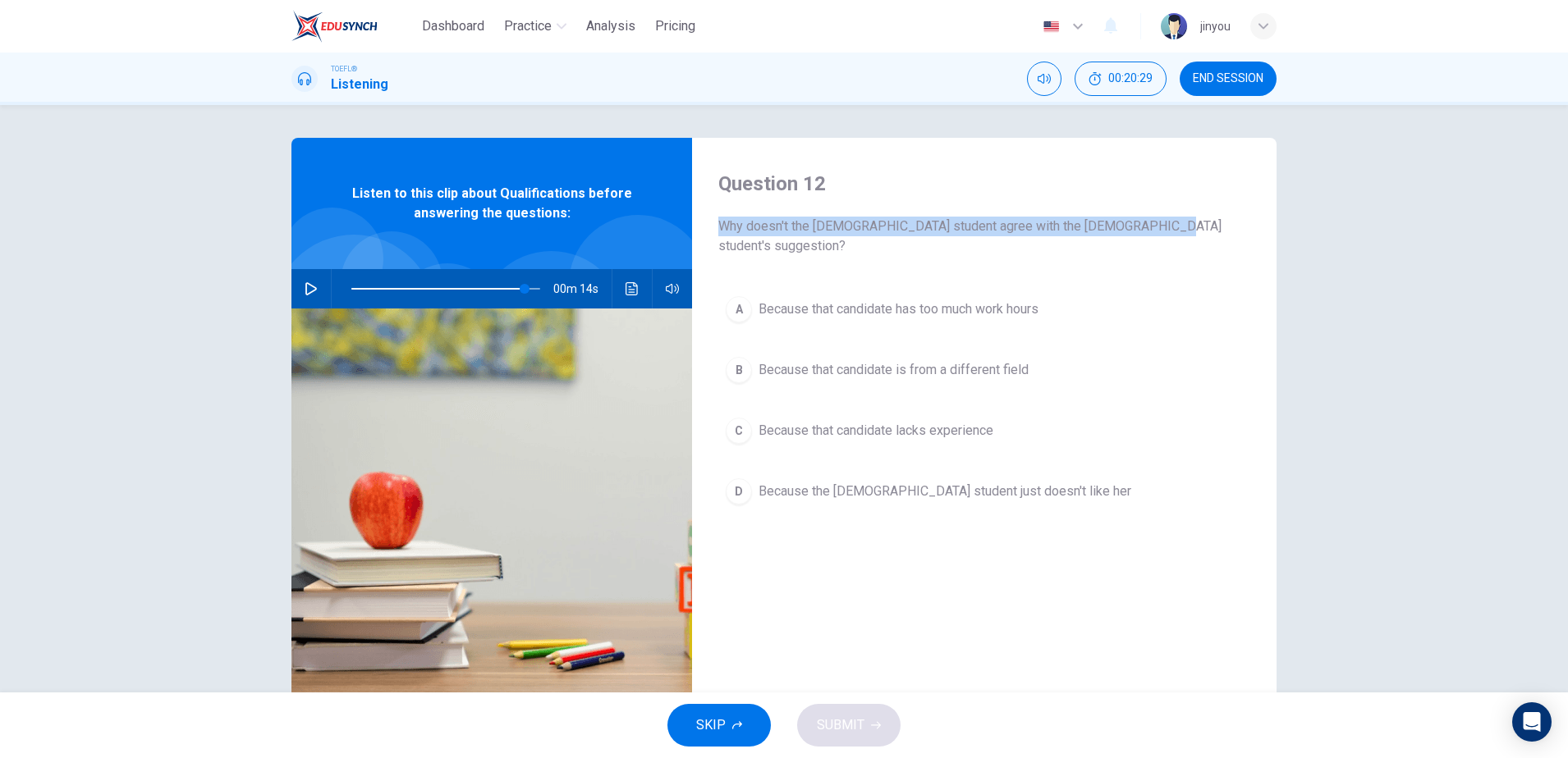
drag, startPoint x: 722, startPoint y: 228, endPoint x: 1167, endPoint y: 237, distance: 445.1
click at [1175, 235] on span "Why doesn't the female student agree with the male student's suggestion?" at bounding box center [985, 237] width 532 height 40
click at [942, 361] on span "Because that candidate is from a different field" at bounding box center [893, 370] width 270 height 20
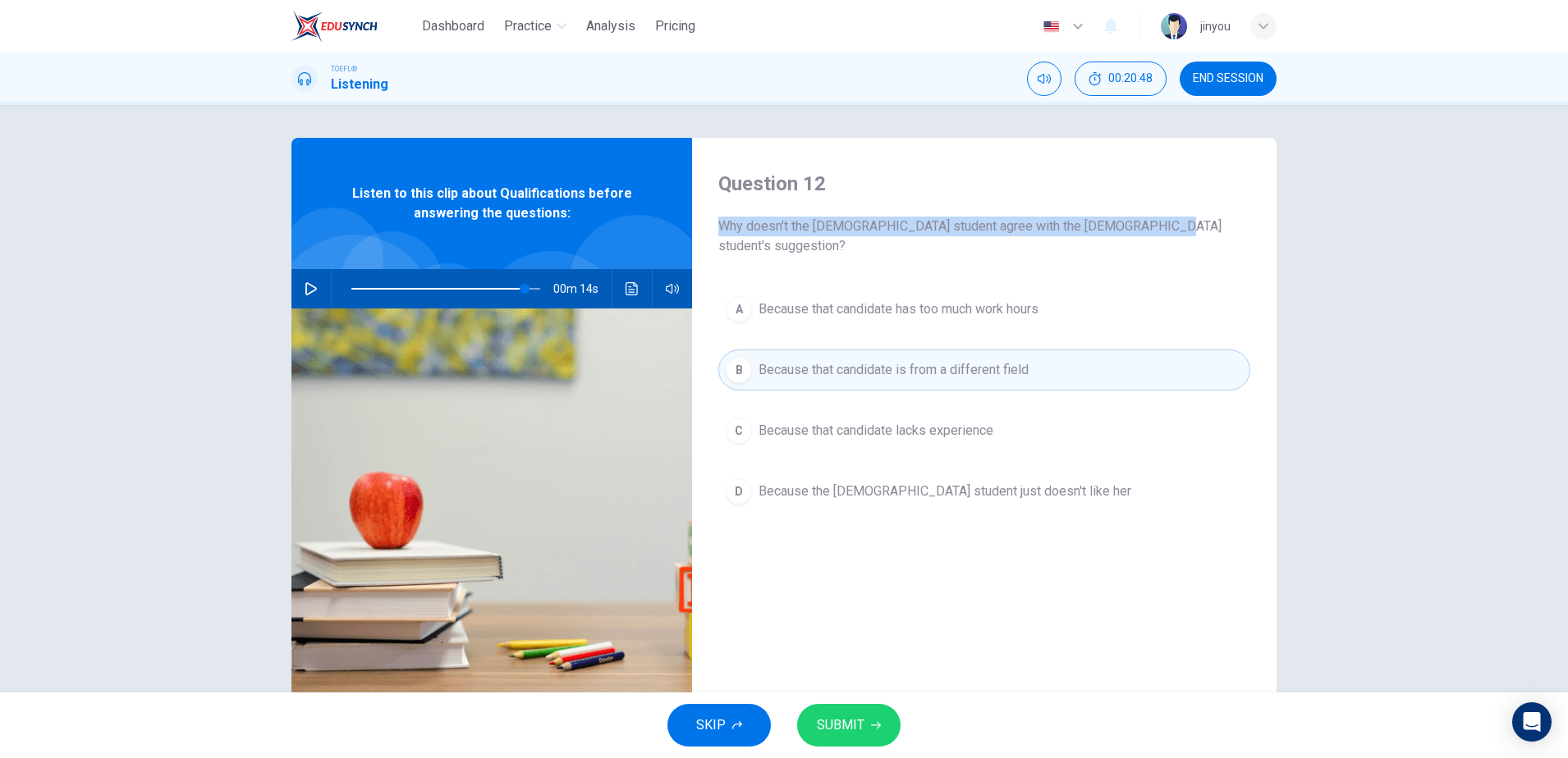
click at [879, 421] on span "Because that candidate lacks experience" at bounding box center [876, 431] width 235 height 20
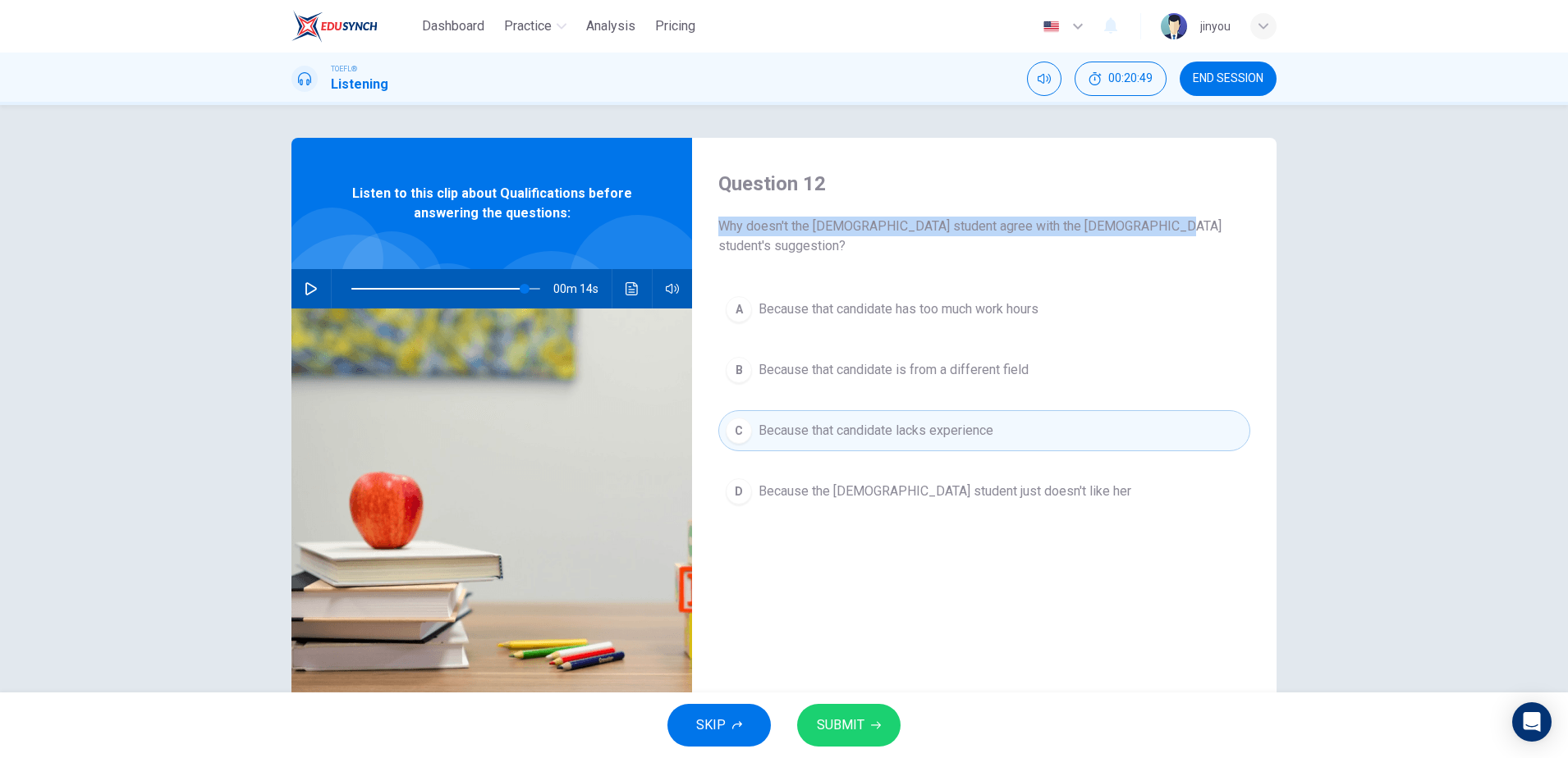
click at [854, 720] on span "SUBMIT" at bounding box center [841, 725] width 47 height 23
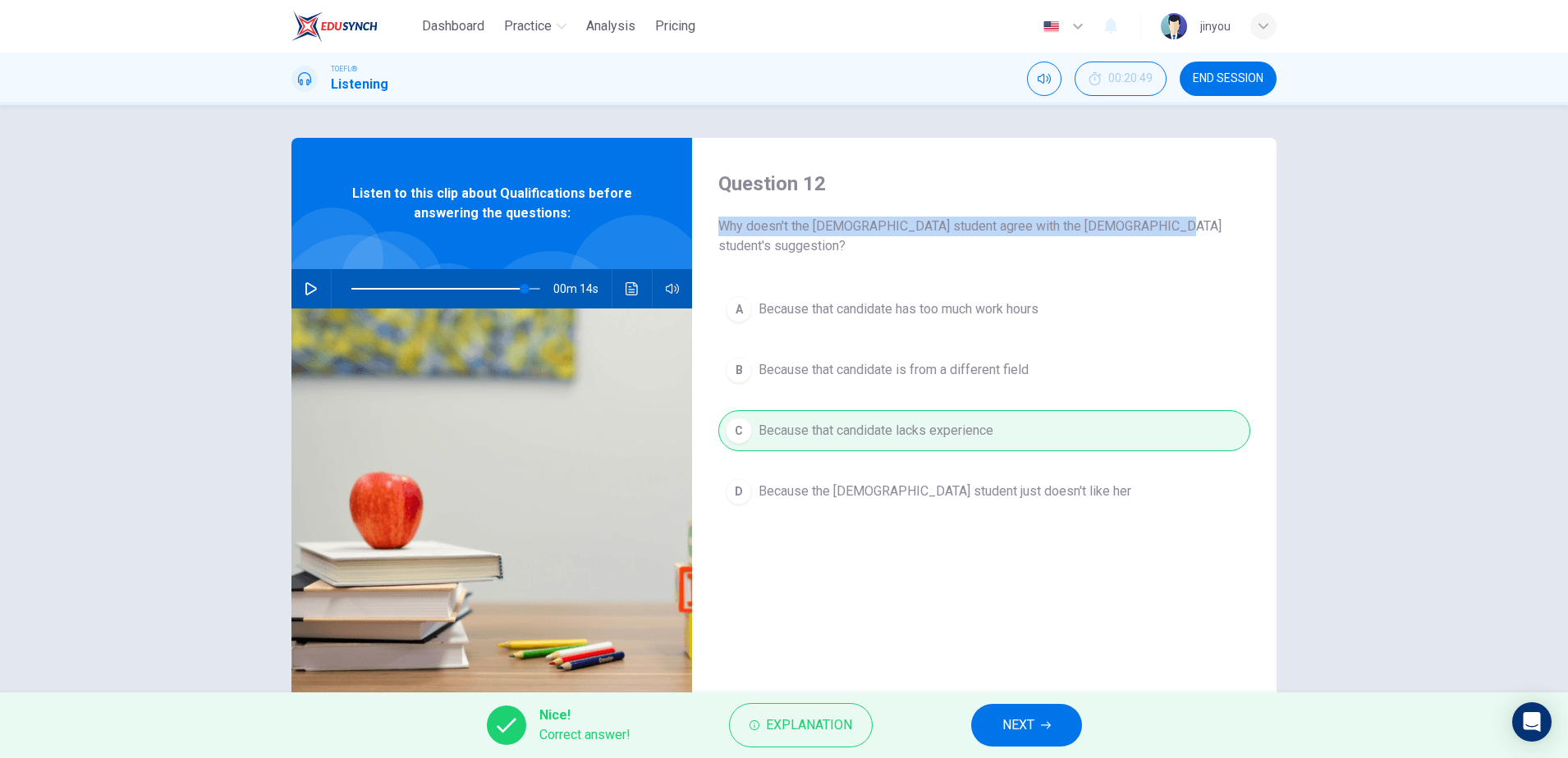
click at [1026, 716] on span "NEXT" at bounding box center [1018, 725] width 32 height 23
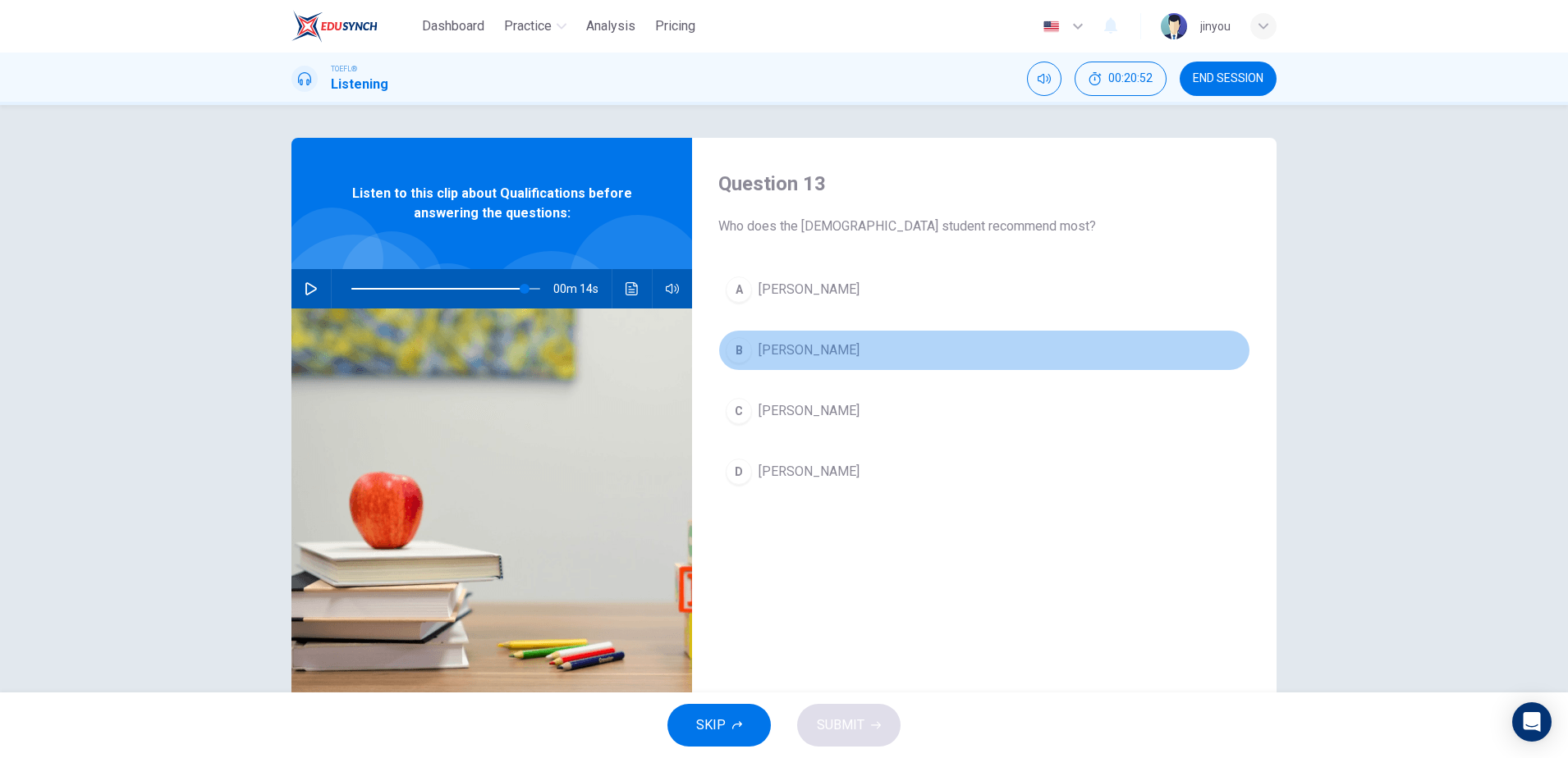
click at [834, 356] on button "B Amilia" at bounding box center [985, 349] width 532 height 41
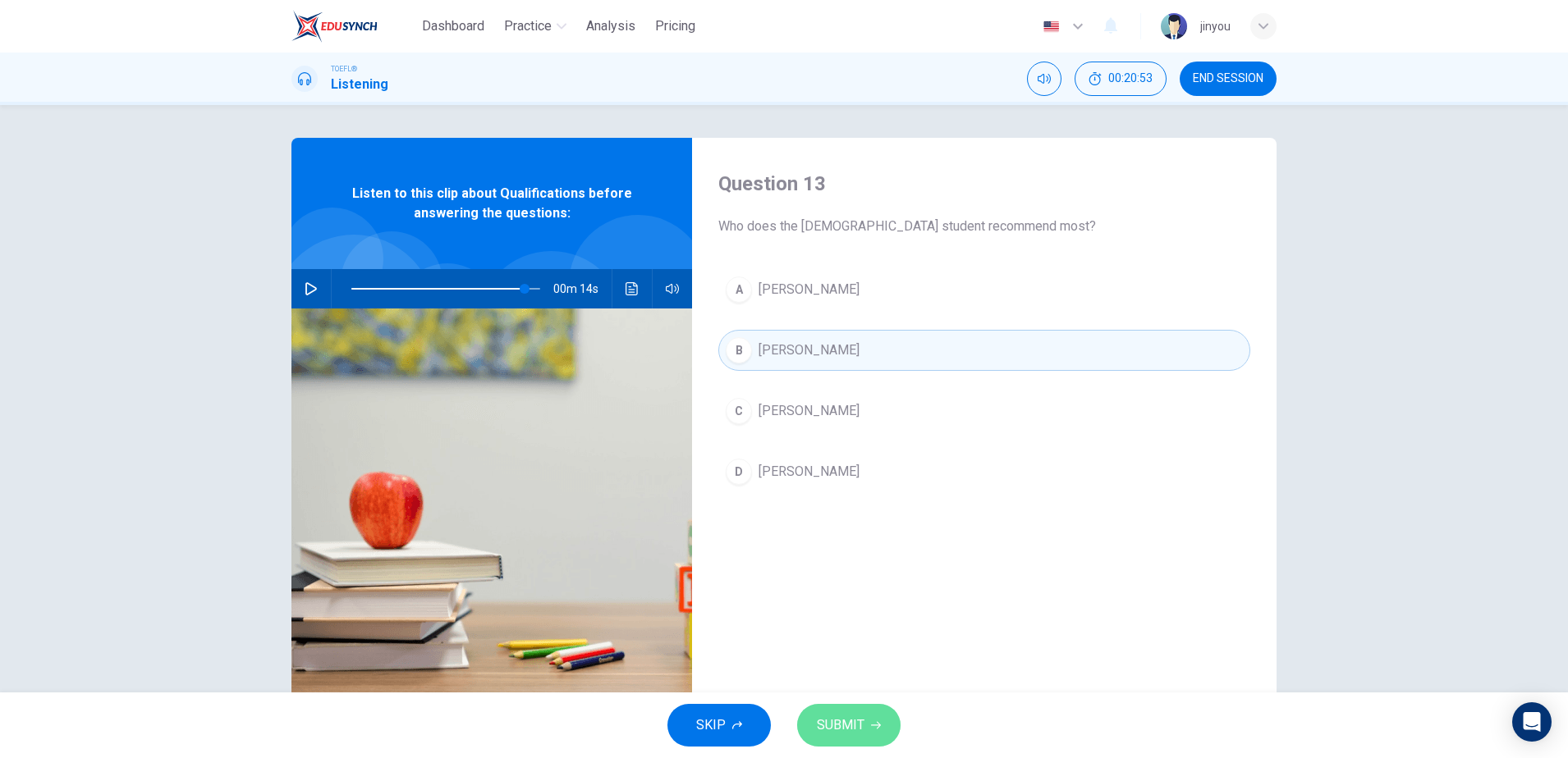
click at [843, 724] on span "SUBMIT" at bounding box center [841, 725] width 47 height 23
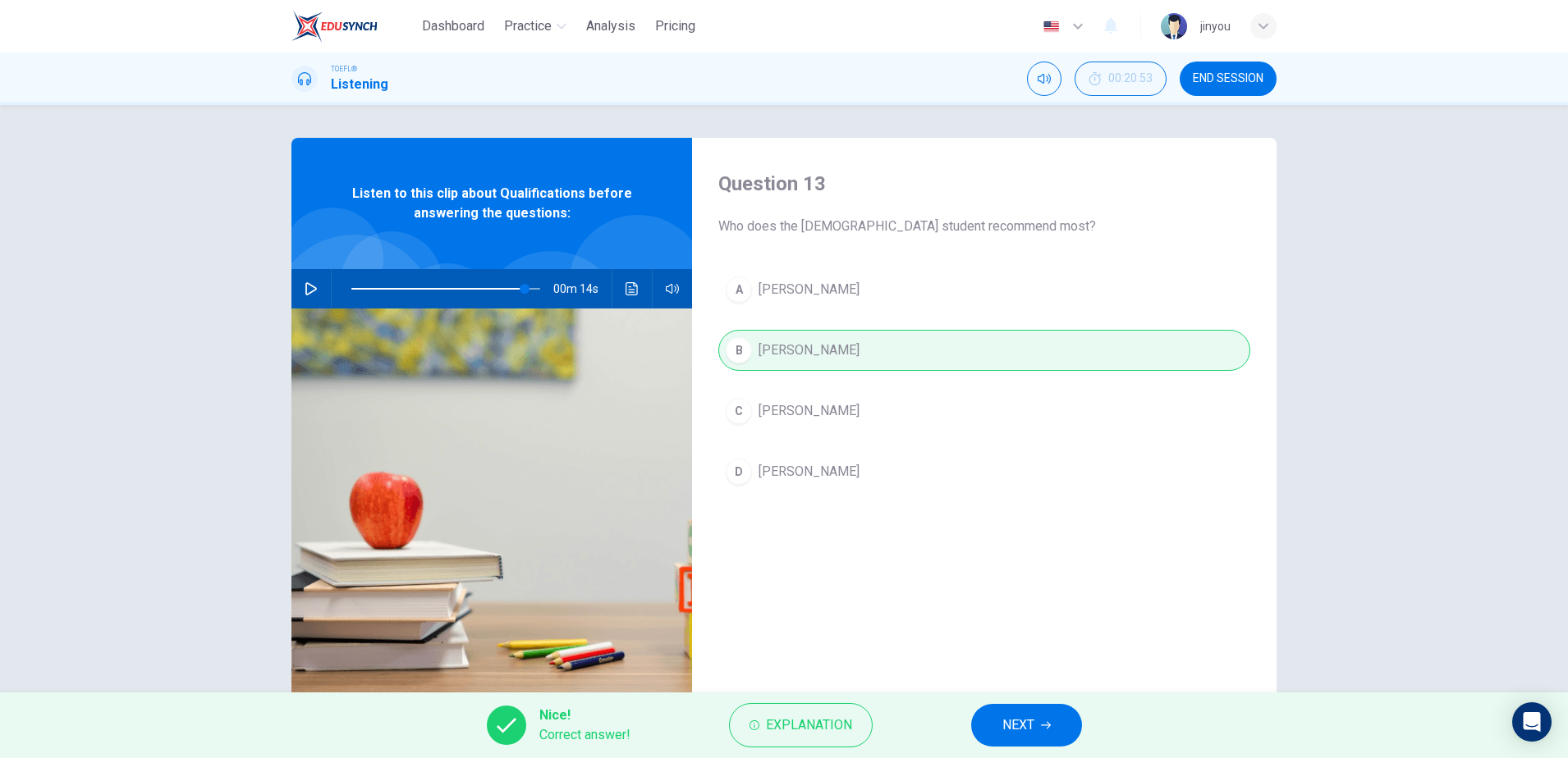
click at [985, 727] on button "NEXT" at bounding box center [1026, 725] width 111 height 43
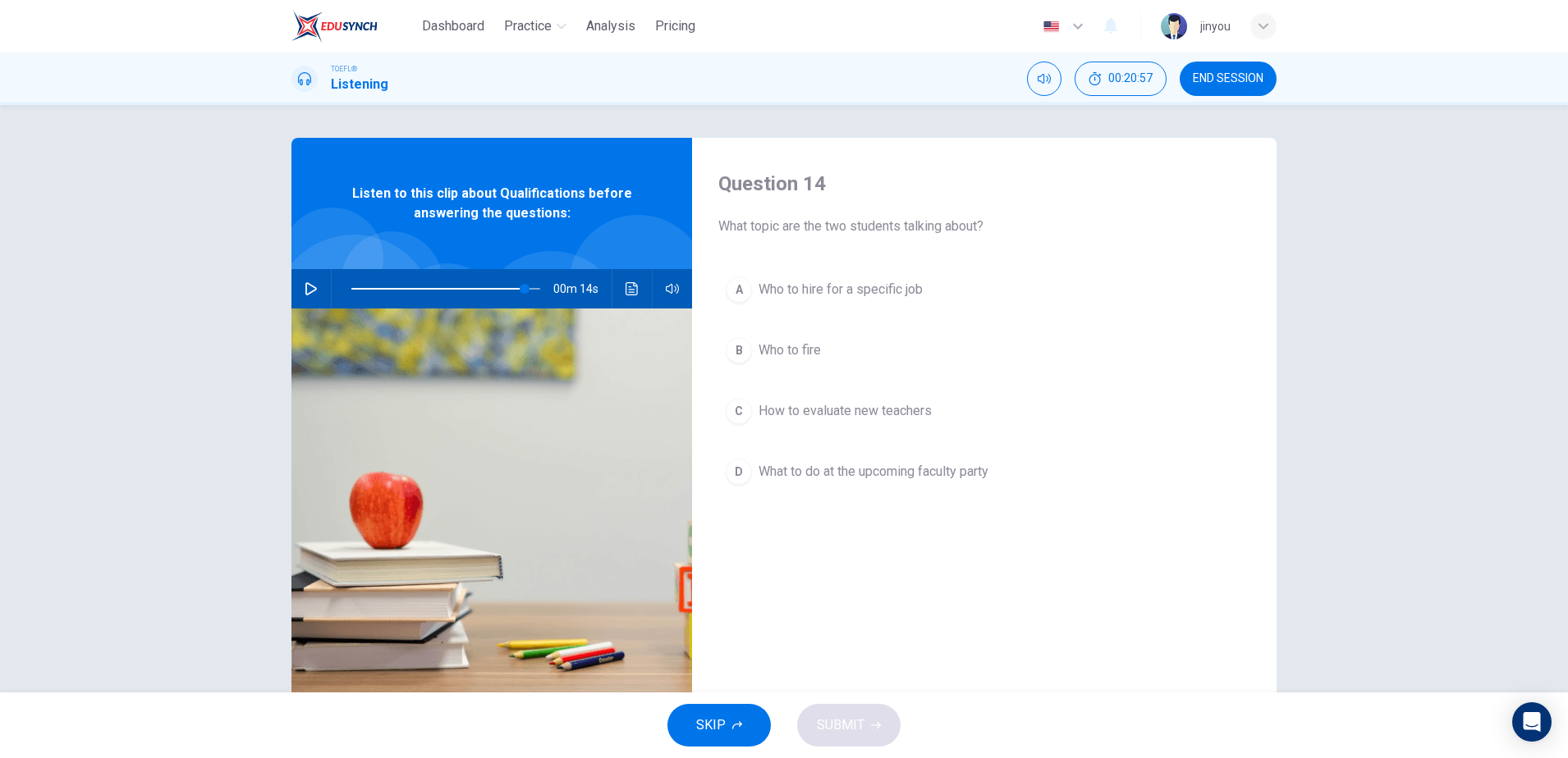
click at [852, 414] on span "How to evaluate new teachers" at bounding box center [845, 411] width 173 height 20
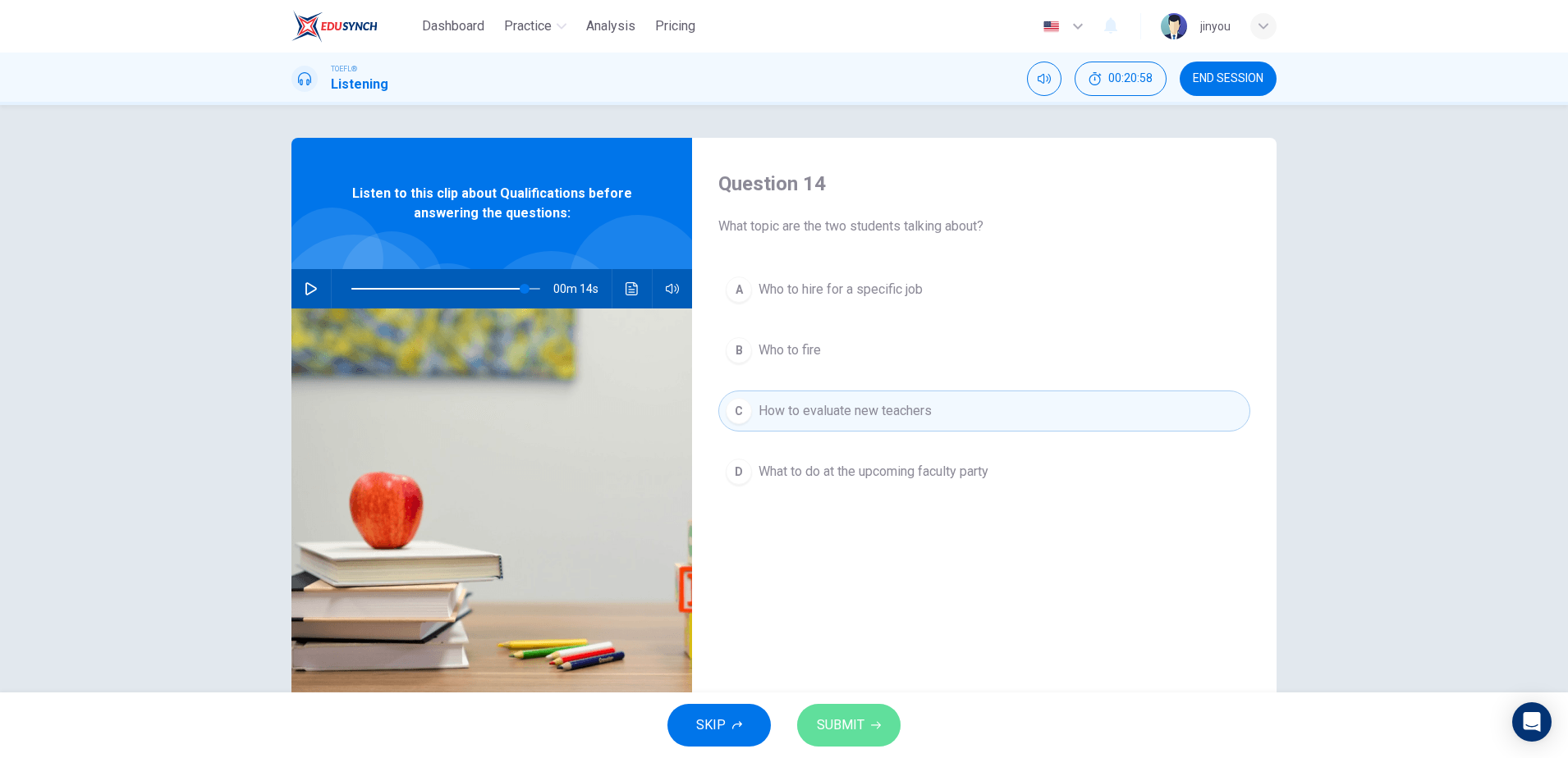
click at [844, 720] on span "SUBMIT" at bounding box center [841, 725] width 47 height 23
type input "92"
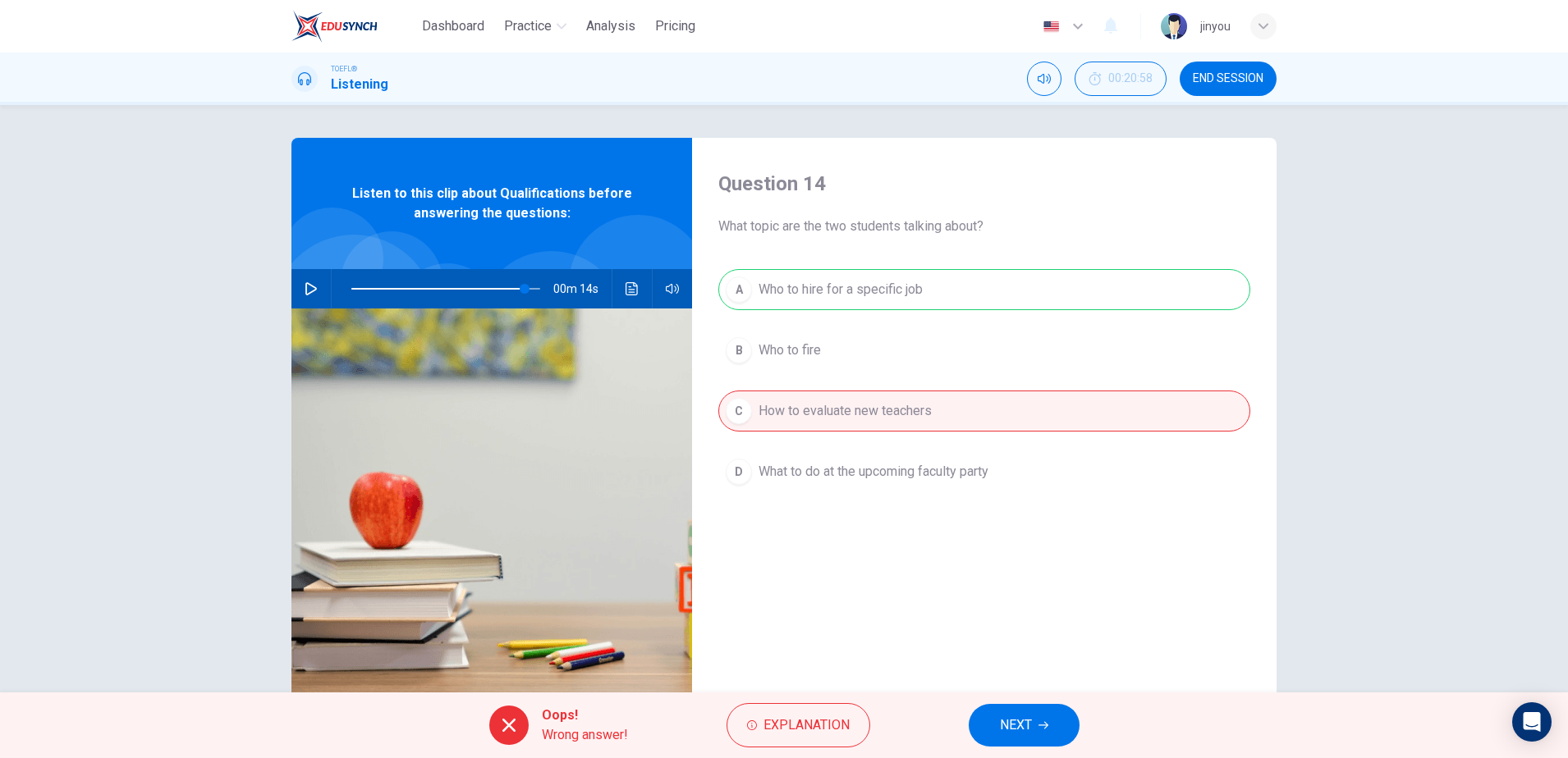
click at [1006, 726] on span "NEXT" at bounding box center [1016, 725] width 32 height 23
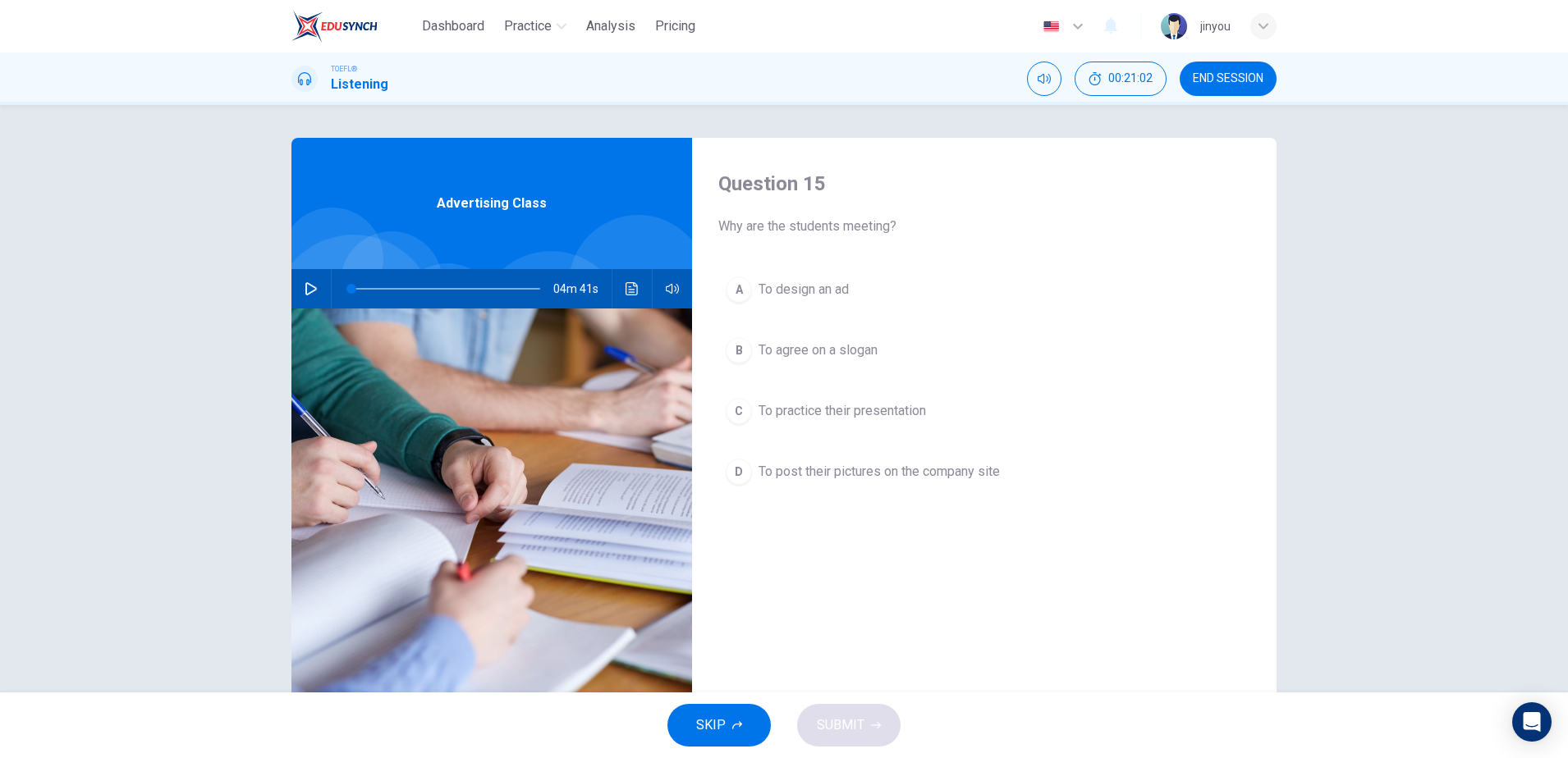
click at [1237, 72] on span "END SESSION" at bounding box center [1228, 79] width 71 height 13
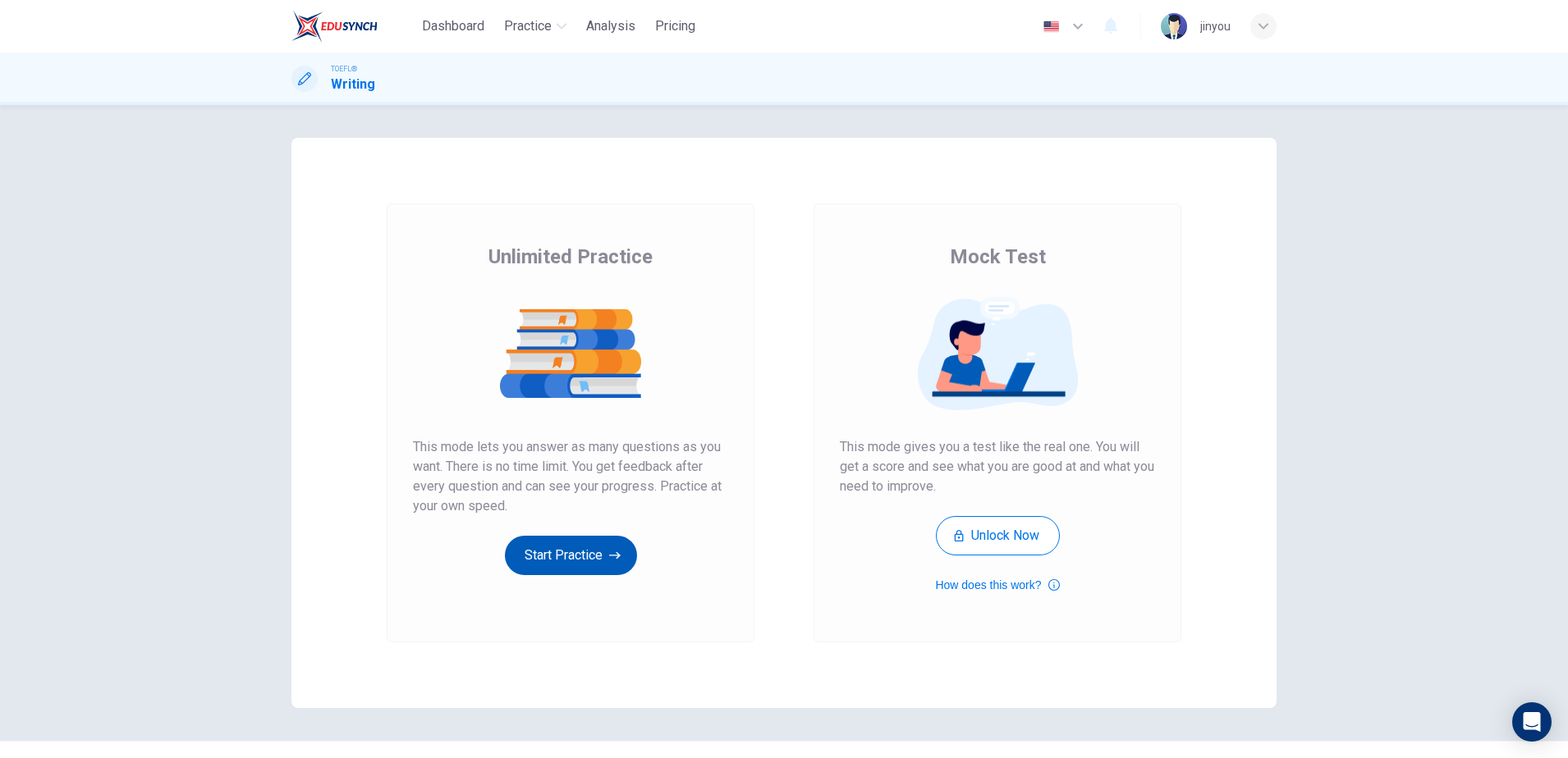
click at [596, 552] on button "Start Practice" at bounding box center [571, 555] width 133 height 40
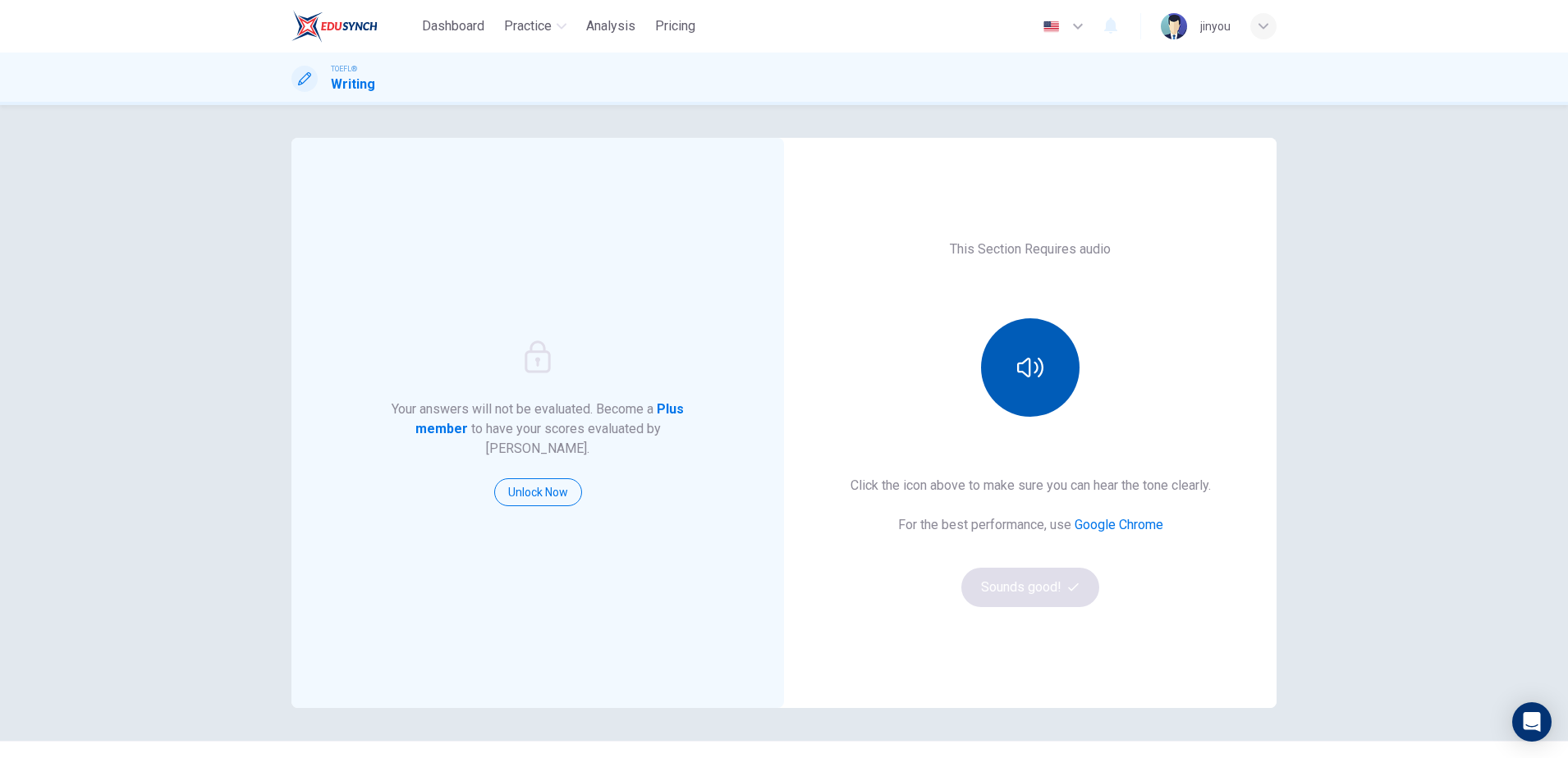
click at [1033, 352] on button "button" at bounding box center [1030, 367] width 98 height 98
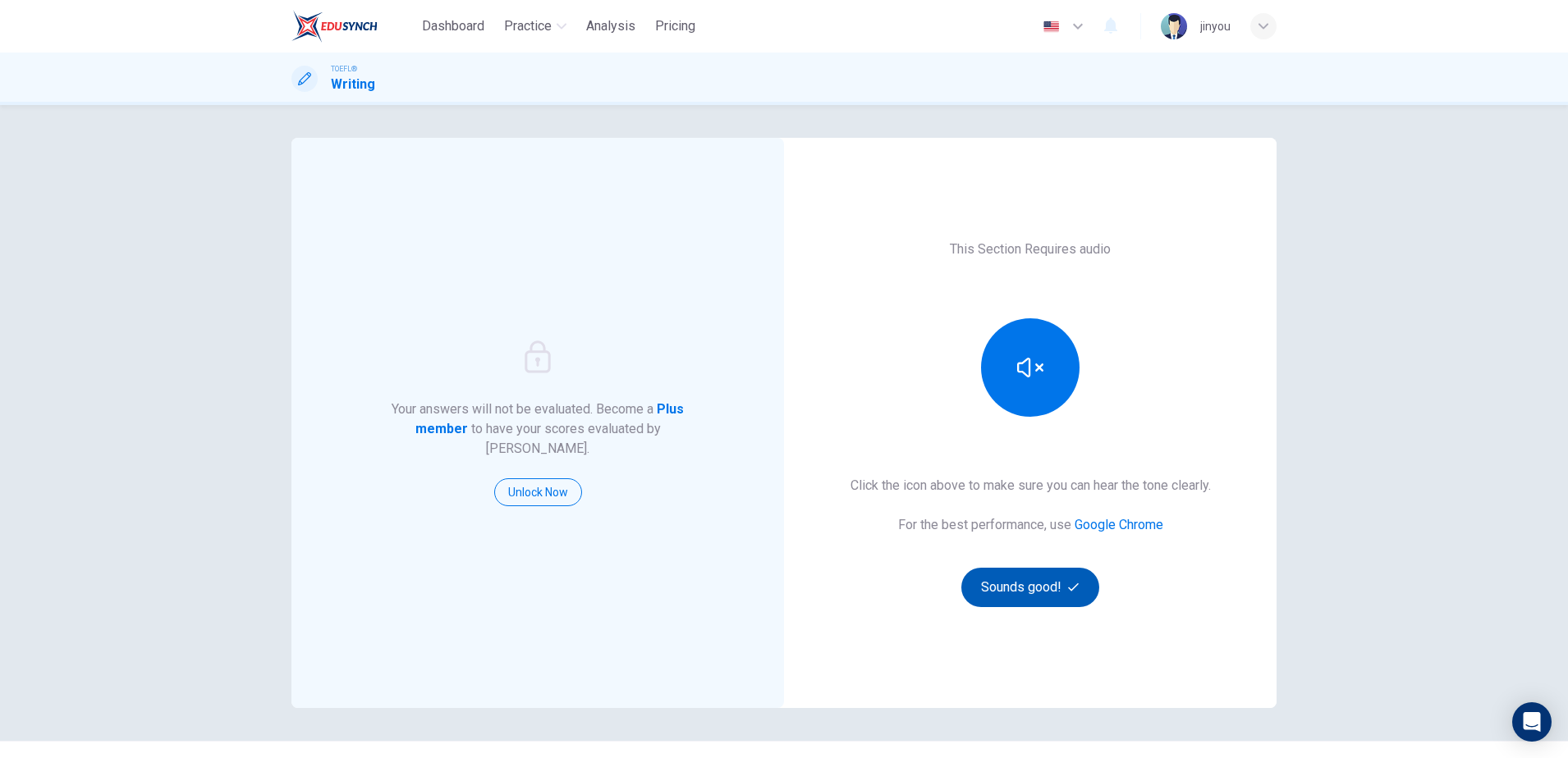
click at [1055, 604] on button "Sounds good!" at bounding box center [1030, 588] width 138 height 40
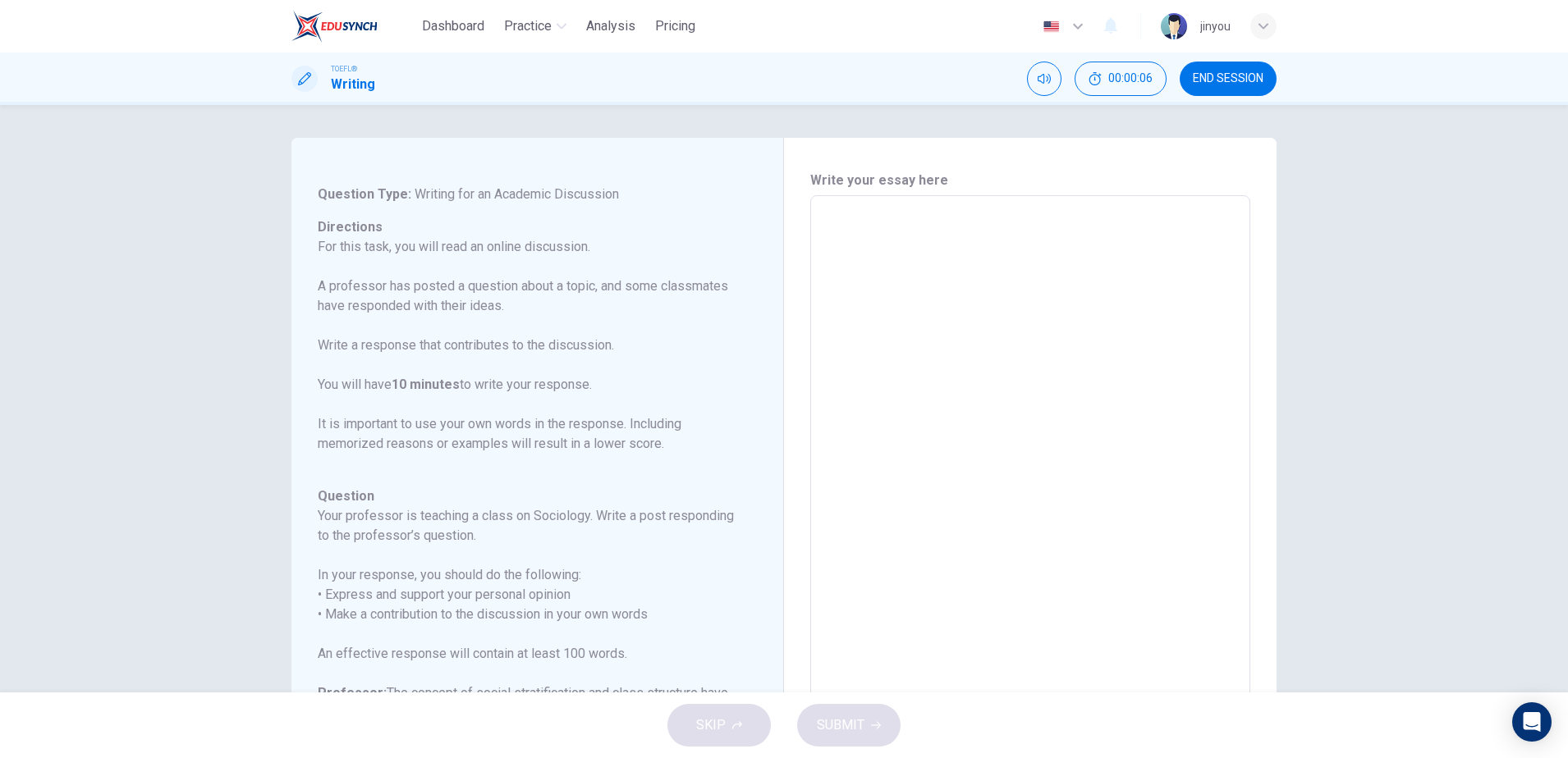
scroll to position [30, 0]
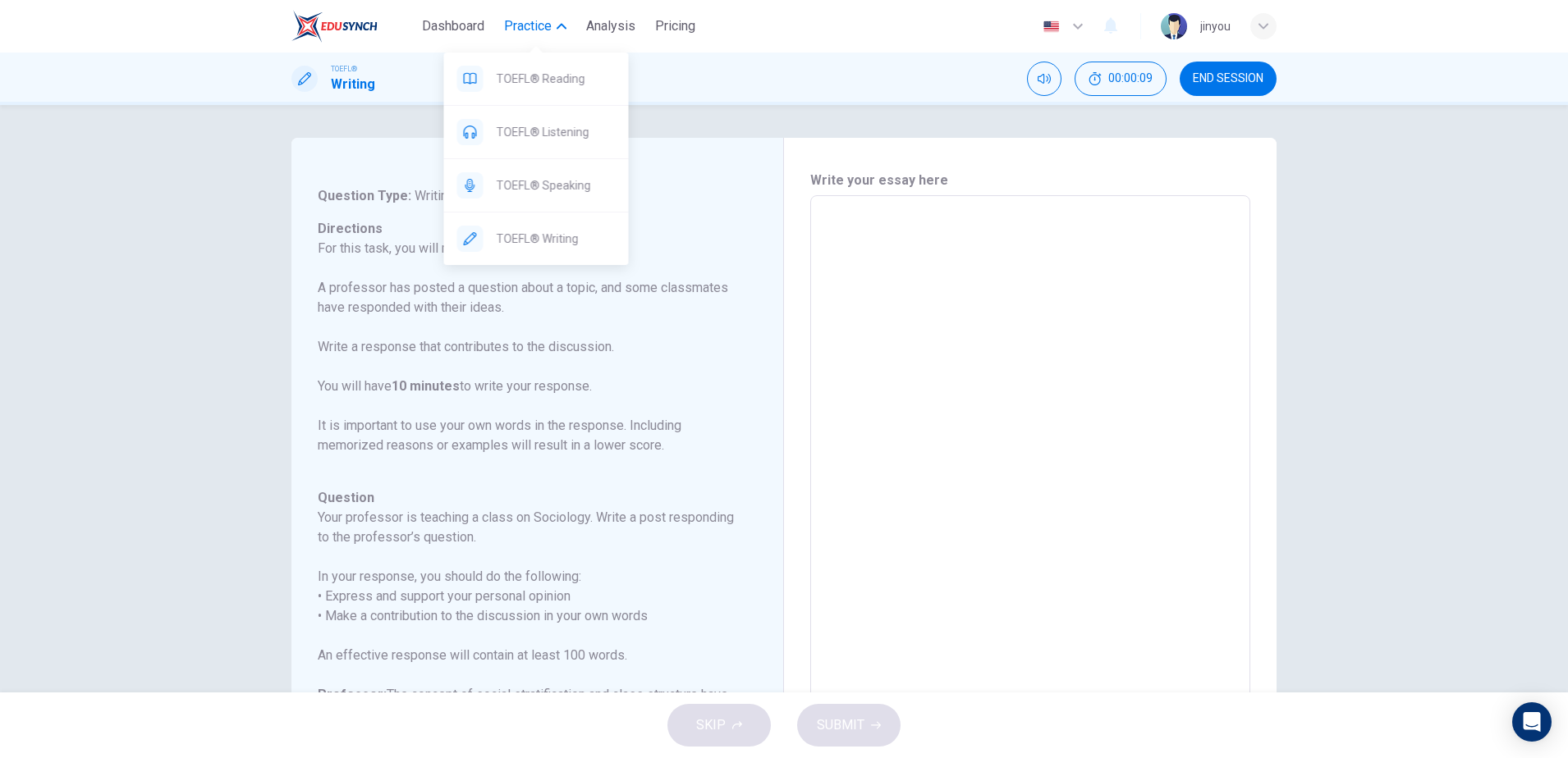
click at [521, 15] on button "Practice" at bounding box center [535, 26] width 76 height 29
click at [530, 65] on div "TOEFL® Reading" at bounding box center [536, 78] width 185 height 52
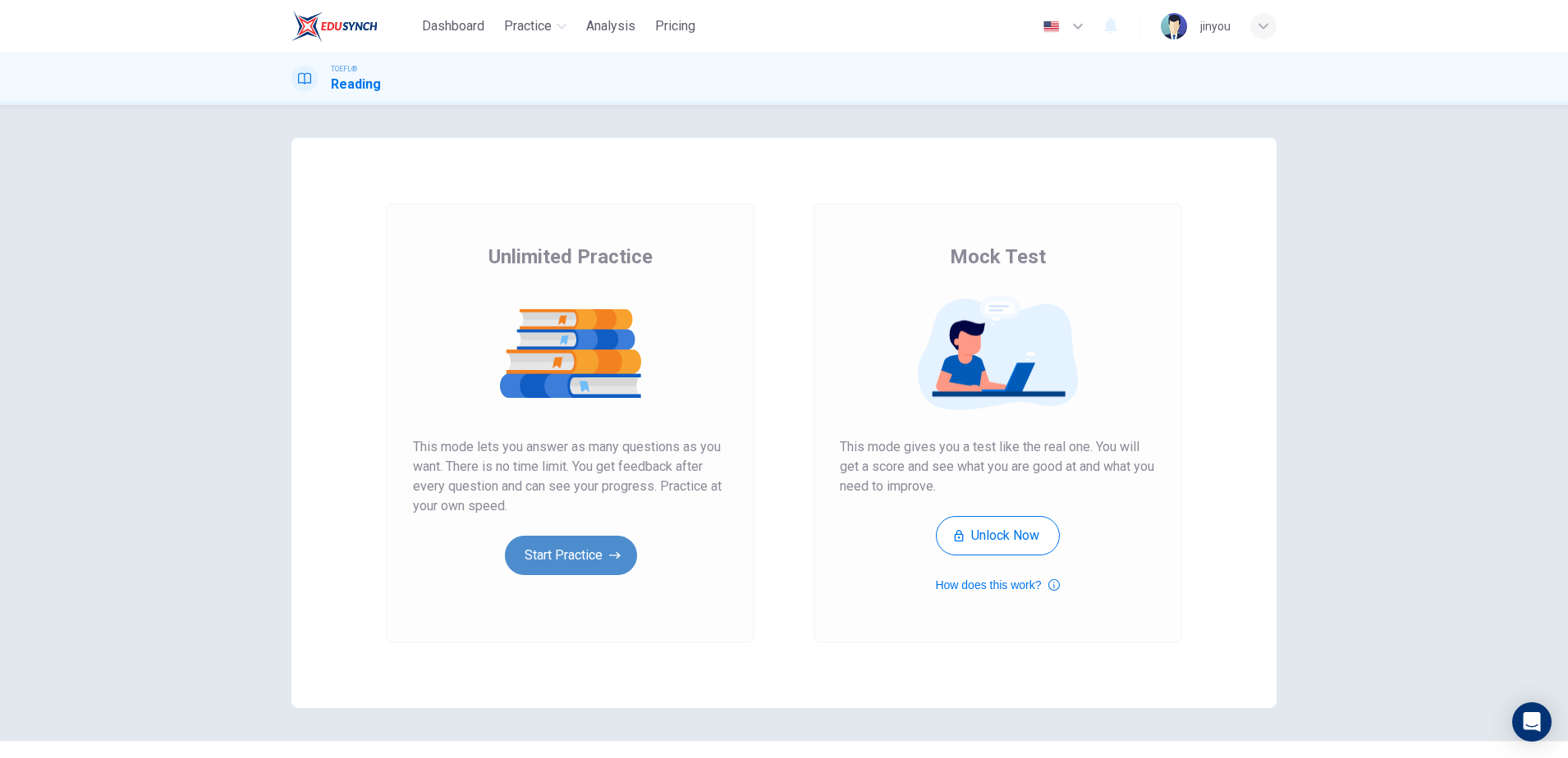
click at [577, 560] on button "Start Practice" at bounding box center [571, 555] width 133 height 40
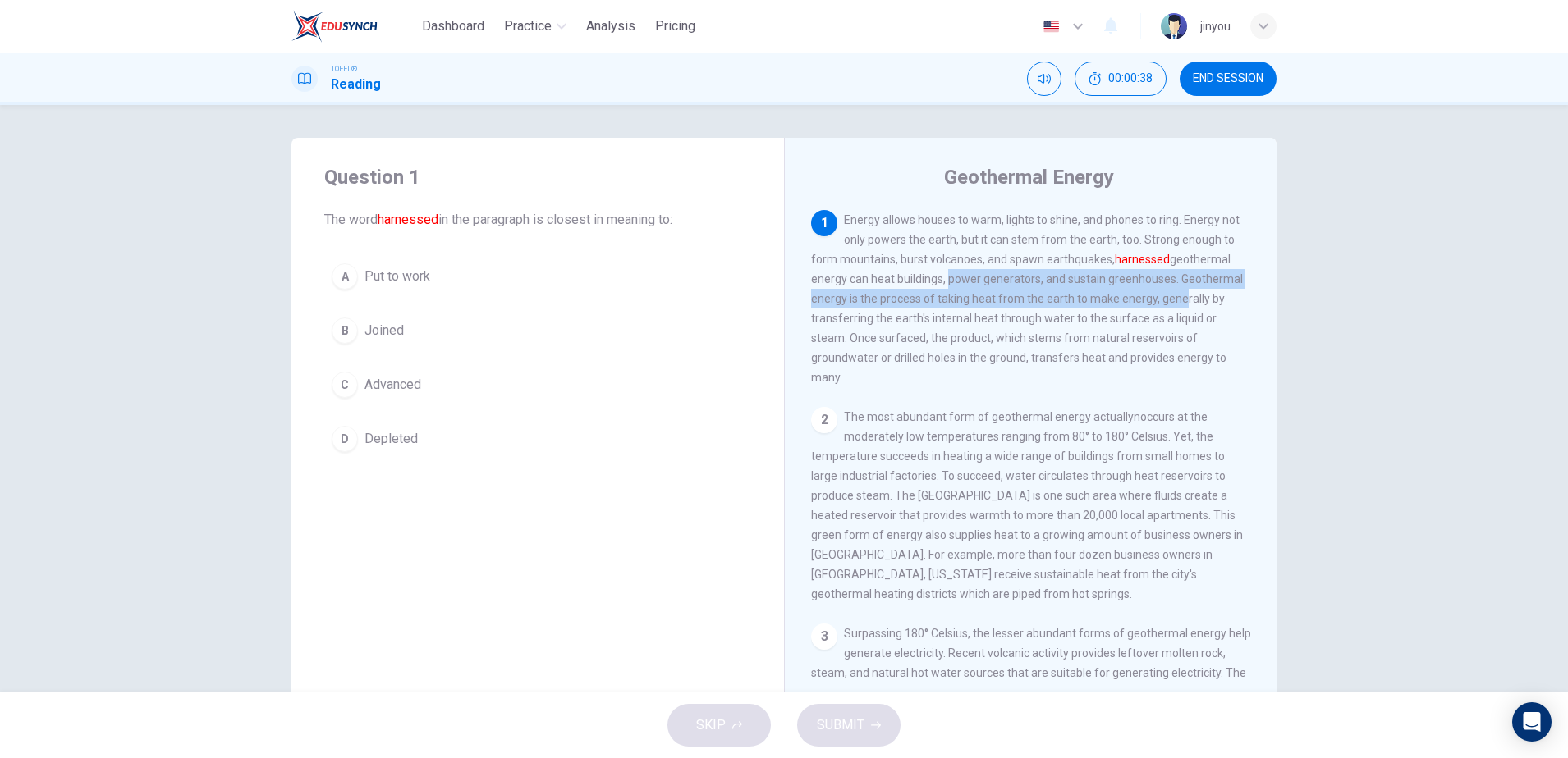
drag, startPoint x: 945, startPoint y: 281, endPoint x: 1172, endPoint y: 285, distance: 227.0
click at [1172, 287] on span "Energy allows houses to warm, lights to shine, and phones to ring. Energy not o…" at bounding box center [1027, 298] width 432 height 170
click at [1176, 291] on div "1 Energy allows houses to warm, lights to shine, and phones to ring. Energy not…" at bounding box center [1031, 298] width 440 height 177
click at [1112, 294] on div "1 Energy allows houses to warm, lights to shine, and phones to ring. Energy not…" at bounding box center [1031, 298] width 440 height 177
click at [1083, 280] on span "Energy allows houses to warm, lights to shine, and phones to ring. Energy not o…" at bounding box center [1027, 298] width 432 height 170
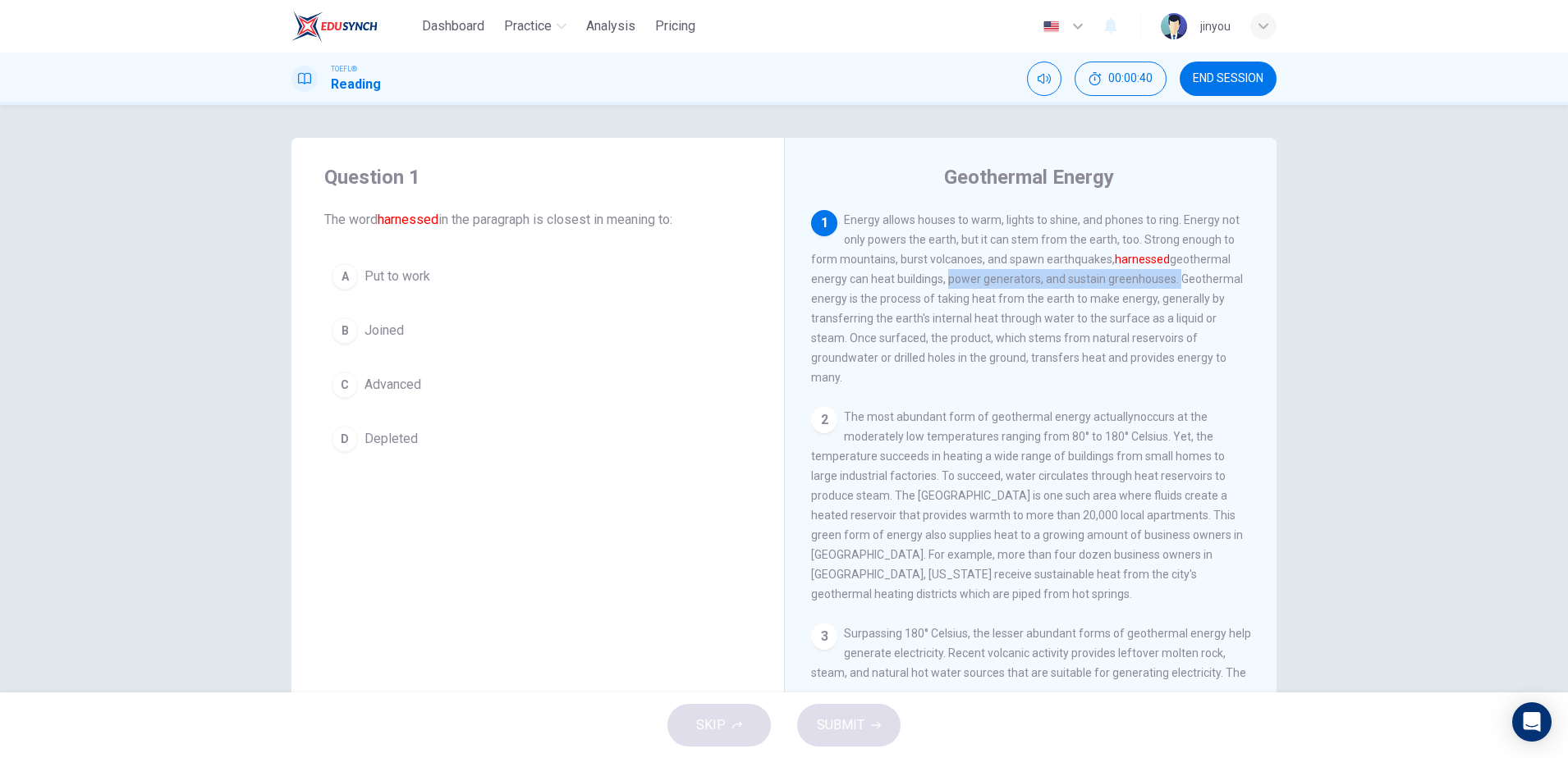
click at [1052, 271] on div "1 Energy allows houses to warm, lights to shine, and phones to ring. Energy not…" at bounding box center [1031, 298] width 440 height 177
click at [577, 272] on button "A Put to work" at bounding box center [537, 275] width 427 height 41
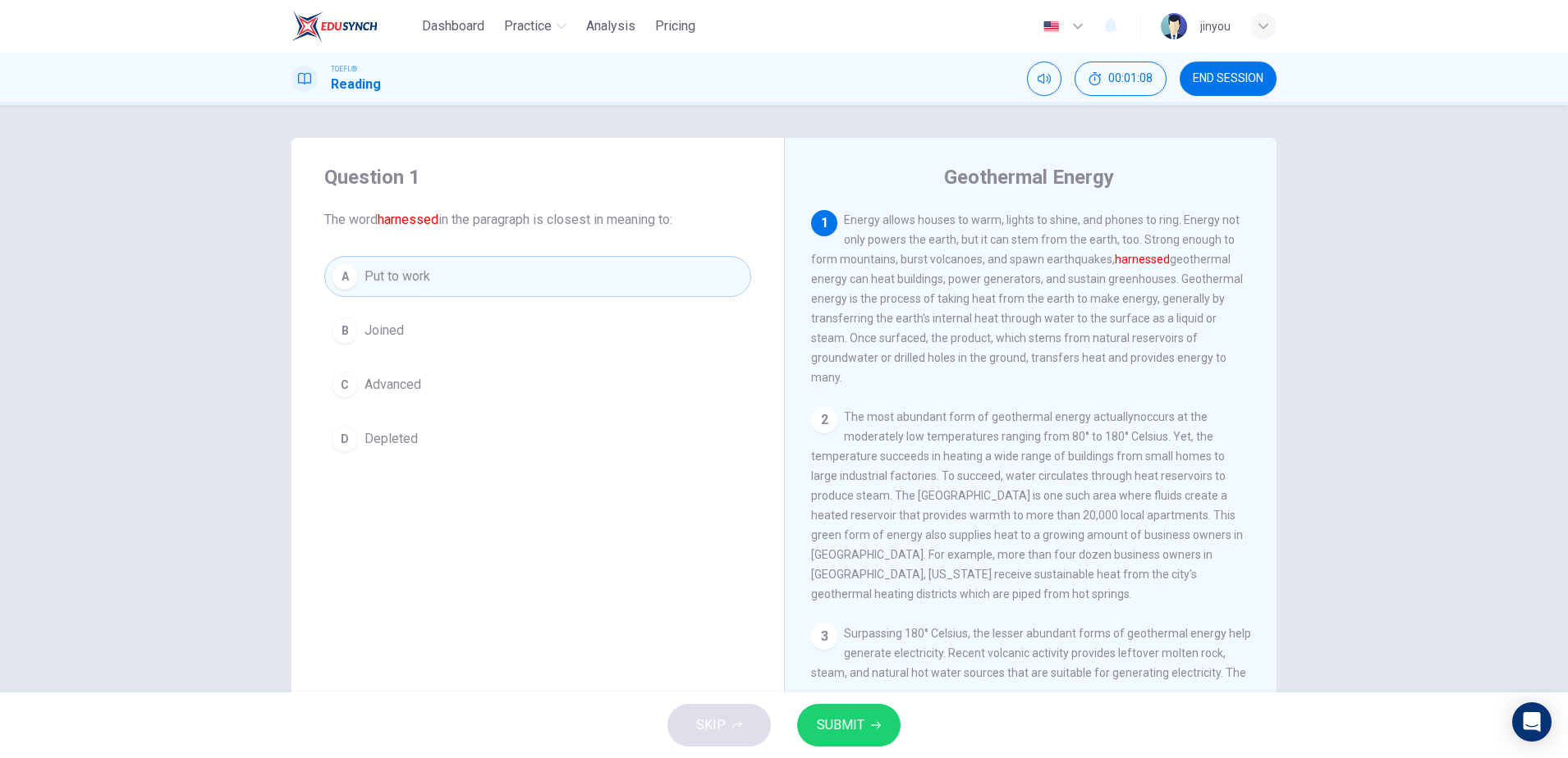
click at [494, 324] on button "B Joined" at bounding box center [537, 330] width 427 height 41
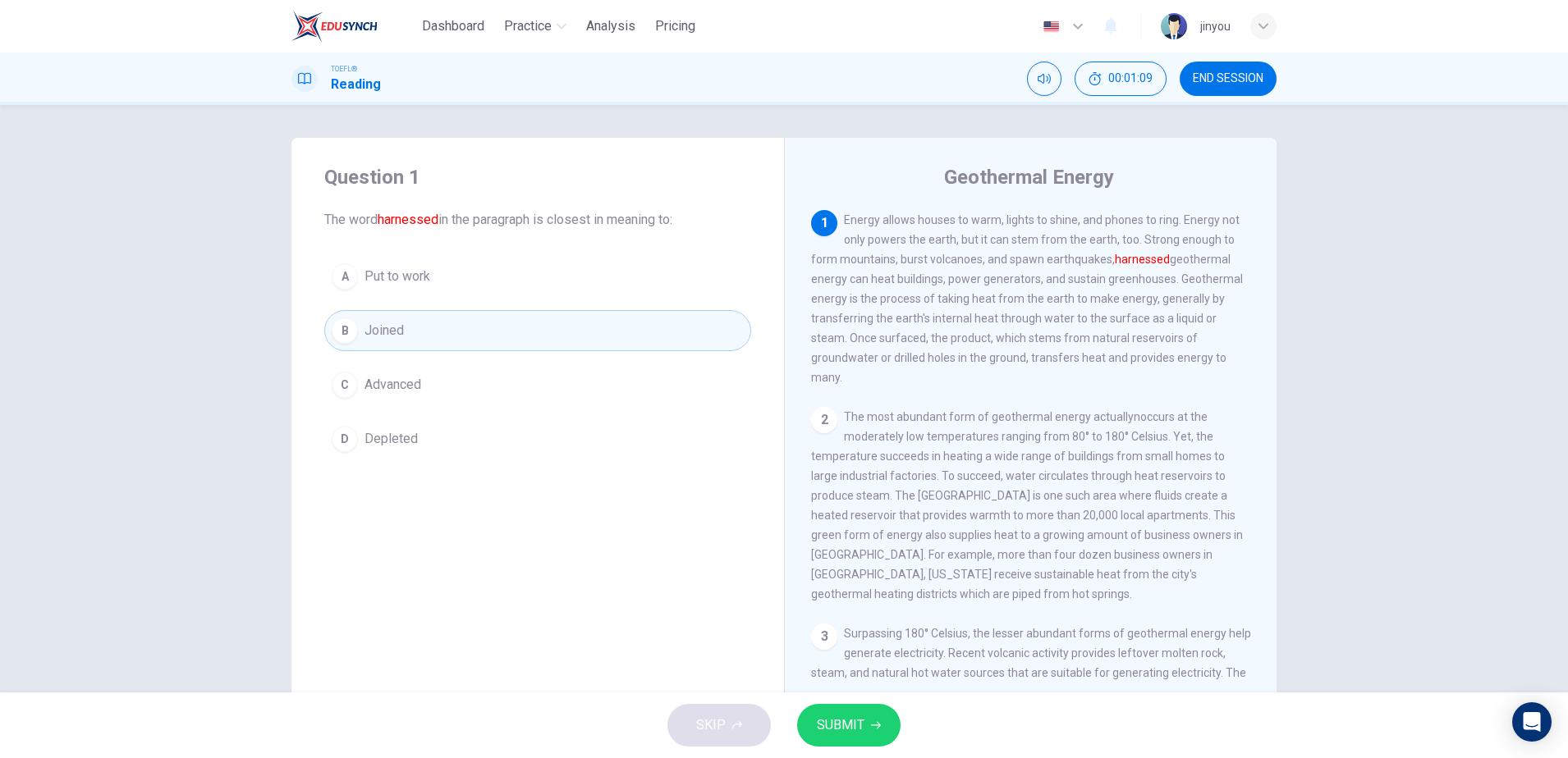
click at [880, 721] on button "SUBMIT" at bounding box center [848, 725] width 103 height 43
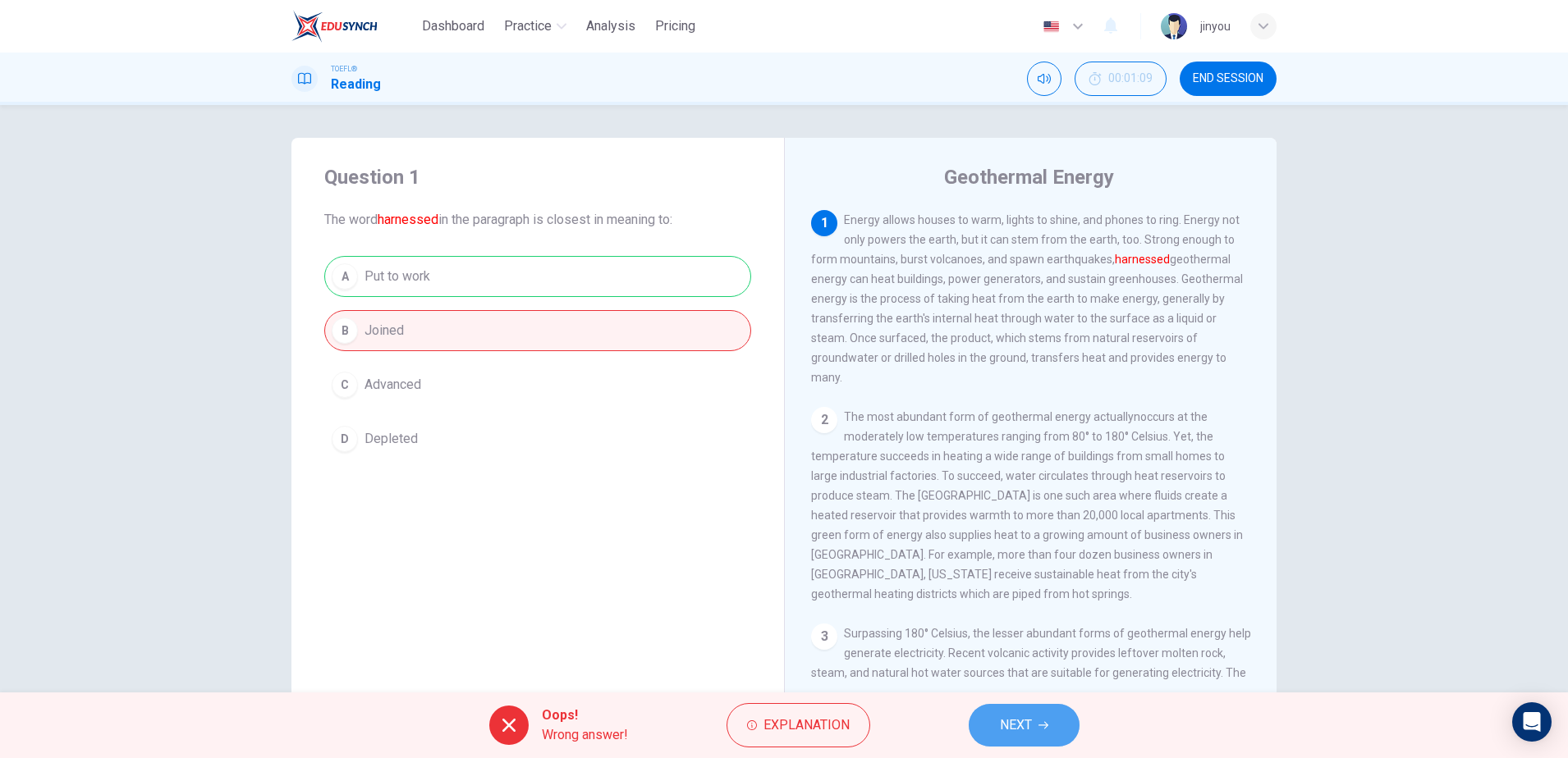
click at [1025, 725] on span "NEXT" at bounding box center [1016, 725] width 32 height 23
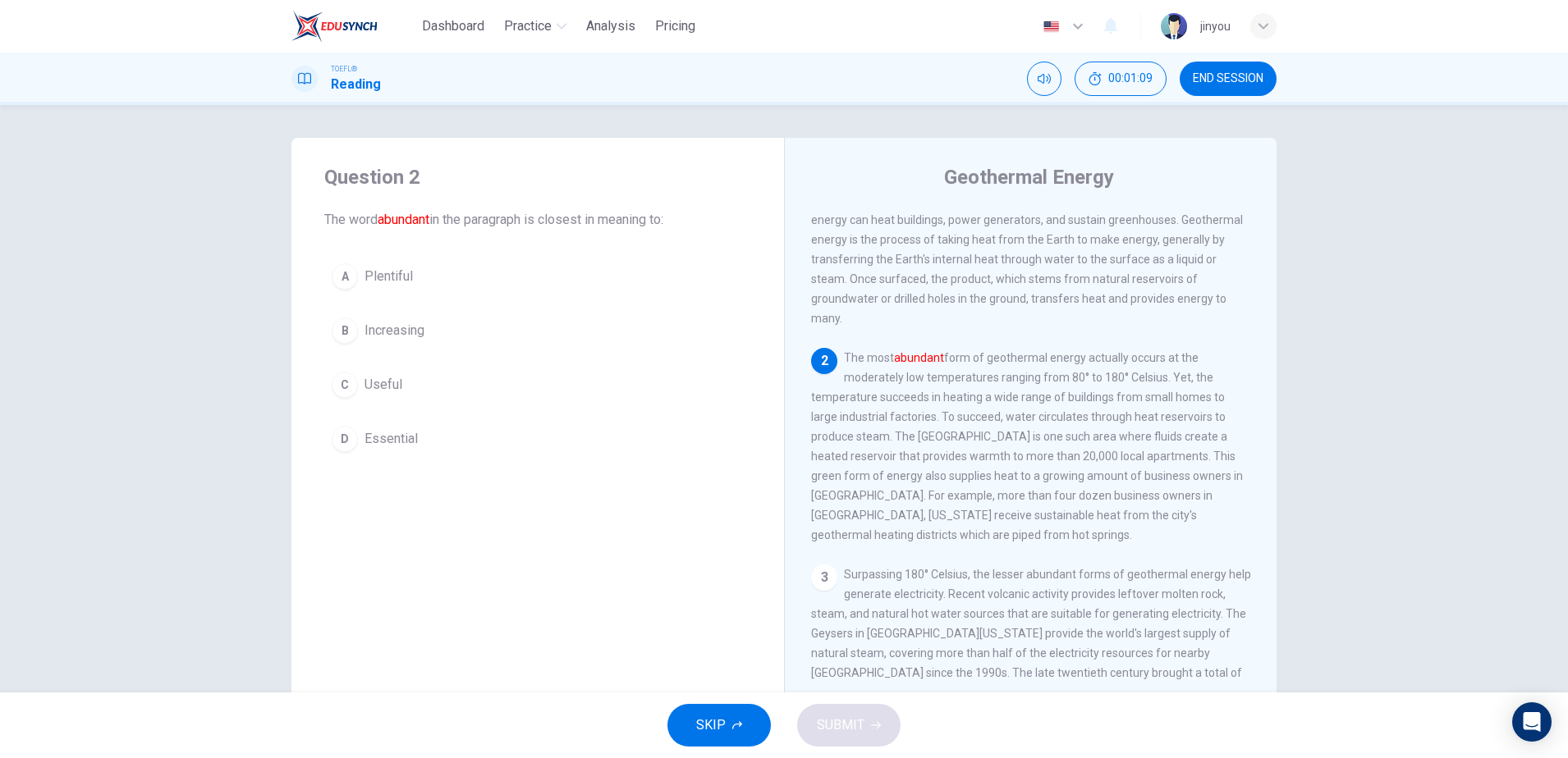
scroll to position [61, 0]
click at [558, 345] on button "B Increasing" at bounding box center [537, 330] width 427 height 41
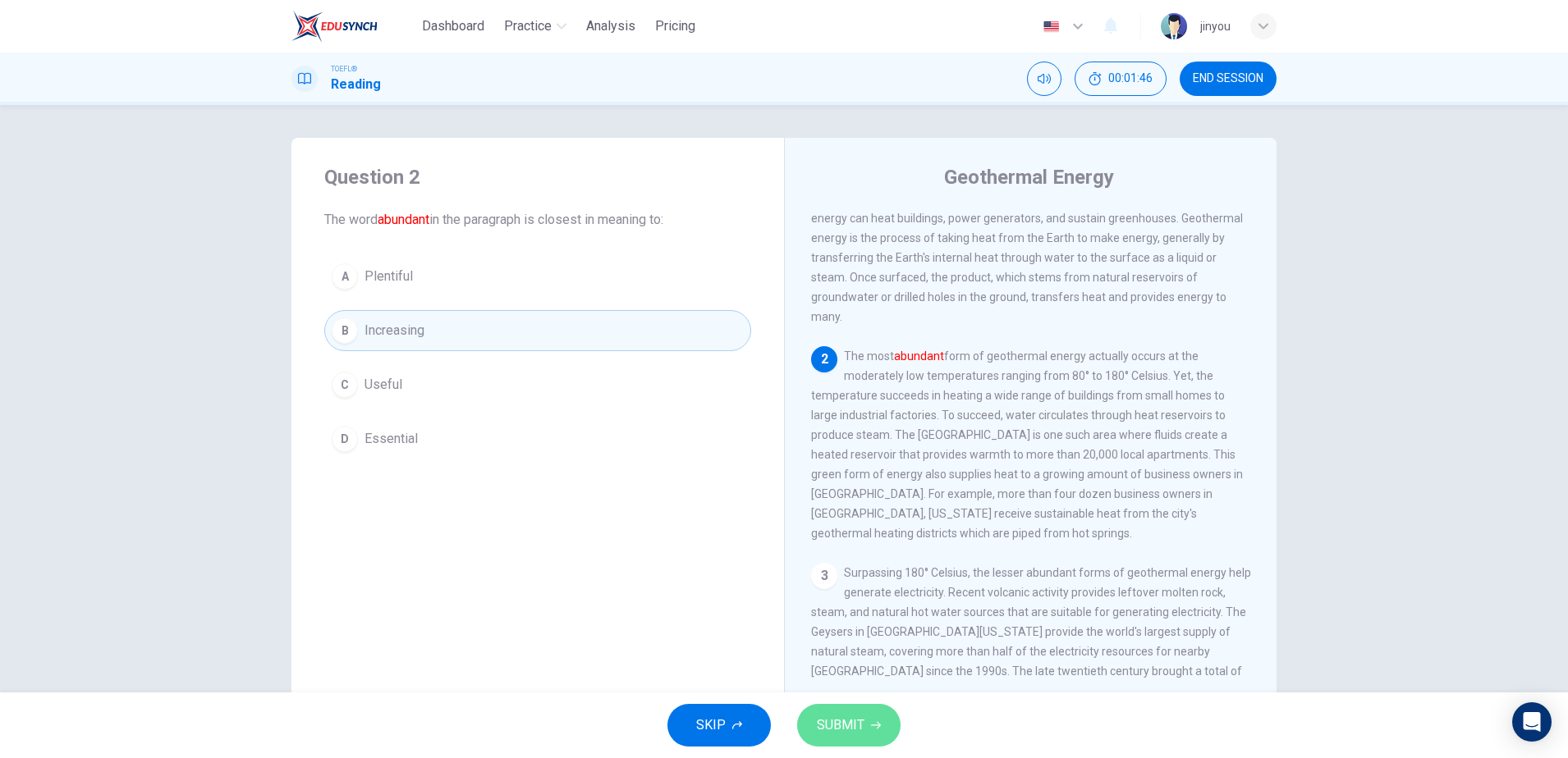
click at [867, 718] on button "SUBMIT" at bounding box center [848, 725] width 103 height 43
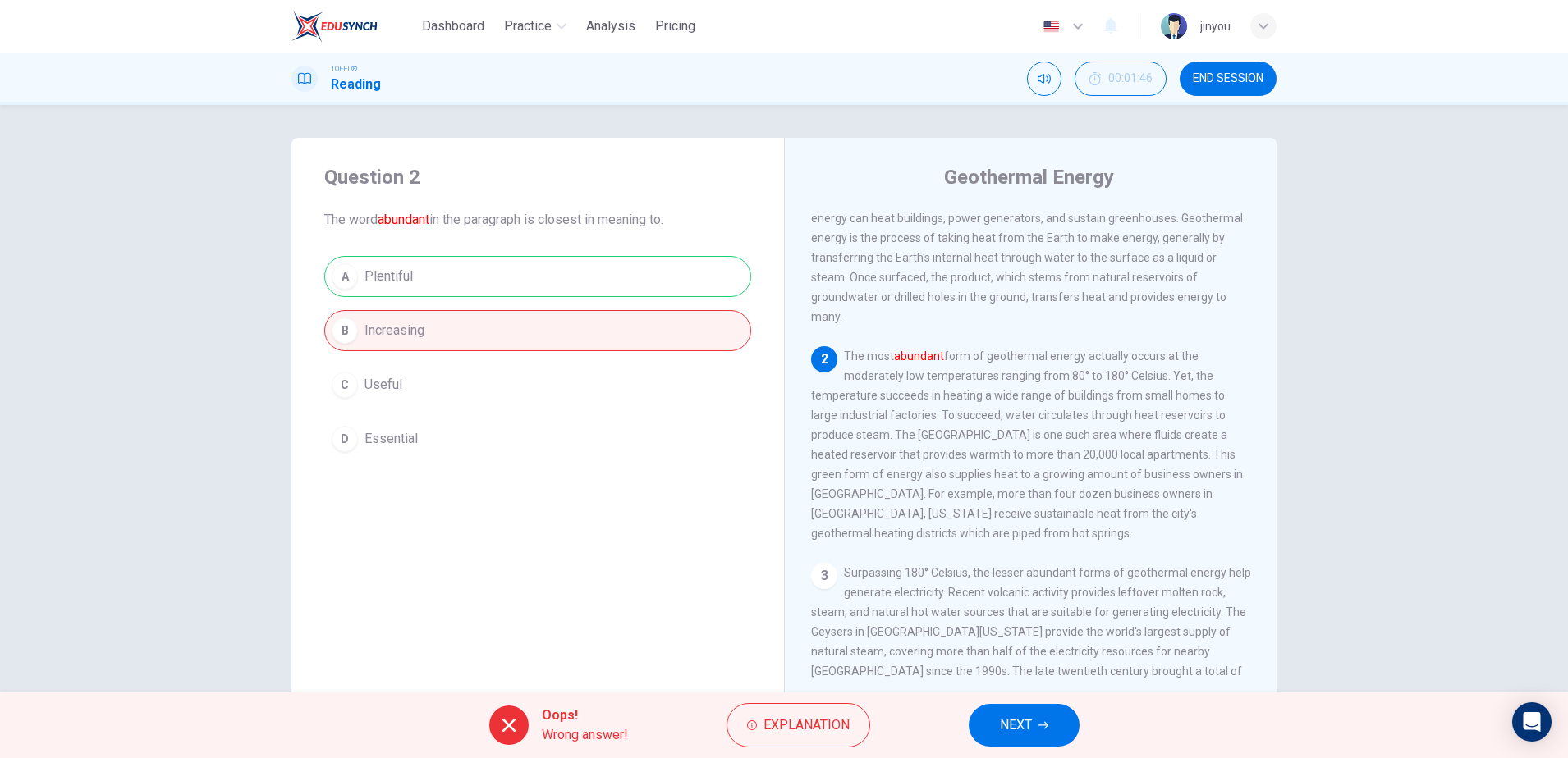
drag, startPoint x: 407, startPoint y: 275, endPoint x: 332, endPoint y: 274, distance: 75.0
click at [332, 274] on div "A Plentiful B Increasing C Useful D Essential" at bounding box center [537, 357] width 427 height 203
click at [1053, 706] on button "NEXT" at bounding box center [1024, 725] width 111 height 43
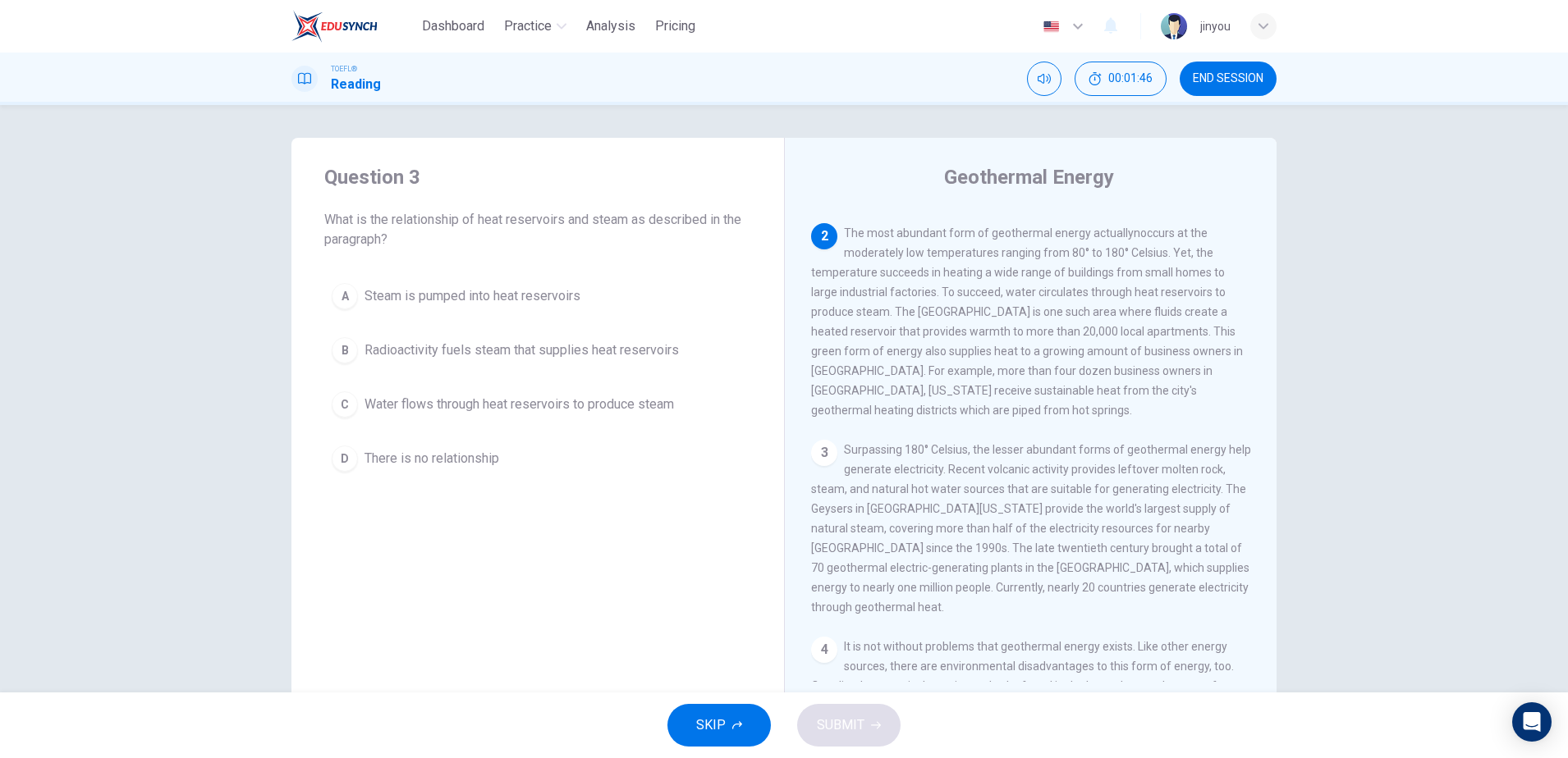
scroll to position [184, 0]
click at [472, 216] on span "What is the relationship of heat reservoirs and steam as described in the parag…" at bounding box center [537, 230] width 427 height 40
drag, startPoint x: 323, startPoint y: 214, endPoint x: 509, endPoint y: 220, distance: 186.1
click at [509, 220] on div "Question 3 What is the relationship of heat reservoirs and steam as described i…" at bounding box center [538, 322] width 492 height 367
click at [713, 252] on div "Question 3 What is the relationship of heat reservoirs and steam as described i…" at bounding box center [538, 322] width 492 height 367
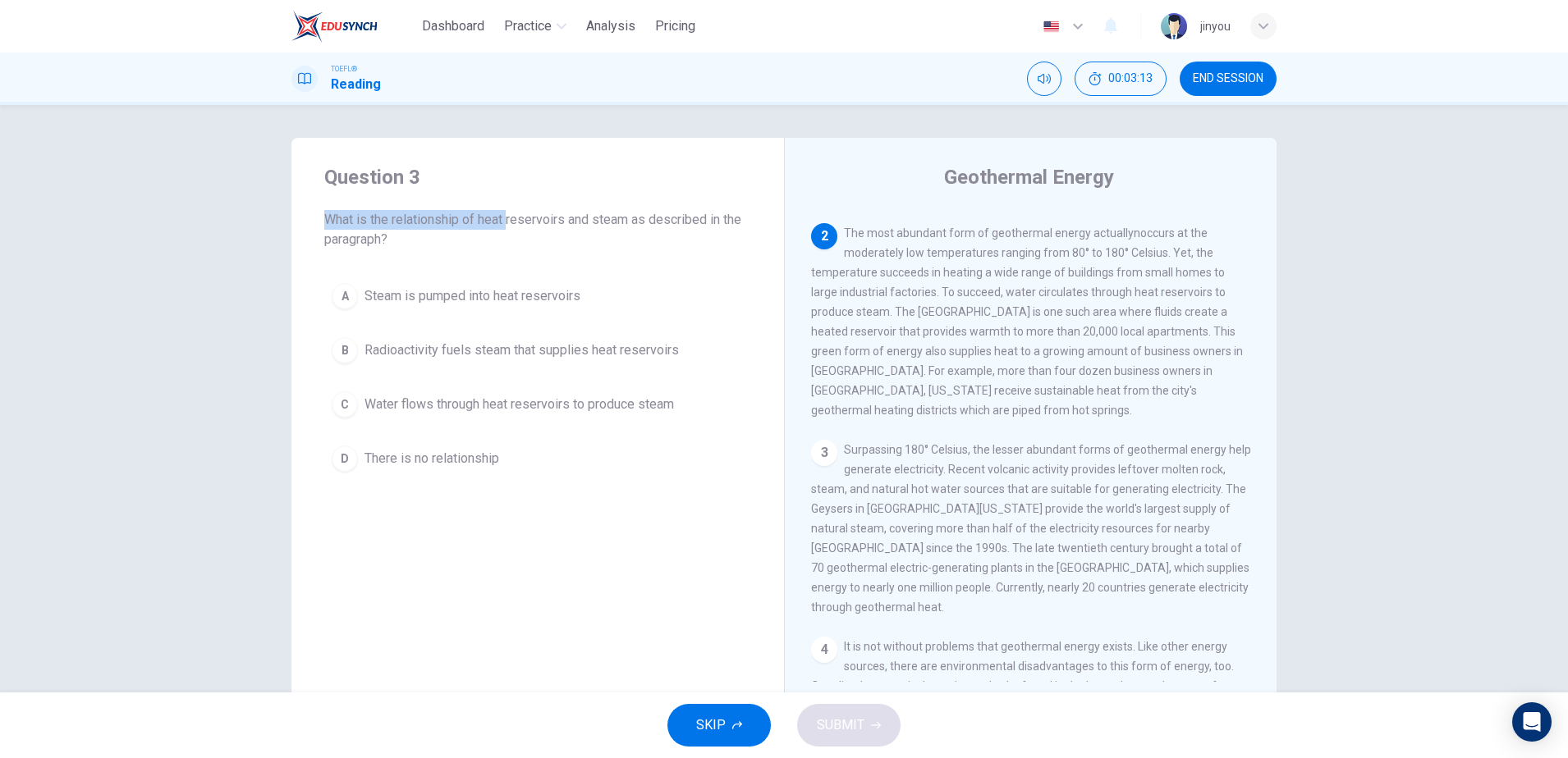
click at [797, 220] on div "Geothermal Energy 1 Energy allows houses to warm, lights to shine, and phones t…" at bounding box center [1030, 423] width 492 height 571
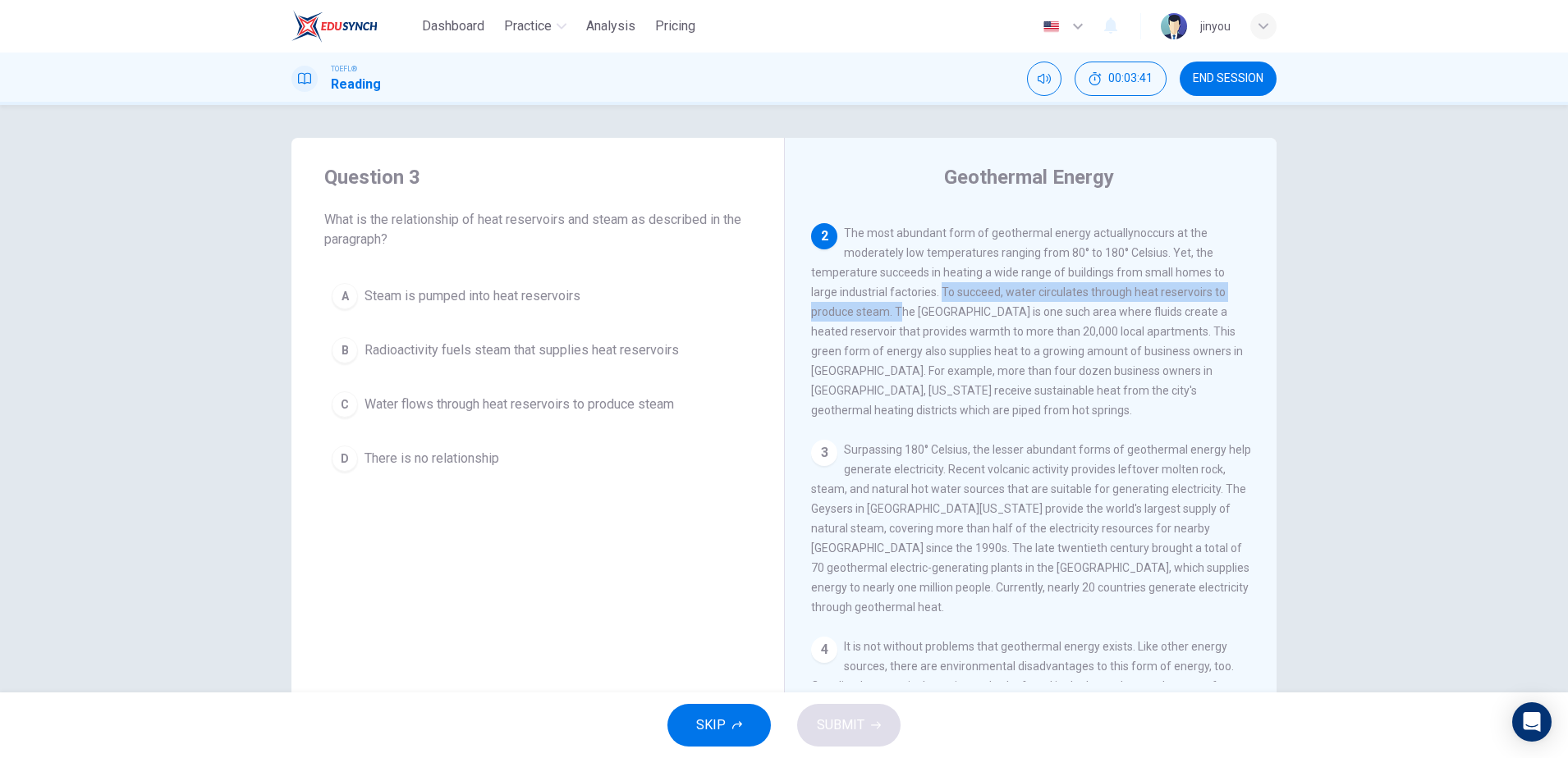
drag, startPoint x: 913, startPoint y: 280, endPoint x: 853, endPoint y: 304, distance: 64.6
click at [853, 304] on span "The most abundant form of geothermal energy actuallynoccurs at the moderately l…" at bounding box center [1027, 321] width 432 height 190
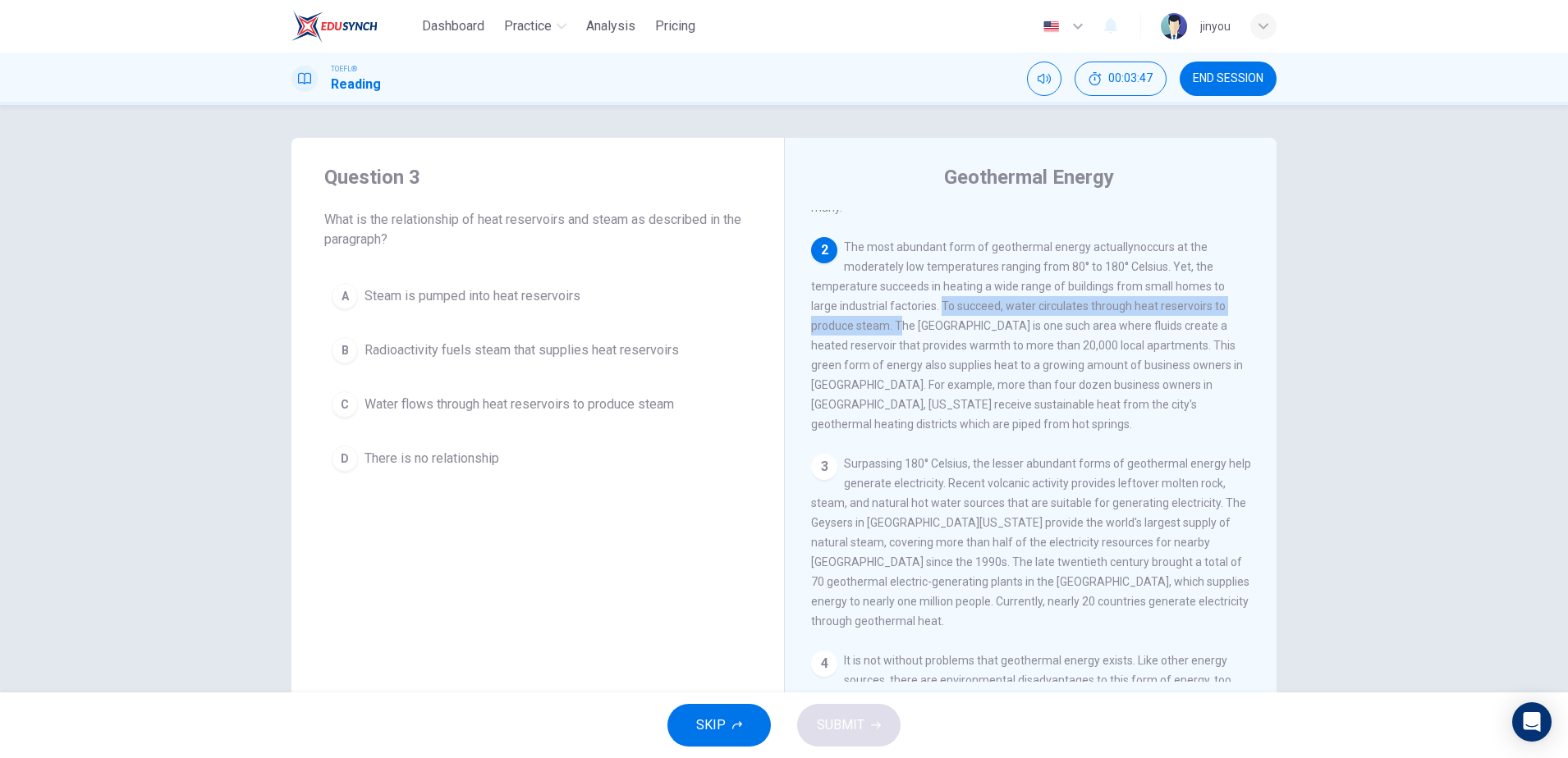
scroll to position [168, 0]
click at [608, 353] on span "Radioactivity fuels steam that supplies heat reservoirs" at bounding box center [522, 350] width 314 height 20
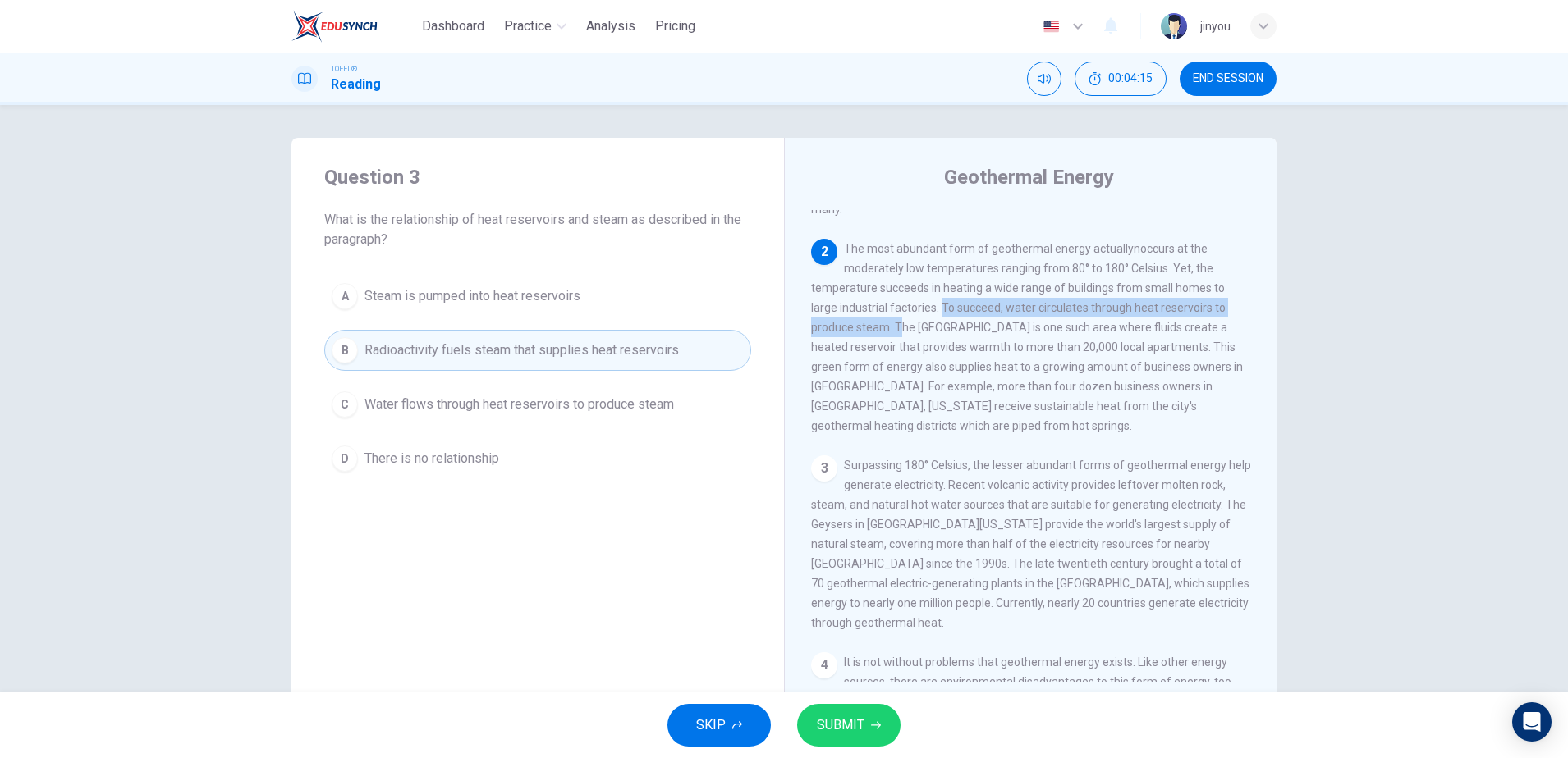
click at [513, 461] on button "D There is no relationship" at bounding box center [537, 458] width 427 height 41
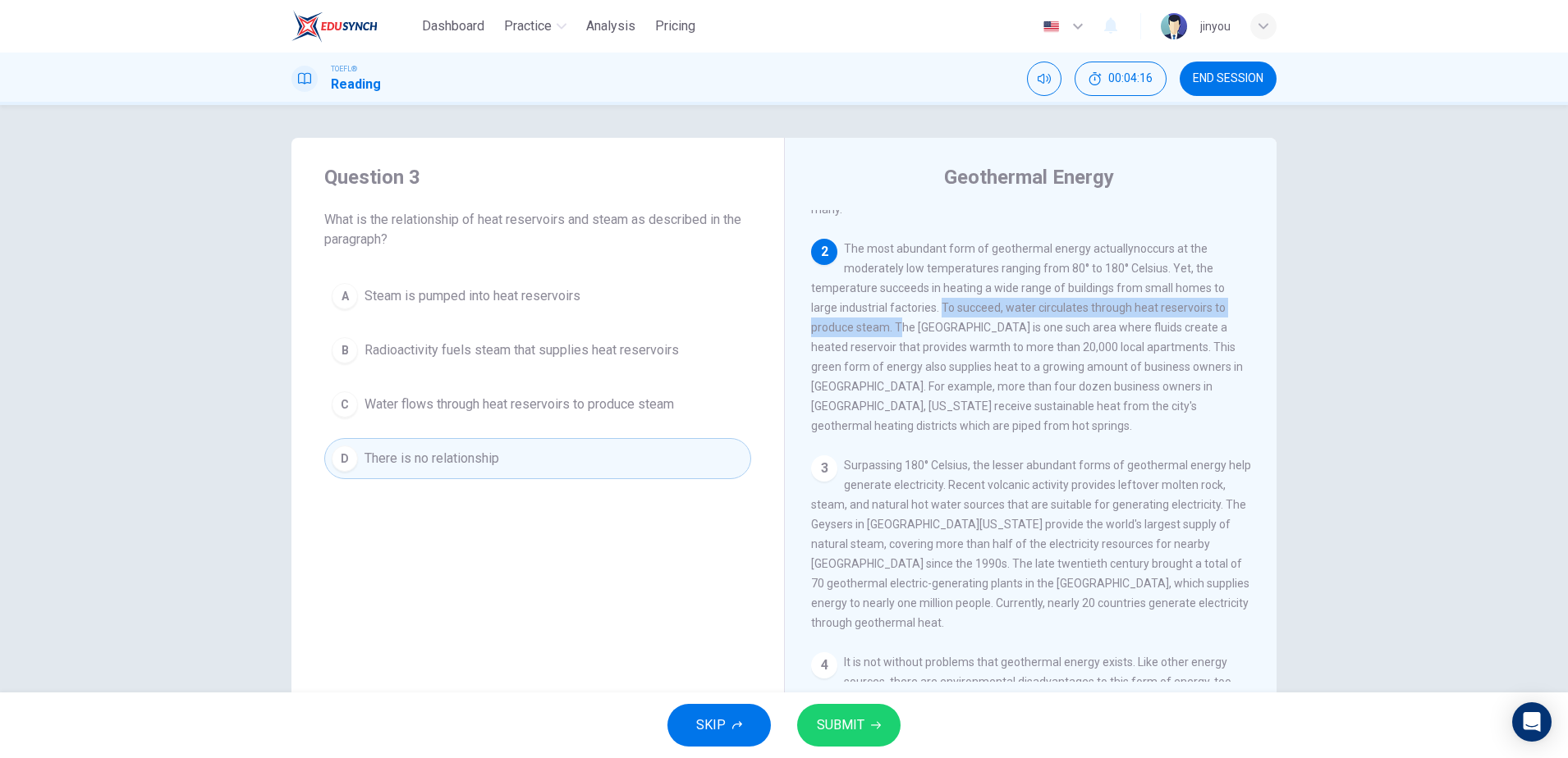
click at [832, 733] on span "SUBMIT" at bounding box center [841, 725] width 47 height 23
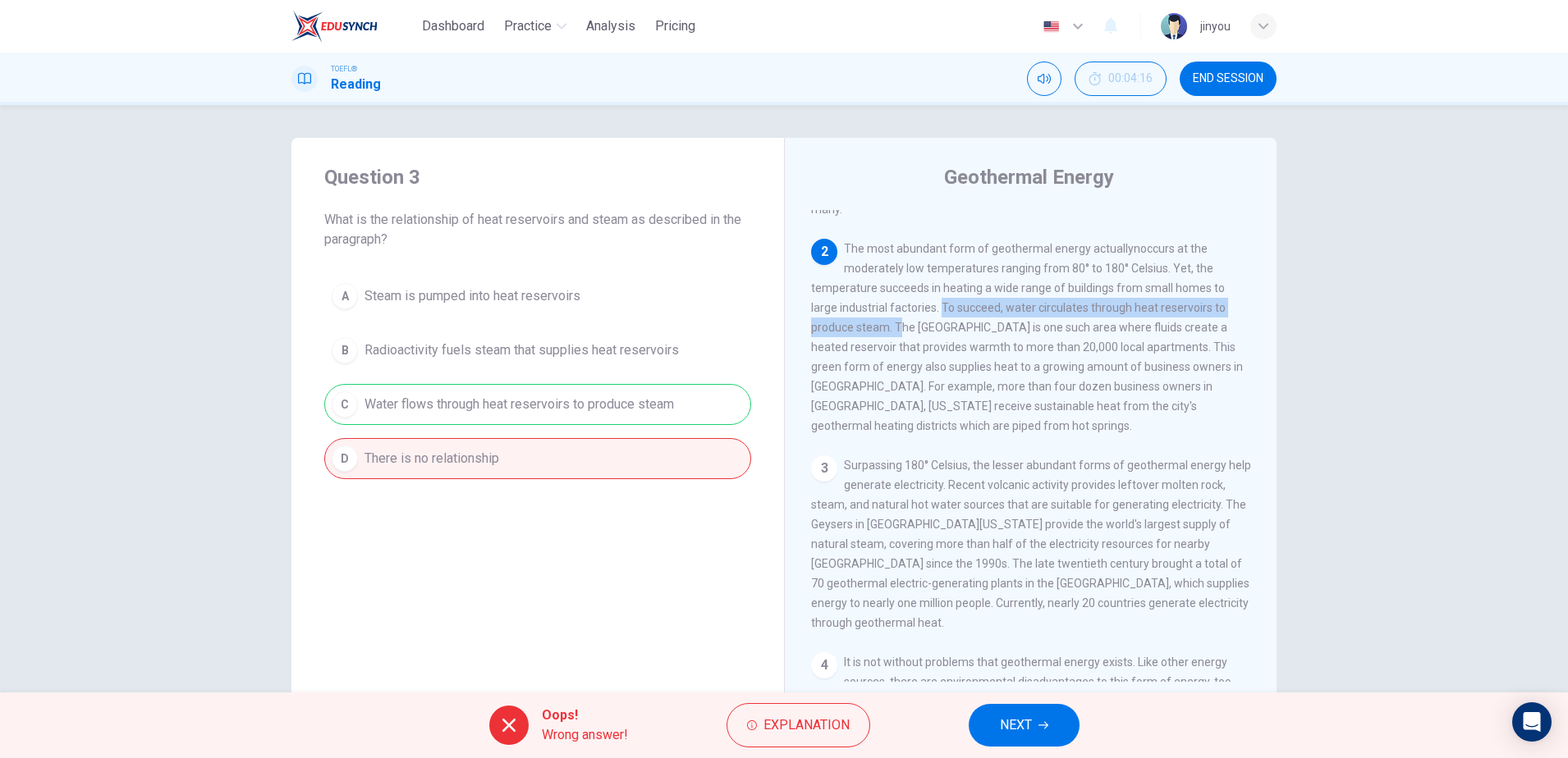
click at [1039, 722] on icon "button" at bounding box center [1043, 725] width 9 height 9
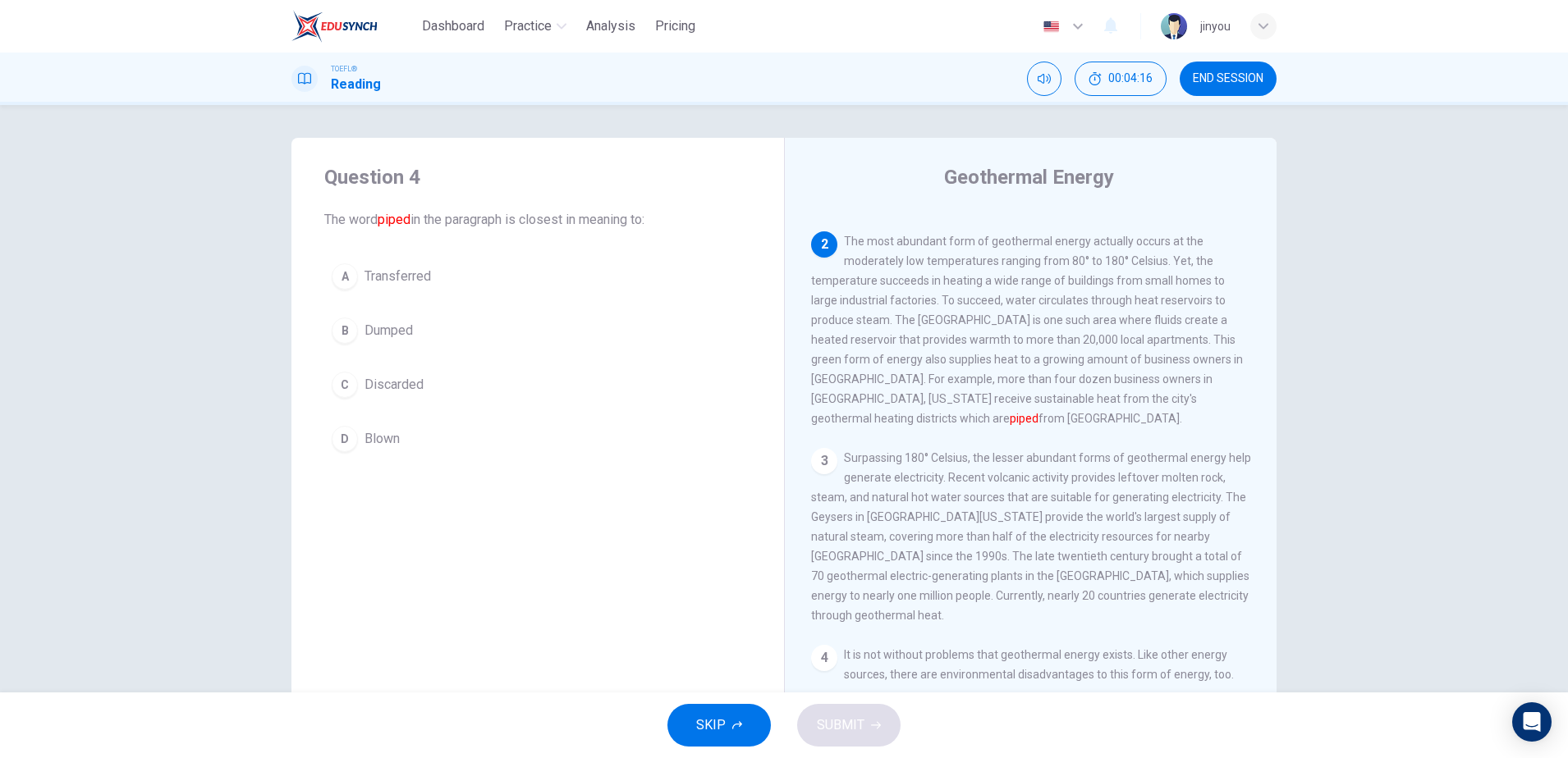
scroll to position [184, 0]
click at [461, 244] on div "Question 4 The word piped in the paragraph is closest in meaning to: A Transfer…" at bounding box center [538, 312] width 492 height 348
click at [450, 273] on button "A Transferred" at bounding box center [537, 275] width 427 height 41
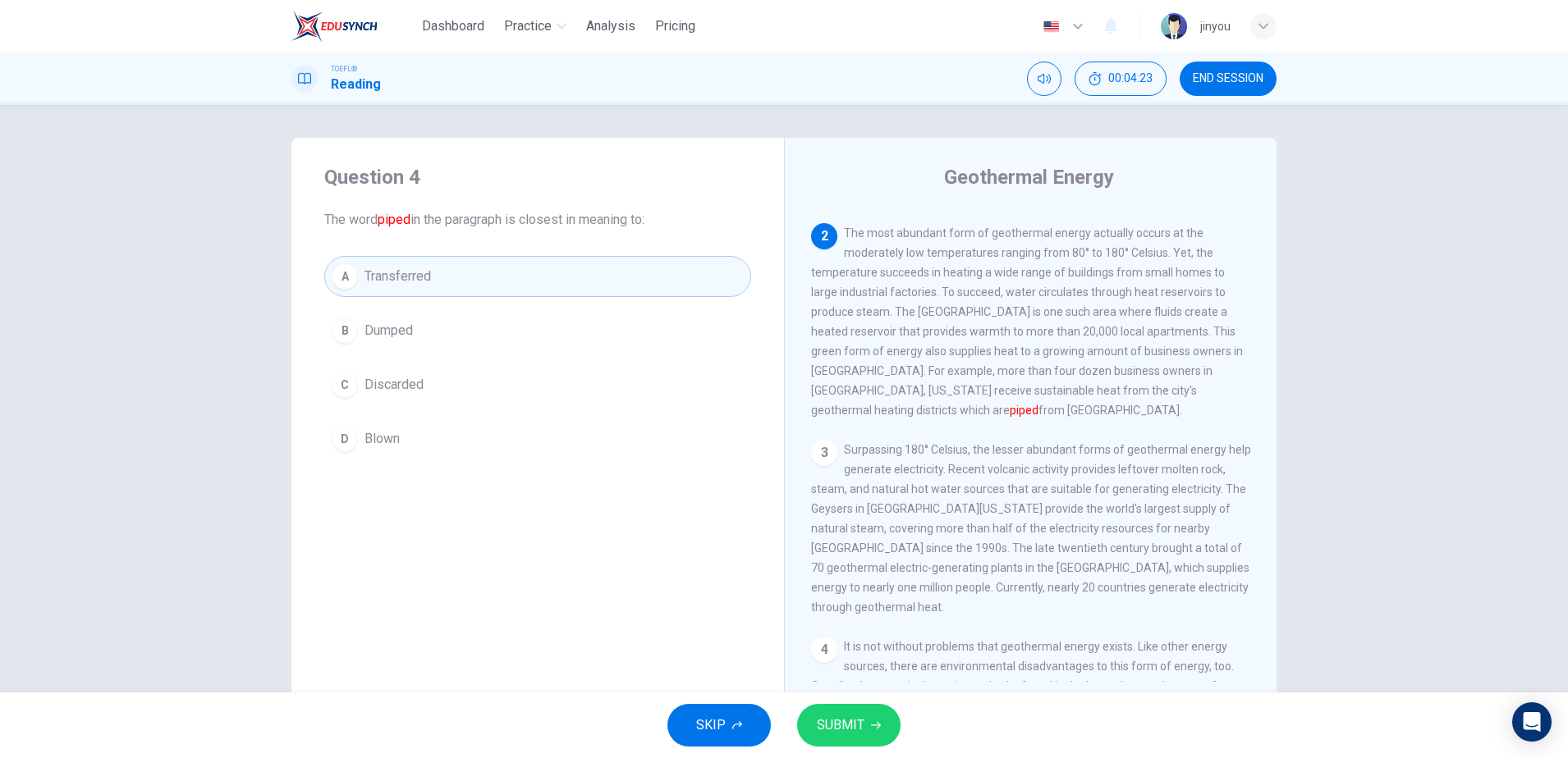
click at [868, 737] on button "SUBMIT" at bounding box center [848, 725] width 103 height 43
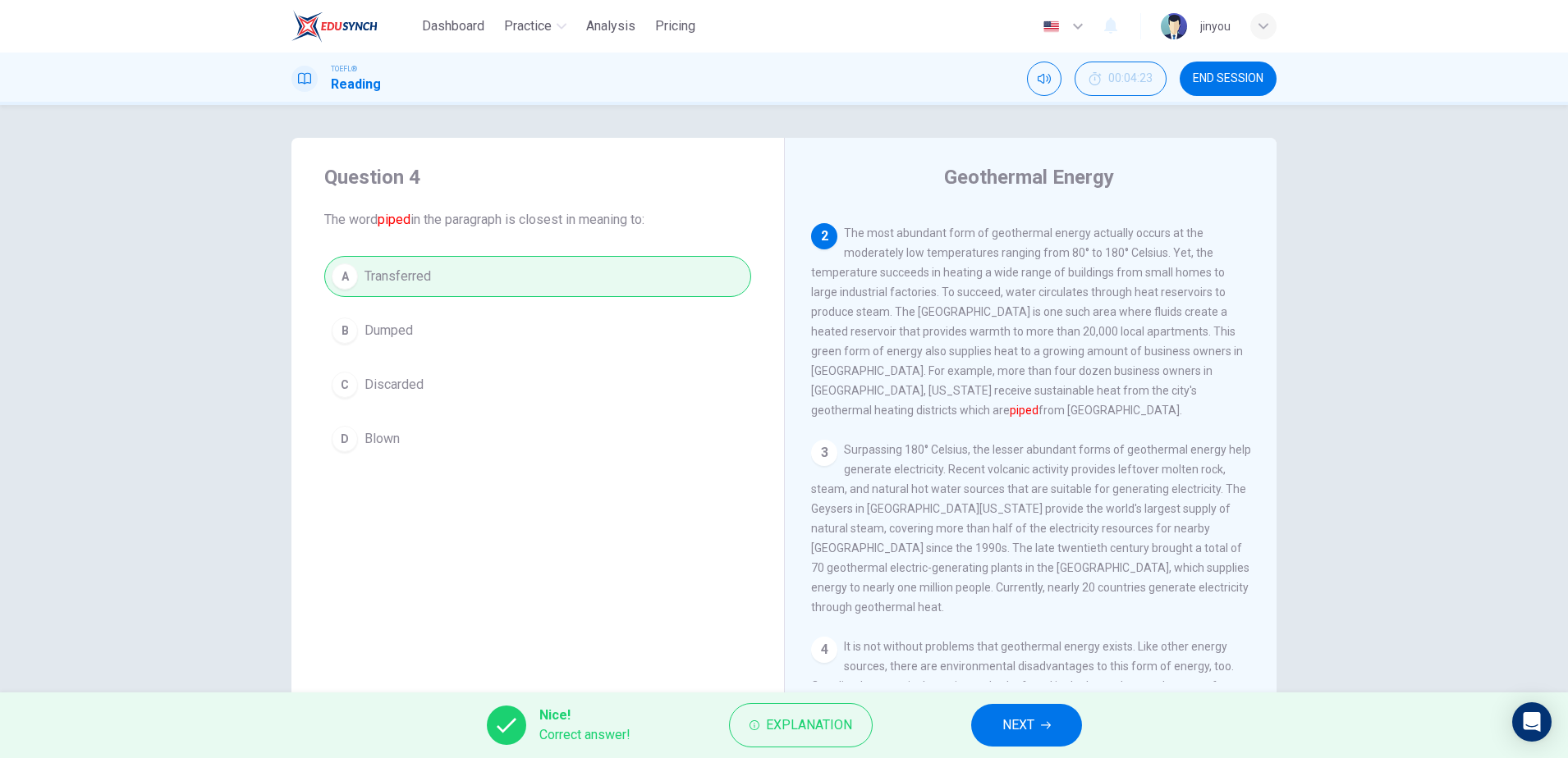
click at [1058, 732] on button "NEXT" at bounding box center [1026, 725] width 111 height 43
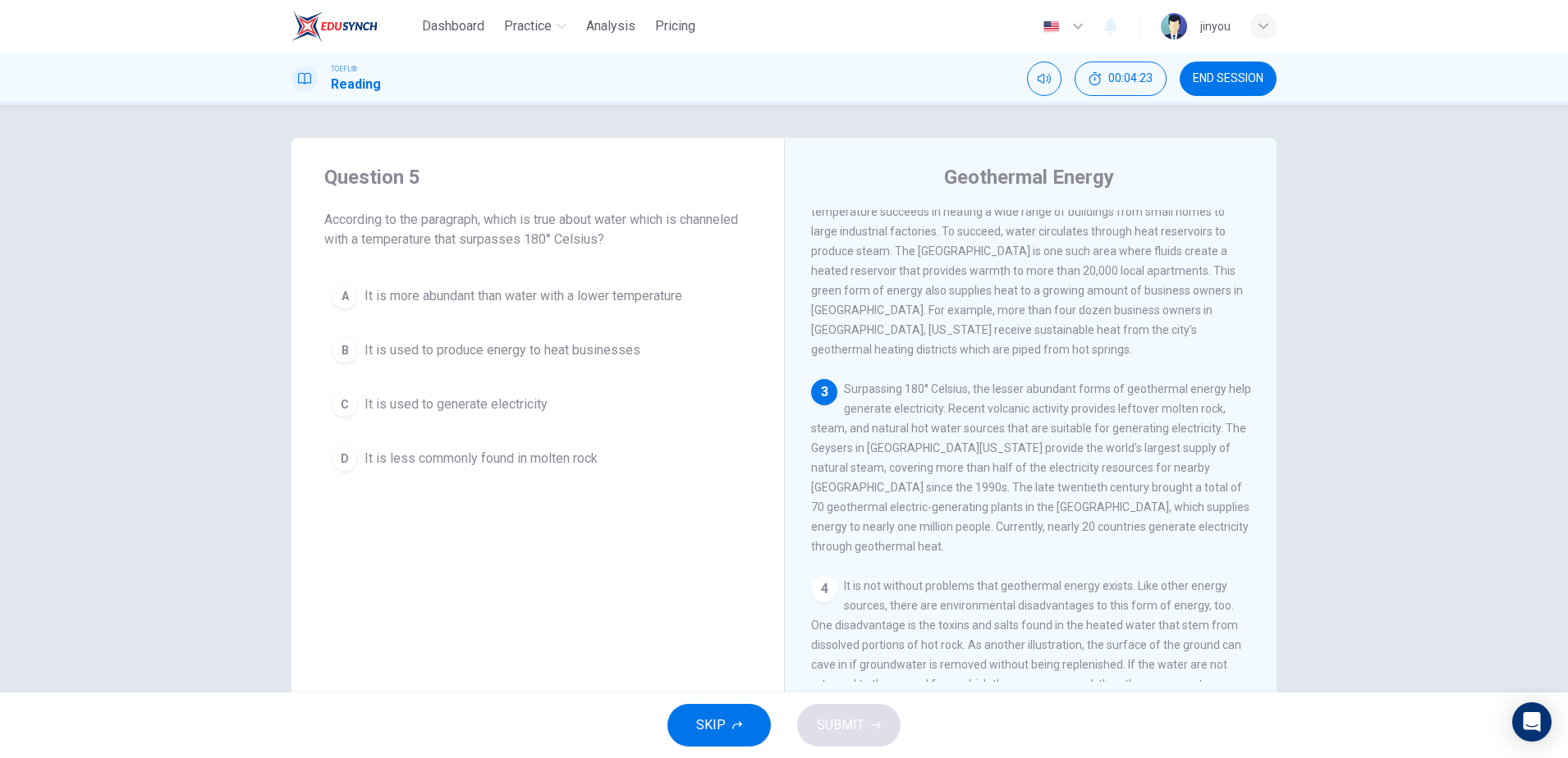
scroll to position [244, 0]
click at [977, 379] on div "3 Surpassing 180° Celsius, the lesser abundant forms of geothermal energy help …" at bounding box center [1031, 467] width 440 height 177
click at [978, 379] on div "3 Surpassing 180° Celsius, the lesser abundant forms of geothermal energy help …" at bounding box center [1031, 467] width 440 height 177
